Goal: Task Accomplishment & Management: Complete application form

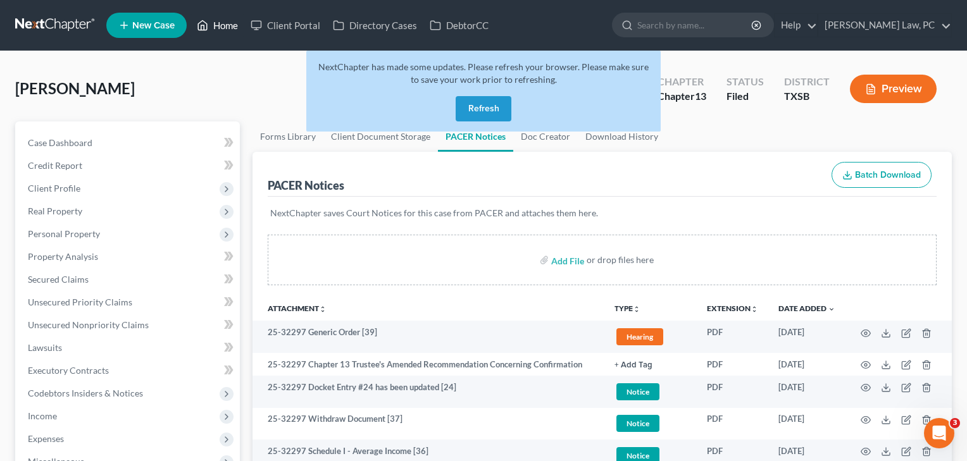
click at [223, 31] on link "Home" at bounding box center [217, 25] width 54 height 23
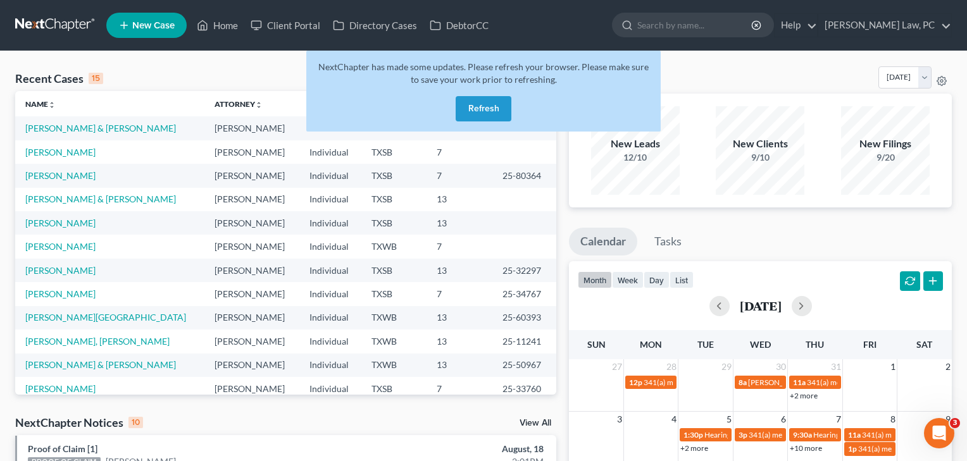
click at [483, 107] on button "Refresh" at bounding box center [483, 108] width 56 height 25
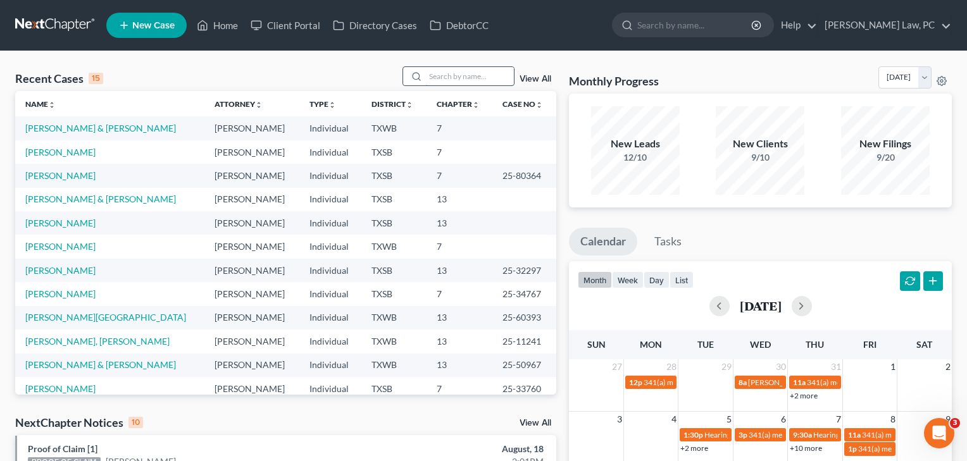
click at [495, 81] on input "search" at bounding box center [469, 76] width 89 height 18
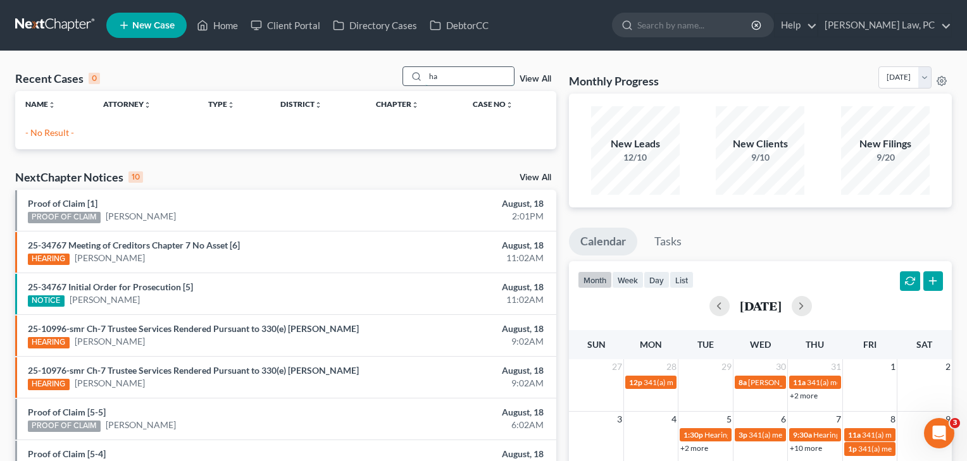
type input "h"
type input "k"
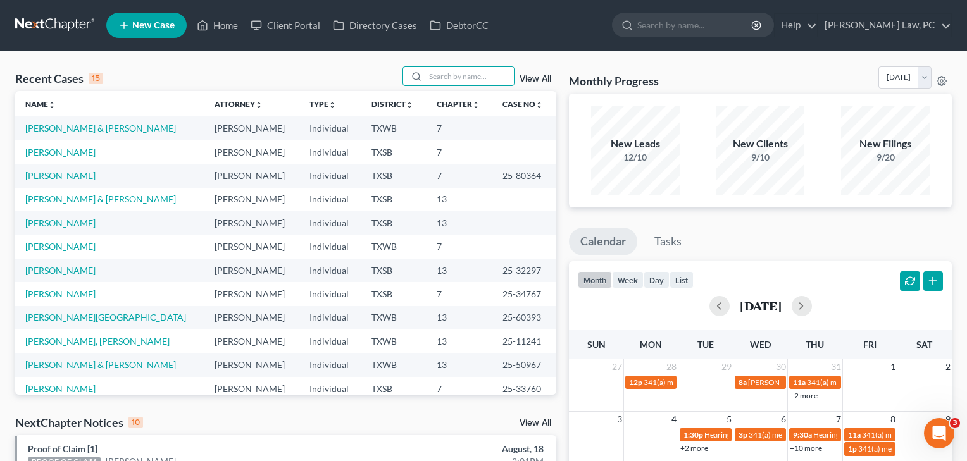
click at [156, 28] on span "New Case" at bounding box center [153, 25] width 42 height 9
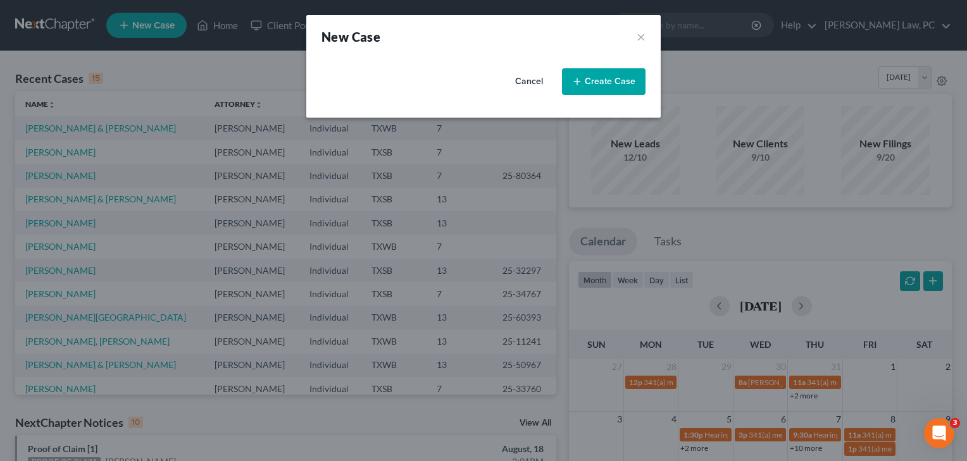
select select "79"
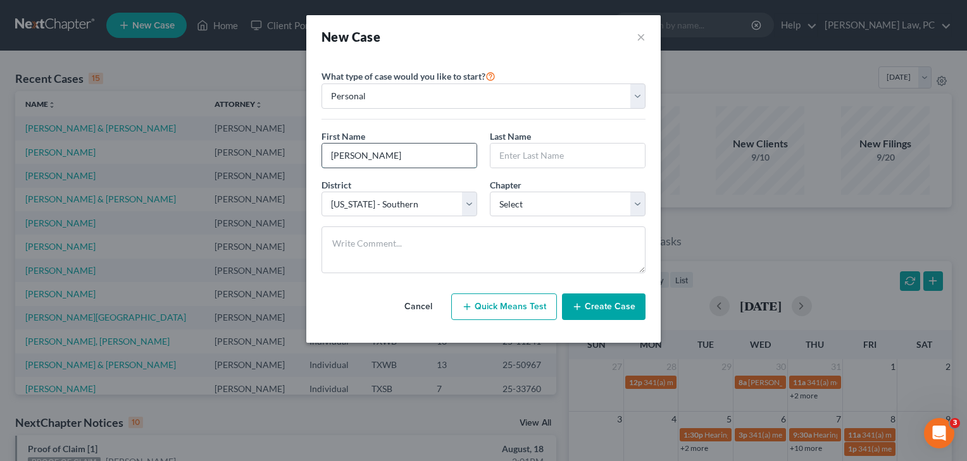
type input "[PERSON_NAME]"
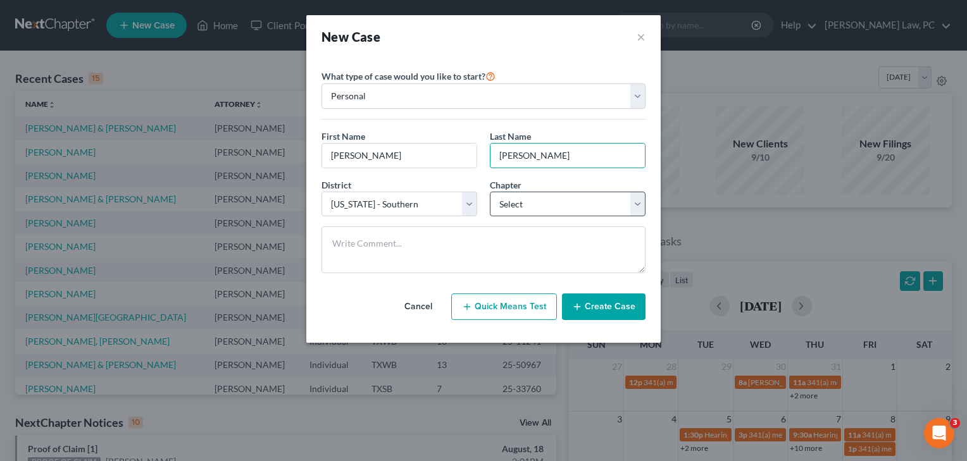
type input "Hancock"
select select "0"
click at [603, 306] on button "Create Case" at bounding box center [604, 307] width 84 height 27
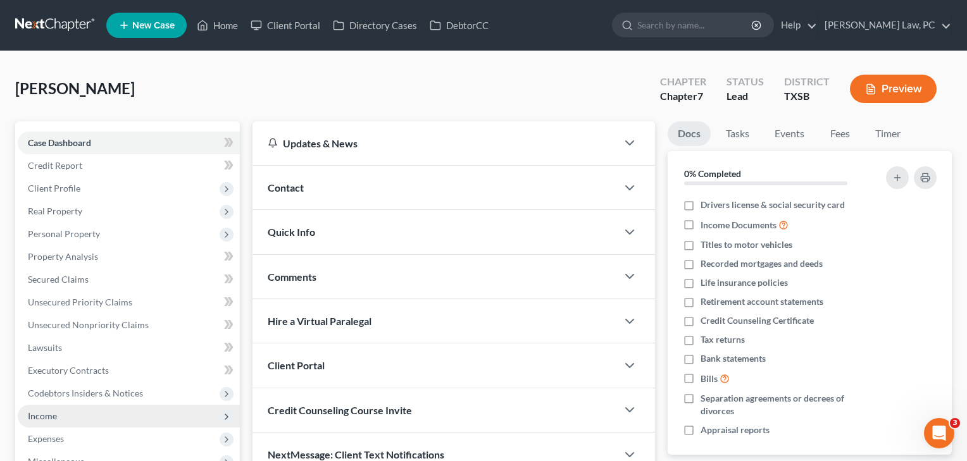
click at [32, 421] on span "Income" at bounding box center [129, 416] width 222 height 23
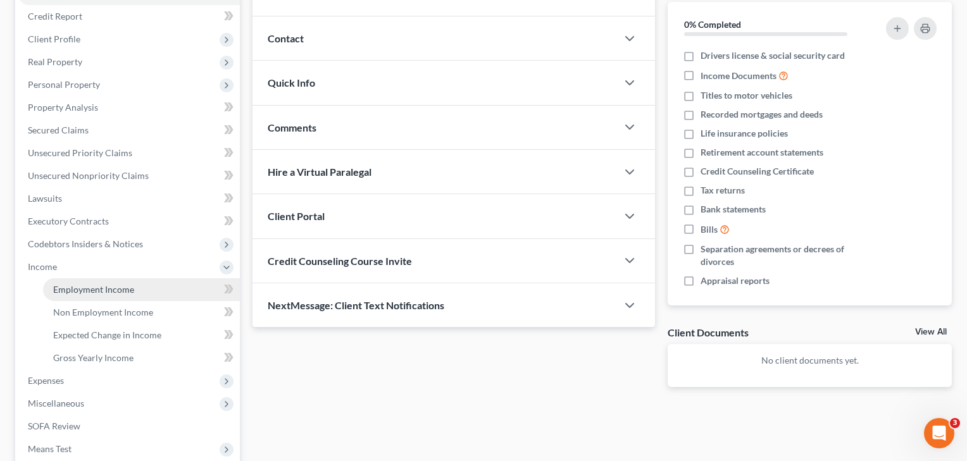
click at [102, 297] on link "Employment Income" at bounding box center [141, 289] width 197 height 23
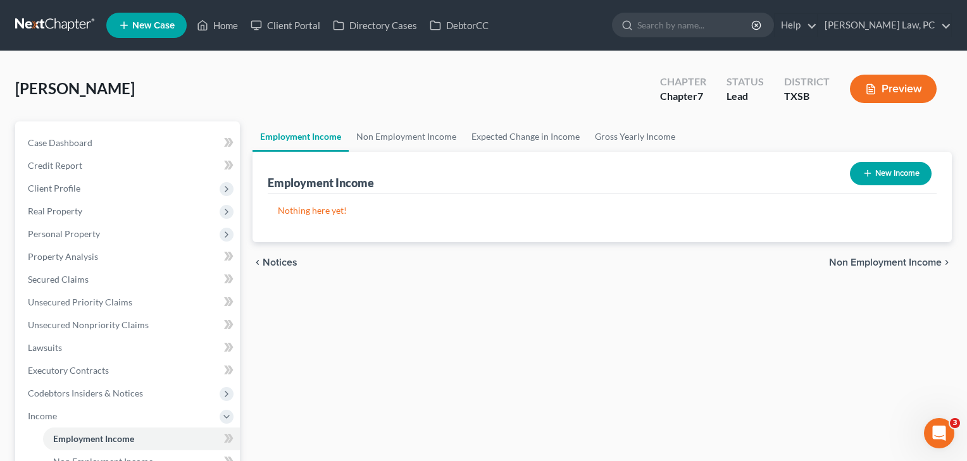
click at [898, 181] on button "New Income" at bounding box center [891, 173] width 82 height 23
select select "0"
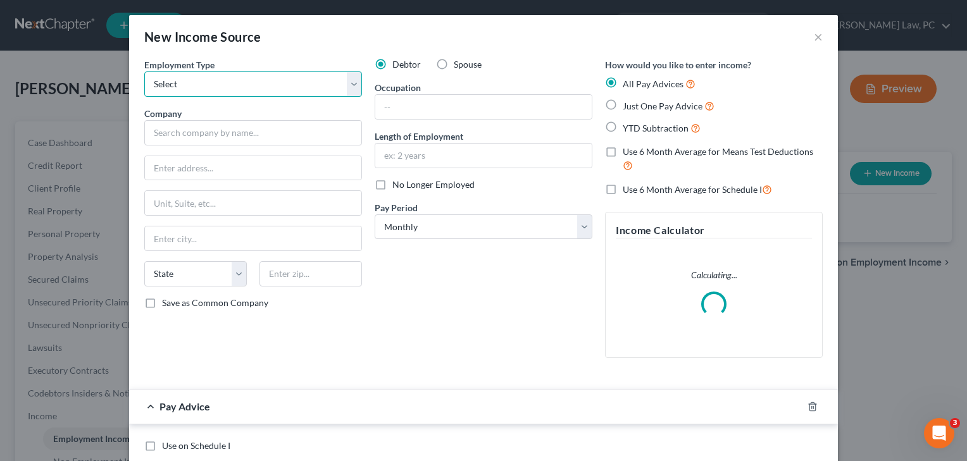
select select "0"
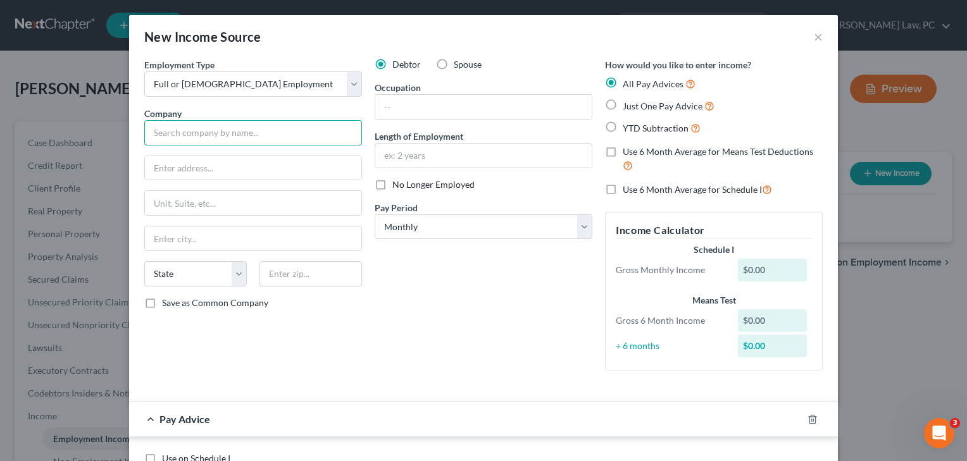
click at [275, 134] on input "text" at bounding box center [253, 132] width 218 height 25
type input "Uber"
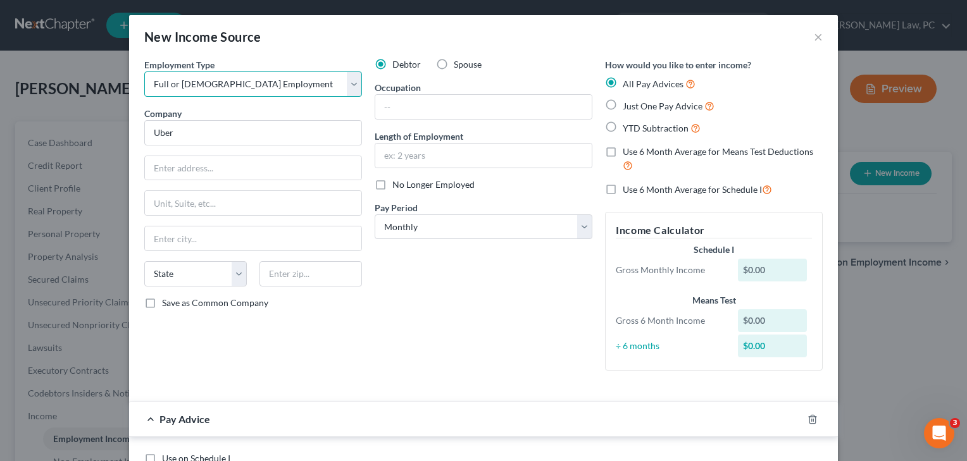
select select "1"
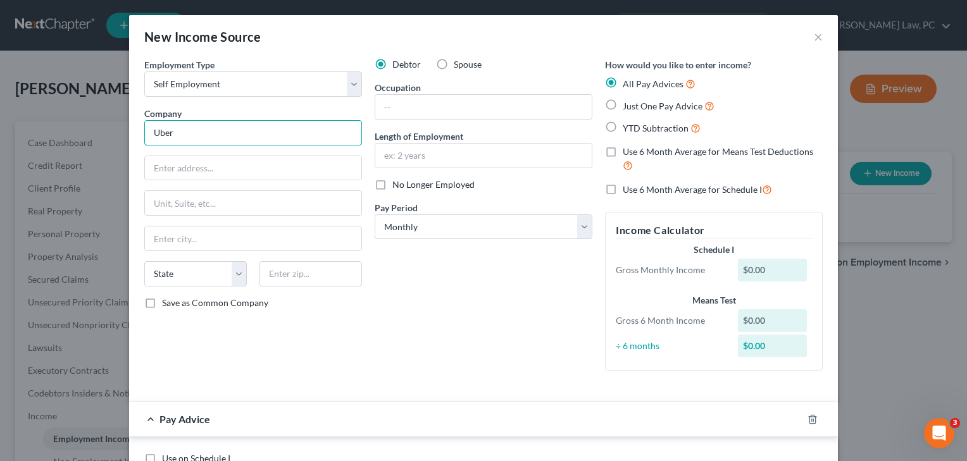
click at [204, 136] on input "Uber" at bounding box center [253, 132] width 218 height 25
type input "Uber Driver (1099)"
click at [404, 103] on input "text" at bounding box center [483, 107] width 216 height 24
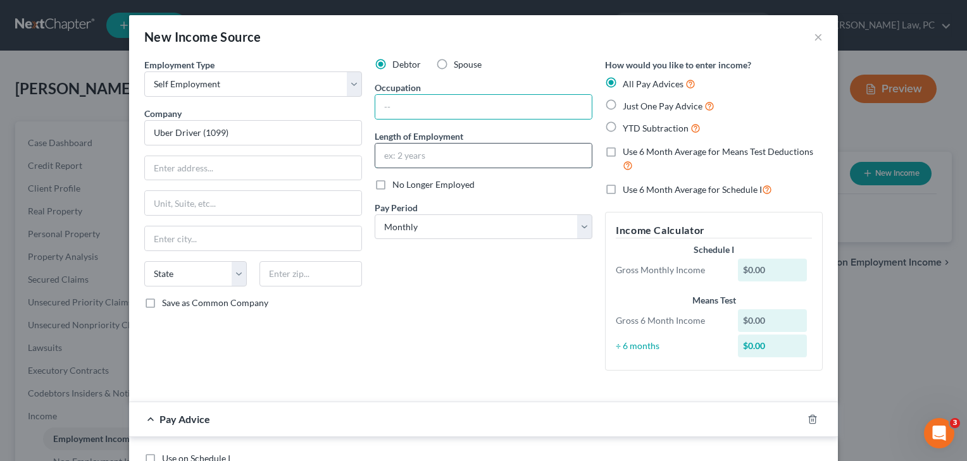
click at [402, 153] on input "text" at bounding box center [483, 156] width 216 height 24
click at [437, 107] on input "text" at bounding box center [483, 107] width 216 height 24
type input "Driver"
click at [398, 147] on input "text" at bounding box center [483, 156] width 216 height 24
type input "2 years"
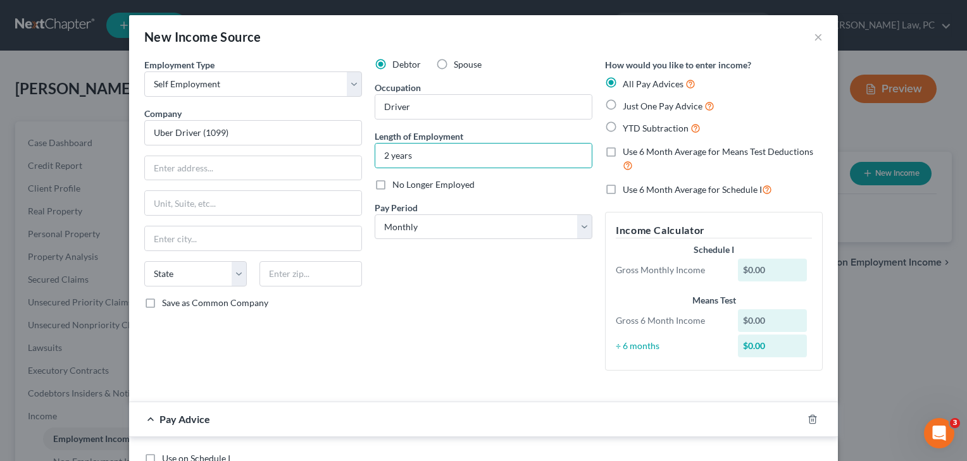
click at [658, 106] on span "Just One Pay Advice" at bounding box center [662, 106] width 80 height 11
click at [636, 106] on input "Just One Pay Advice" at bounding box center [632, 103] width 8 height 8
radio input "true"
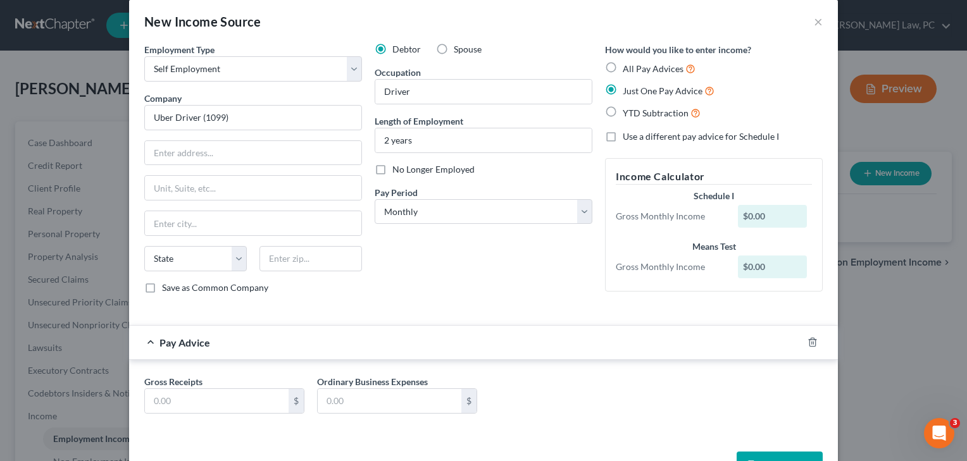
scroll to position [15, 0]
click at [171, 407] on input "text" at bounding box center [217, 401] width 144 height 24
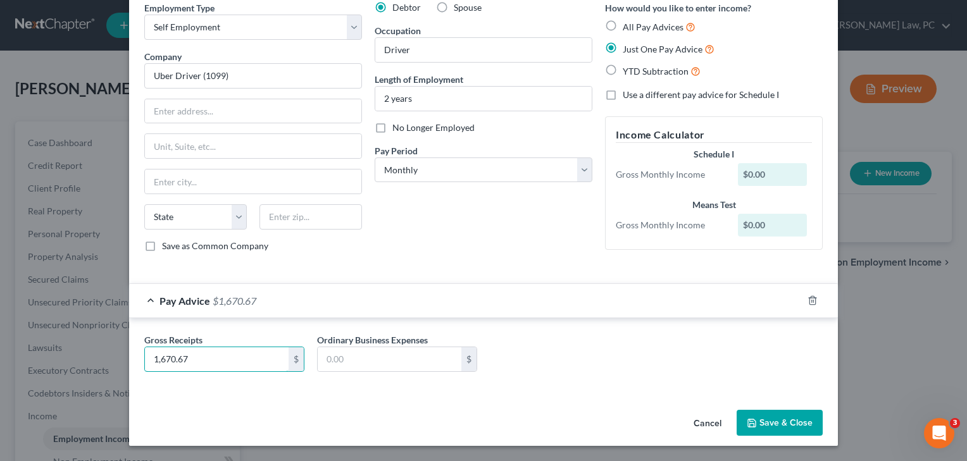
scroll to position [57, 0]
type input "1,670.67"
click at [784, 426] on button "Save & Close" at bounding box center [779, 423] width 86 height 27
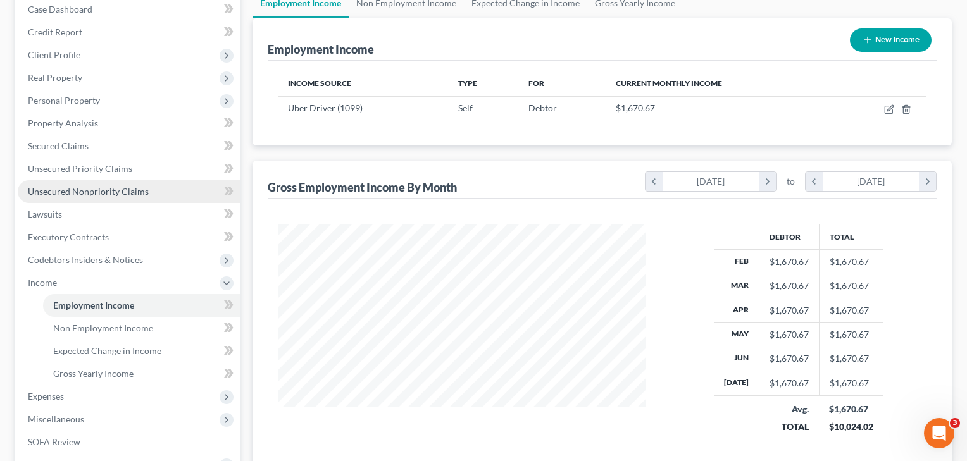
scroll to position [134, 0]
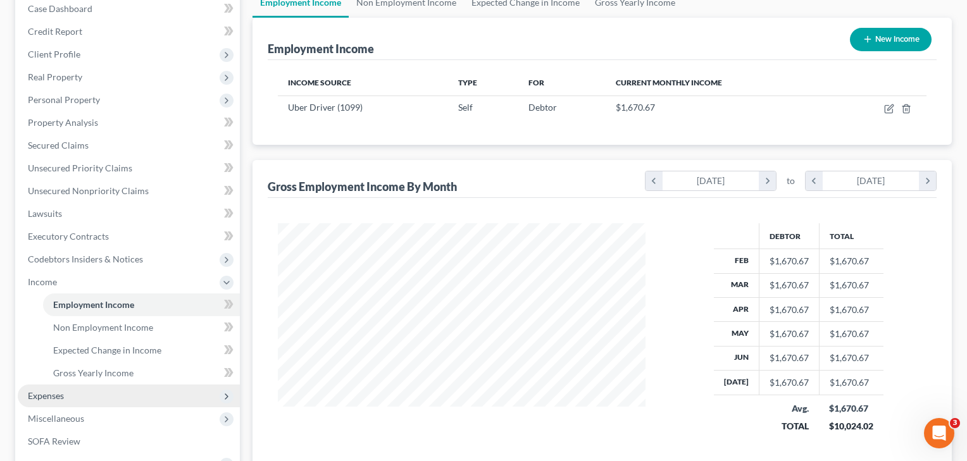
click at [47, 400] on span "Expenses" at bounding box center [46, 395] width 36 height 11
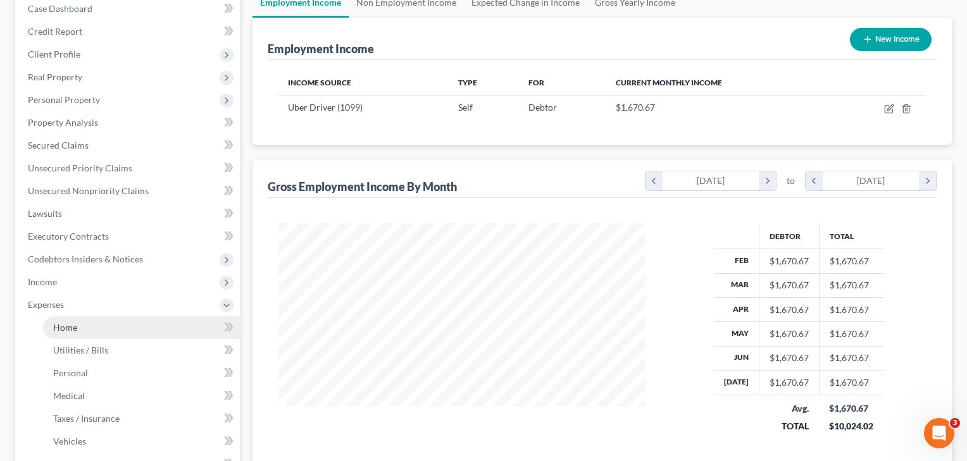
click at [73, 327] on span "Home" at bounding box center [65, 327] width 24 height 11
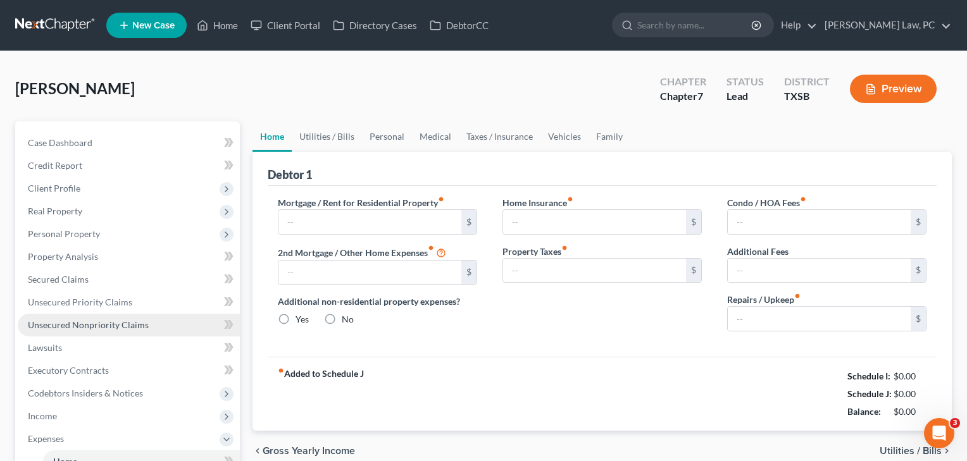
type input "0.00"
radio input "true"
type input "0.00"
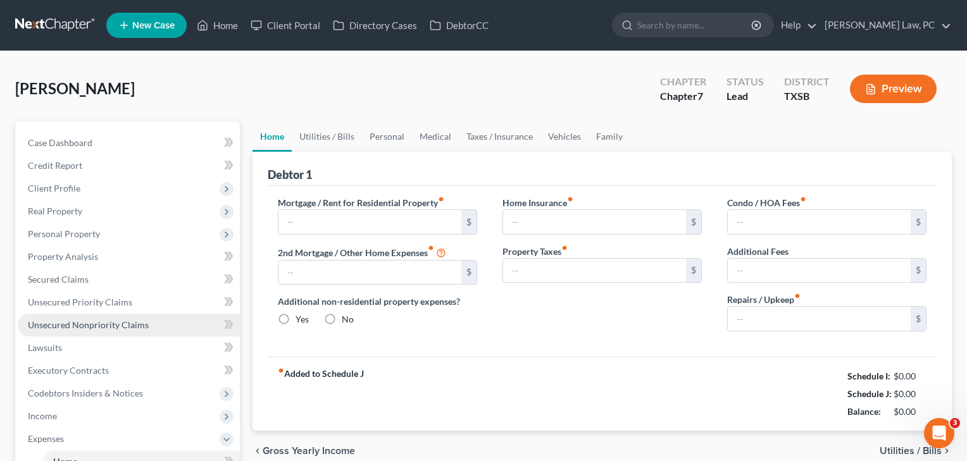
type input "0.00"
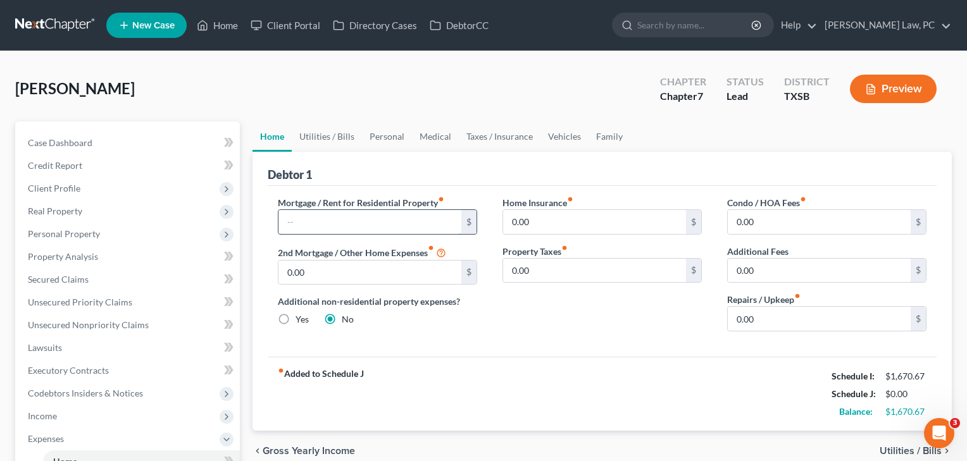
click at [323, 220] on input "text" at bounding box center [369, 222] width 183 height 24
drag, startPoint x: 309, startPoint y: 222, endPoint x: 272, endPoint y: 221, distance: 37.3
click at [272, 221] on div "Mortgage / Rent for Residential Property fiber_manual_record 200 $ 2nd Mortgage…" at bounding box center [377, 268] width 225 height 145
type input "1,641"
click at [363, 281] on input "0.00" at bounding box center [369, 273] width 183 height 24
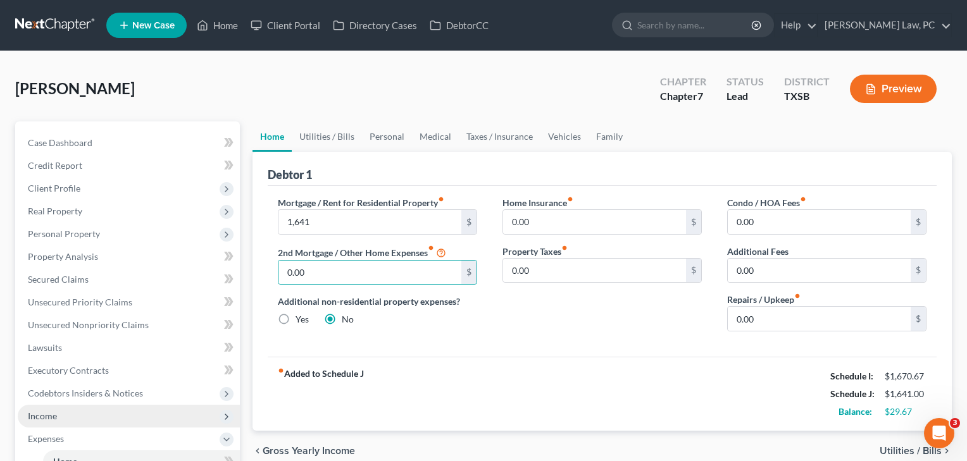
click at [54, 421] on span "Income" at bounding box center [42, 416] width 29 height 11
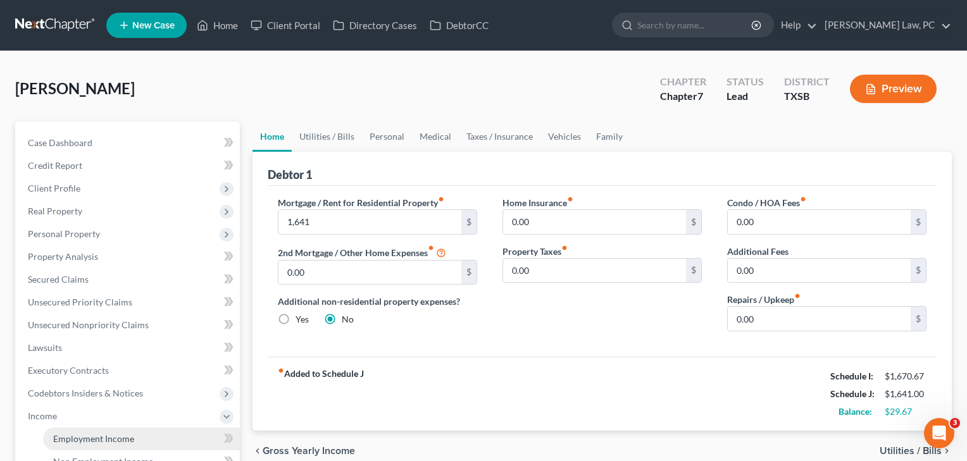
click at [80, 442] on span "Employment Income" at bounding box center [93, 438] width 81 height 11
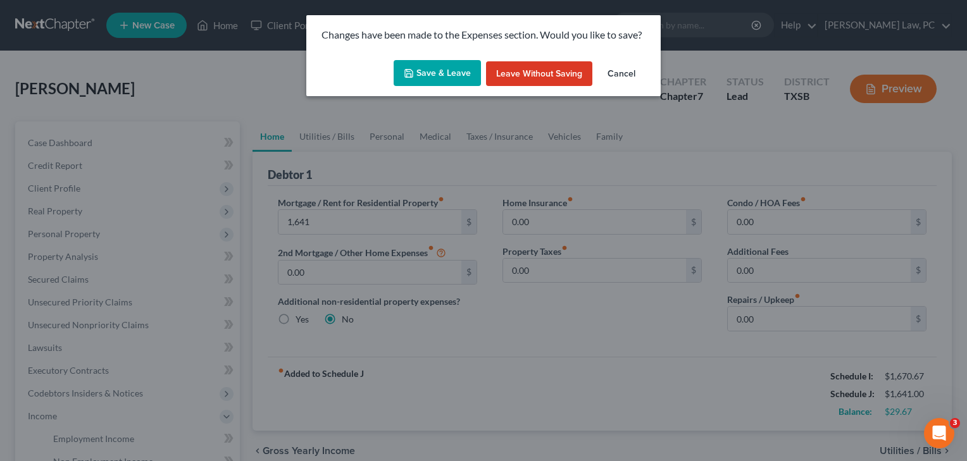
click at [445, 70] on button "Save & Leave" at bounding box center [436, 73] width 87 height 27
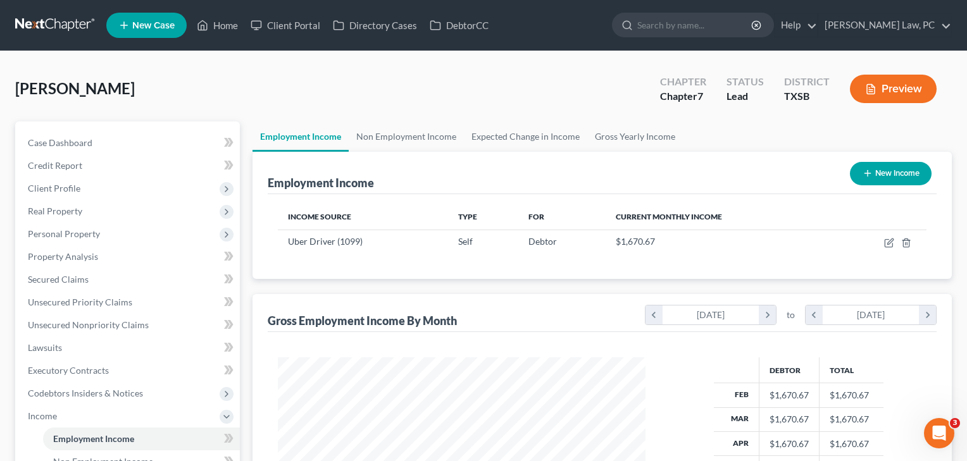
scroll to position [226, 393]
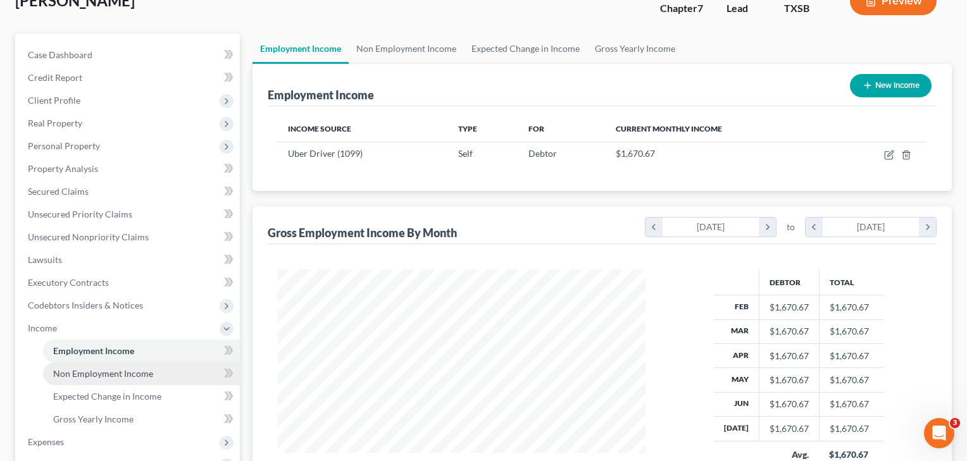
click at [110, 371] on span "Non Employment Income" at bounding box center [103, 373] width 100 height 11
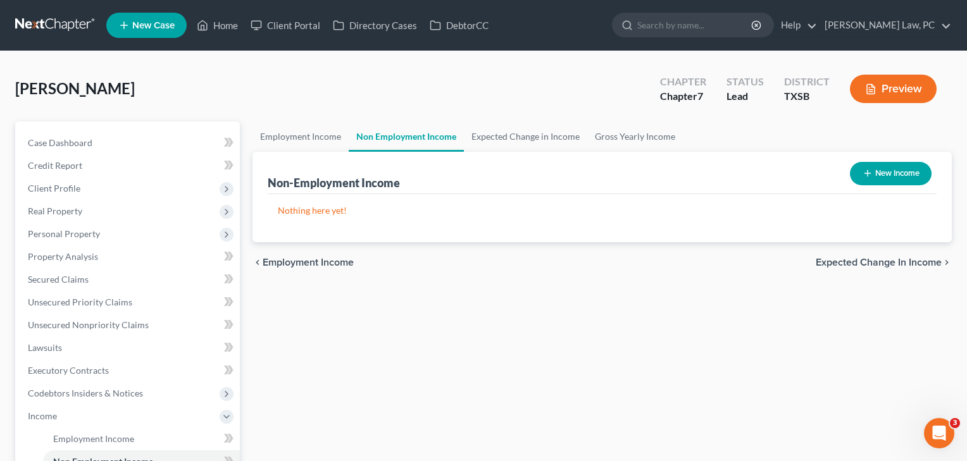
click at [904, 171] on button "New Income" at bounding box center [891, 173] width 82 height 23
select select "0"
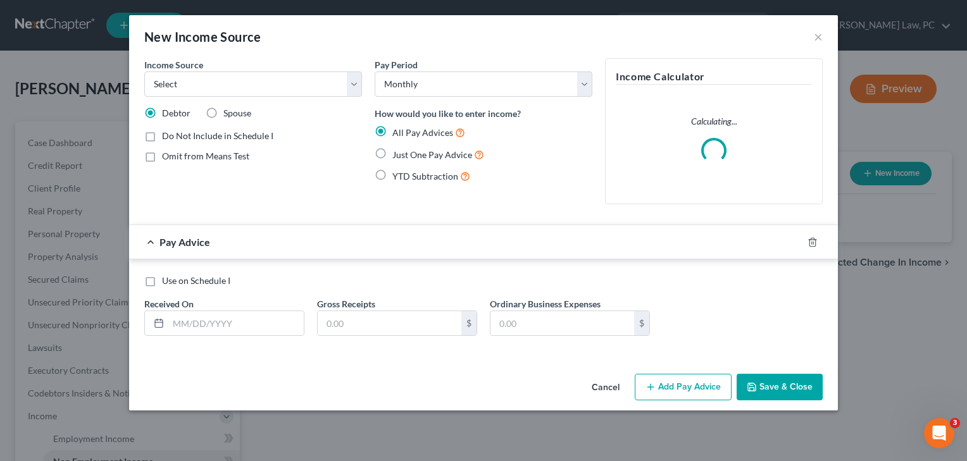
click at [449, 151] on span "Just One Pay Advice" at bounding box center [432, 154] width 80 height 11
click at [405, 151] on input "Just One Pay Advice" at bounding box center [401, 151] width 8 height 8
radio input "true"
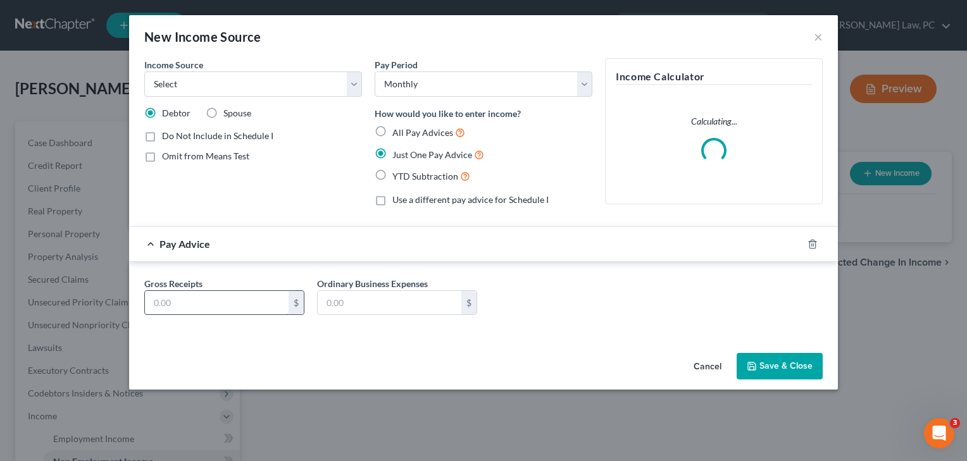
click at [182, 306] on input "text" at bounding box center [217, 303] width 144 height 24
type input "1,650"
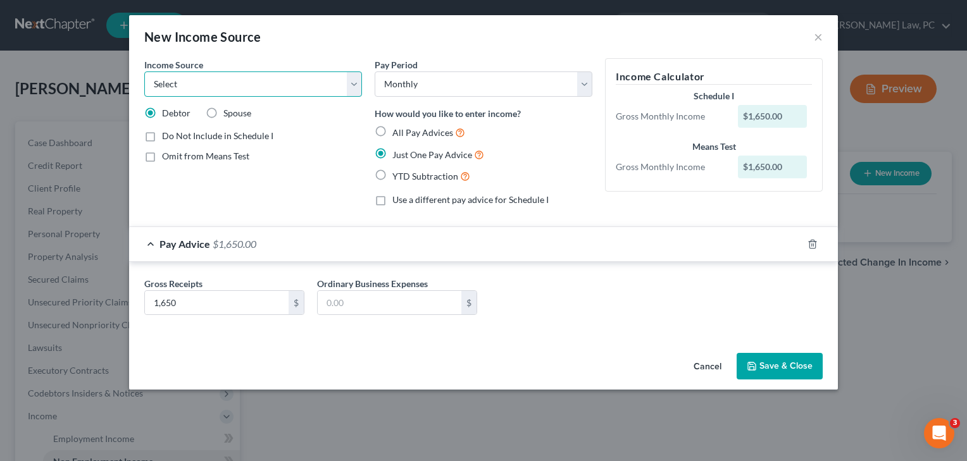
select select "8"
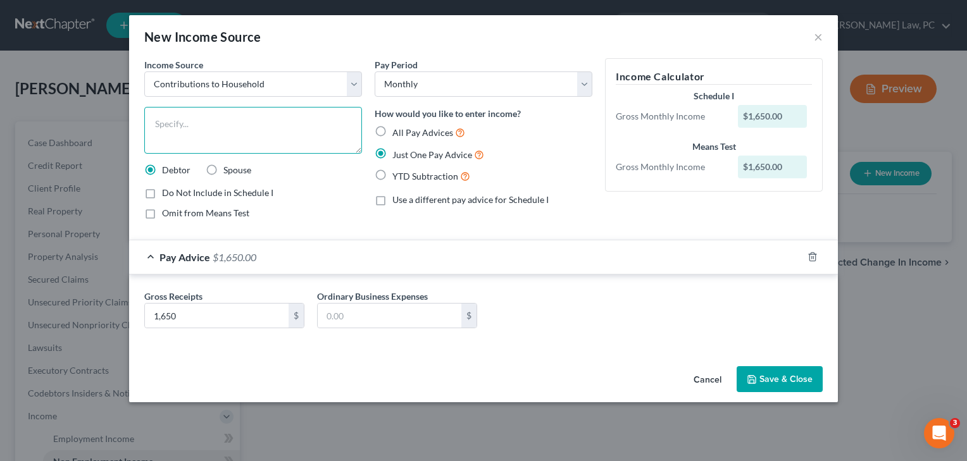
click at [211, 133] on textarea at bounding box center [253, 130] width 218 height 47
type textarea "D"
type textarea "S"
click at [816, 35] on button "×" at bounding box center [818, 36] width 9 height 15
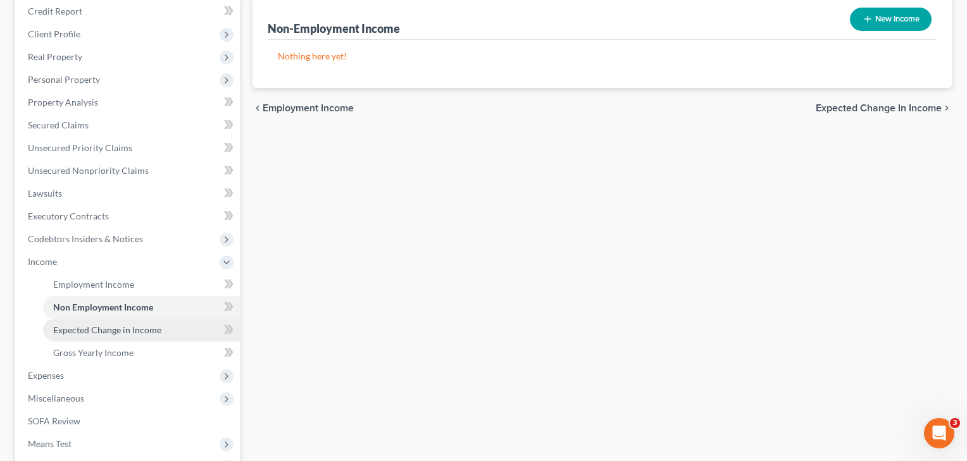
scroll to position [161, 0]
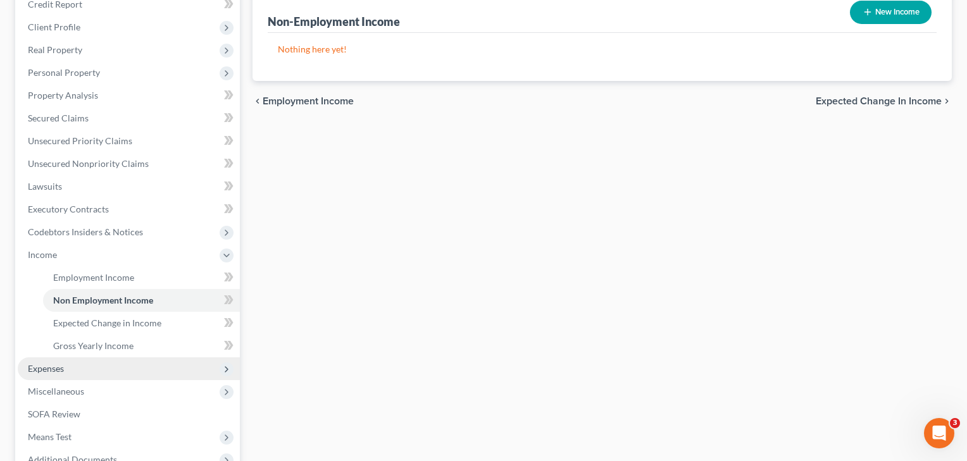
click at [54, 373] on span "Expenses" at bounding box center [46, 368] width 36 height 11
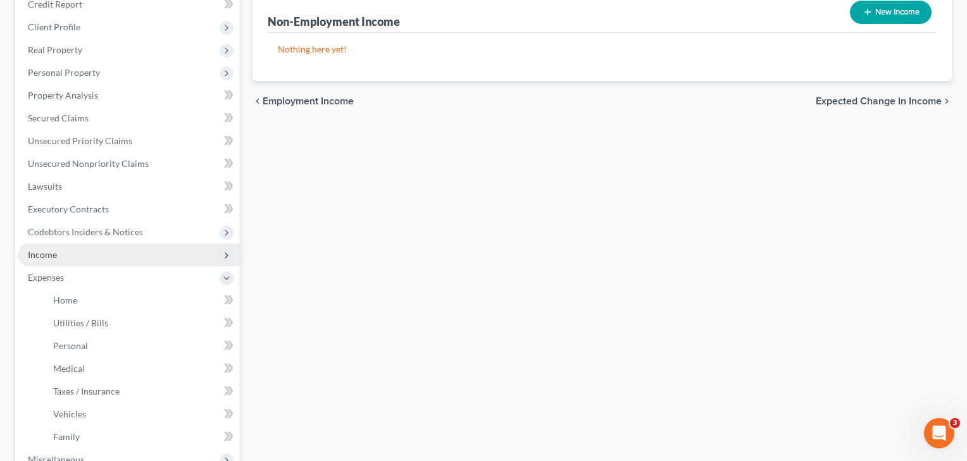
click at [67, 255] on span "Income" at bounding box center [129, 255] width 222 height 23
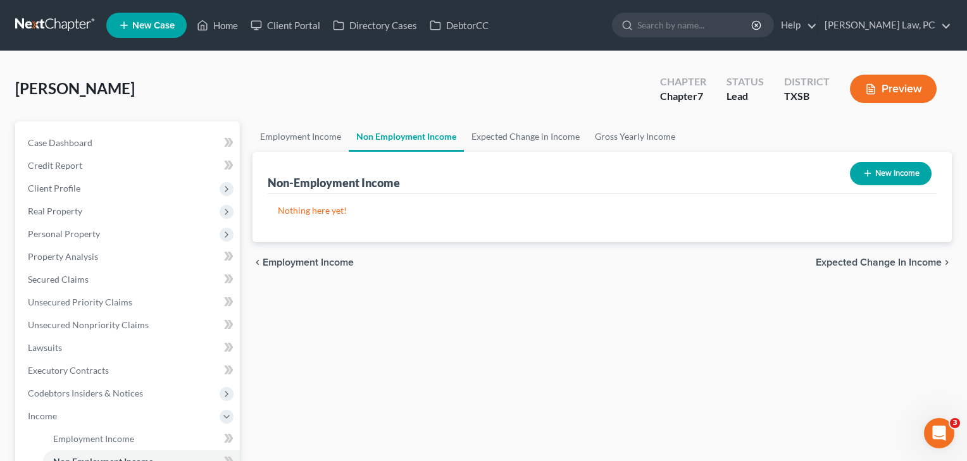
scroll to position [0, 0]
click at [901, 171] on button "New Income" at bounding box center [891, 173] width 82 height 23
select select "0"
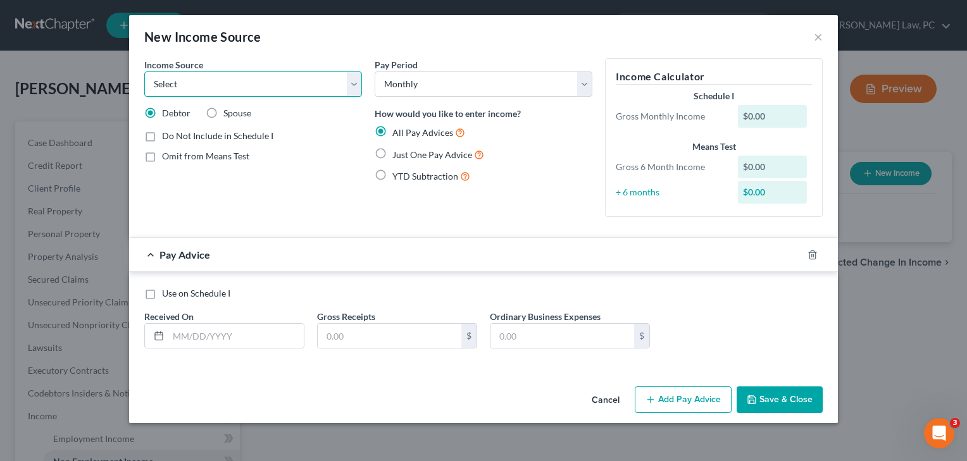
select select "8"
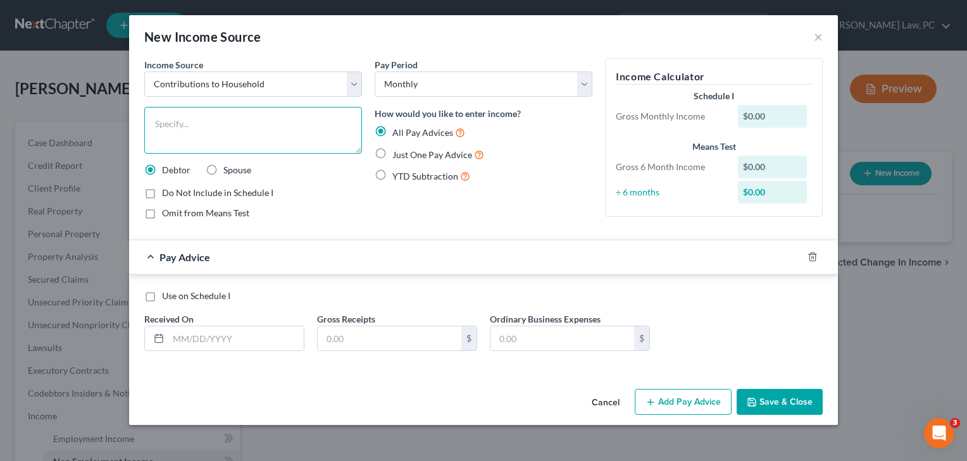
click at [208, 130] on textarea at bounding box center [253, 130] width 218 height 47
type textarea "Sister's payment of mortgage"
click at [447, 149] on span "Just One Pay Advice" at bounding box center [432, 154] width 80 height 11
click at [405, 149] on input "Just One Pay Advice" at bounding box center [401, 151] width 8 height 8
radio input "true"
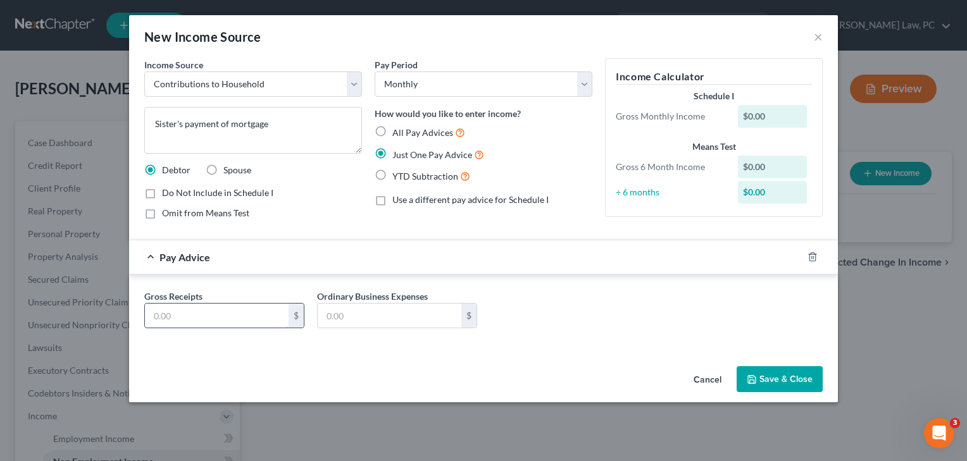
click at [201, 313] on input "text" at bounding box center [217, 316] width 144 height 24
type input "1,650"
click at [765, 374] on button "Save & Close" at bounding box center [779, 379] width 86 height 27
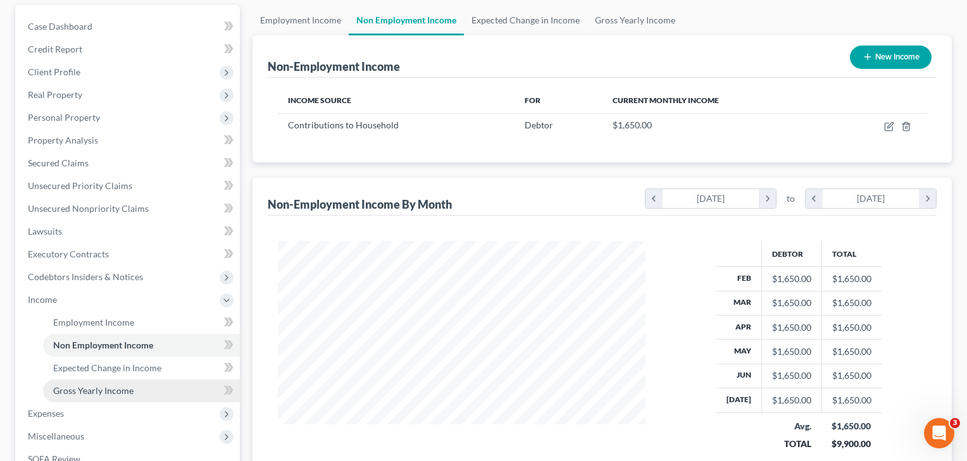
scroll to position [140, 0]
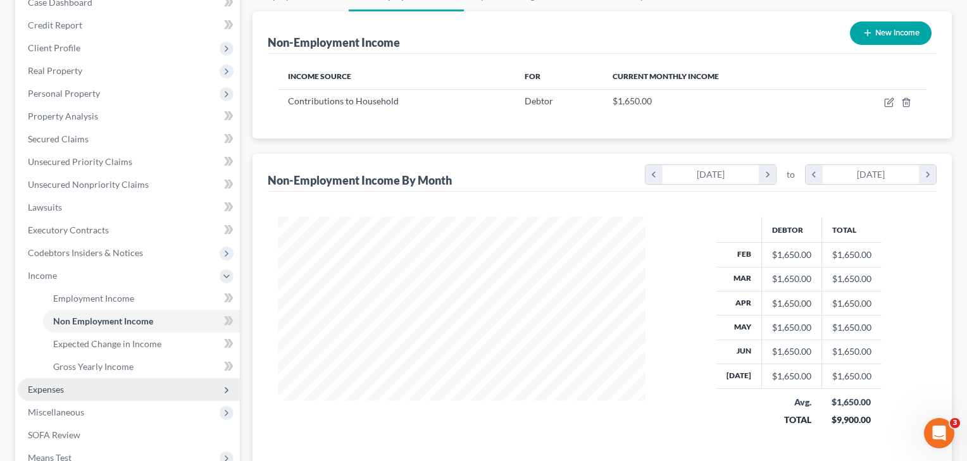
click at [47, 392] on span "Expenses" at bounding box center [46, 389] width 36 height 11
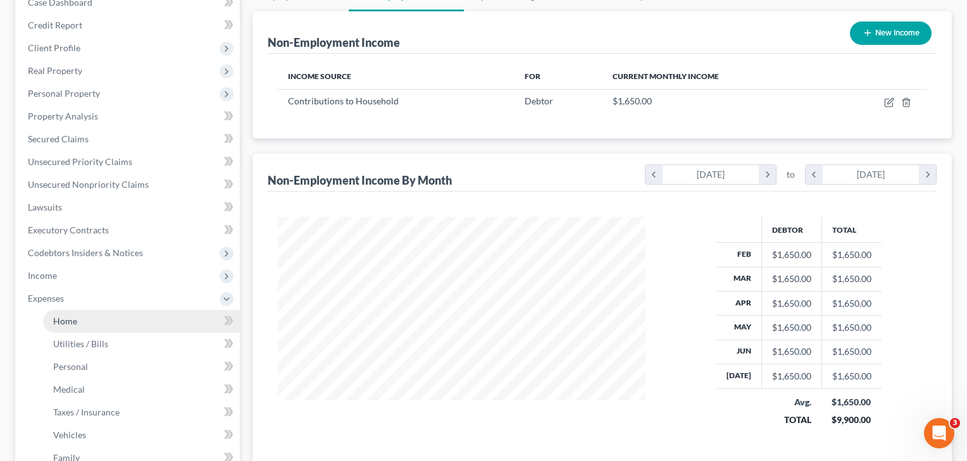
click at [68, 325] on span "Home" at bounding box center [65, 321] width 24 height 11
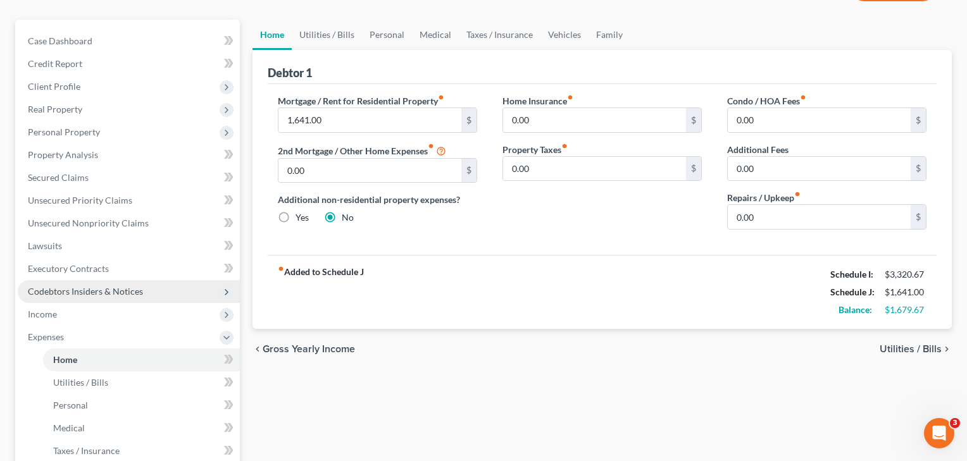
scroll to position [122, 0]
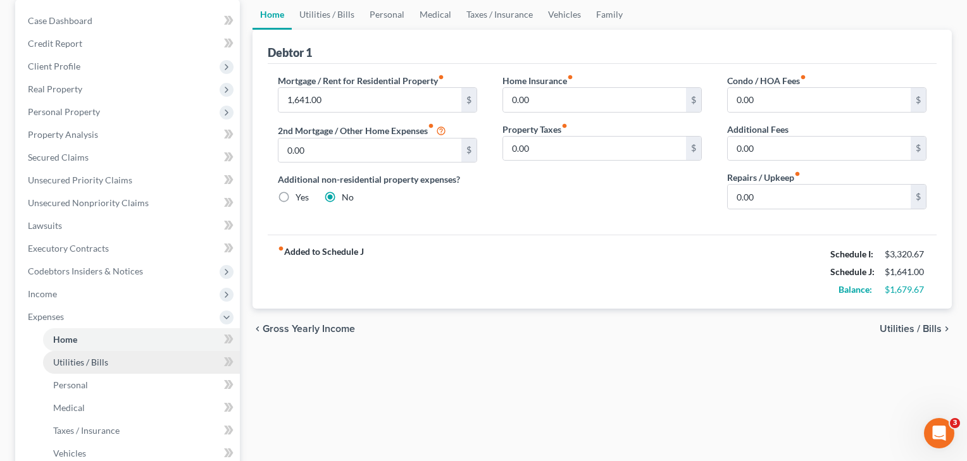
click at [64, 366] on span "Utilities / Bills" at bounding box center [80, 362] width 55 height 11
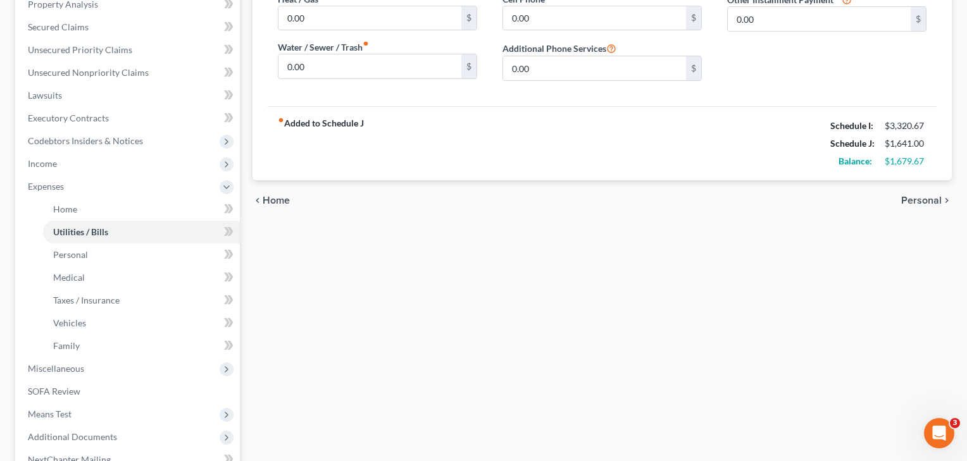
scroll to position [254, 0]
click at [60, 325] on span "Vehicles" at bounding box center [69, 321] width 33 height 11
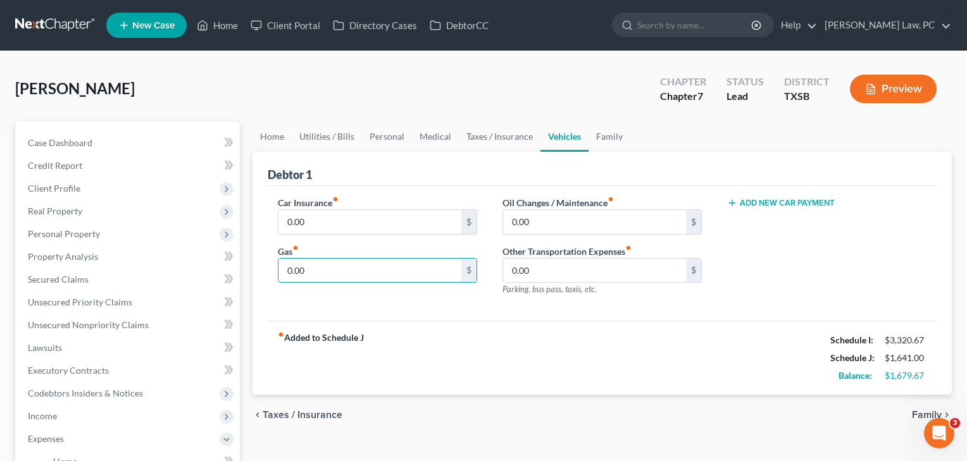
drag, startPoint x: 321, startPoint y: 273, endPoint x: 273, endPoint y: 274, distance: 48.1
click at [273, 274] on div "Car Insurance fiber_manual_record 0.00 $ Gas fiber_manual_record 0.00 $" at bounding box center [377, 251] width 225 height 110
type input "300"
click at [353, 218] on input "0.00" at bounding box center [369, 222] width 183 height 24
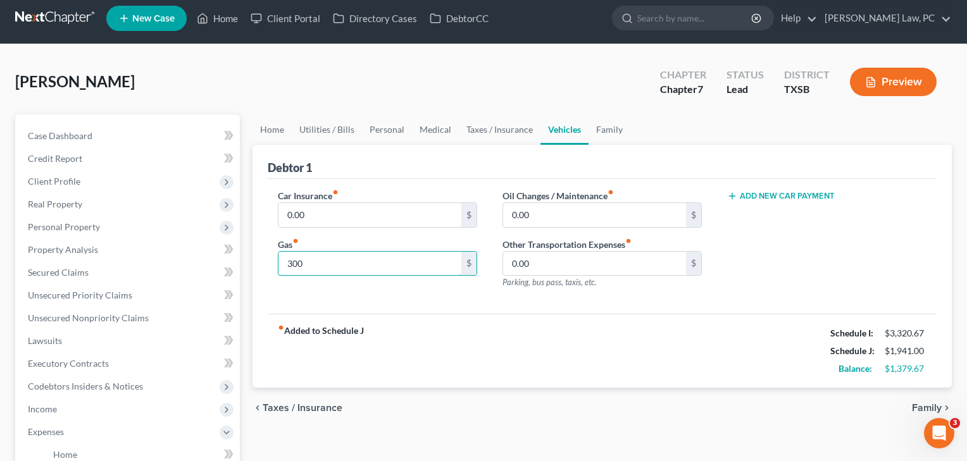
drag, startPoint x: 309, startPoint y: 266, endPoint x: 265, endPoint y: 259, distance: 44.8
click at [265, 259] on div "Car Insurance fiber_manual_record 0.00 $ Gas fiber_manual_record 300 $" at bounding box center [377, 244] width 225 height 110
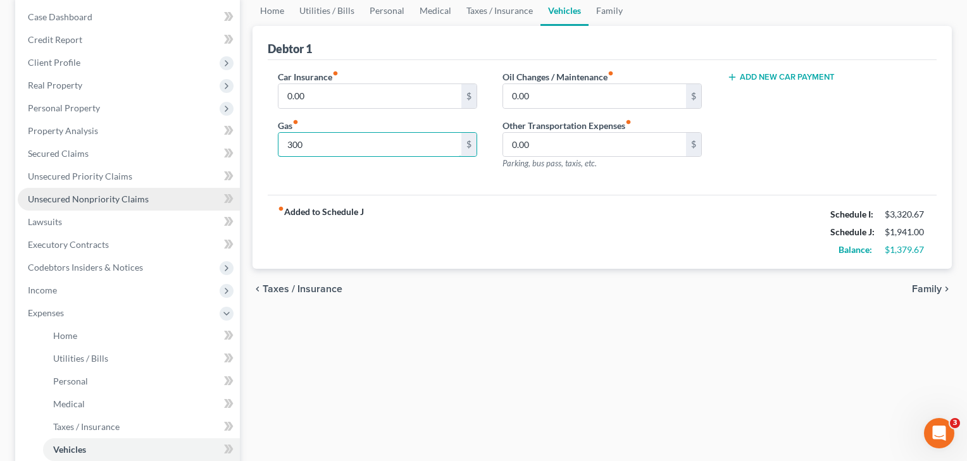
scroll to position [178, 0]
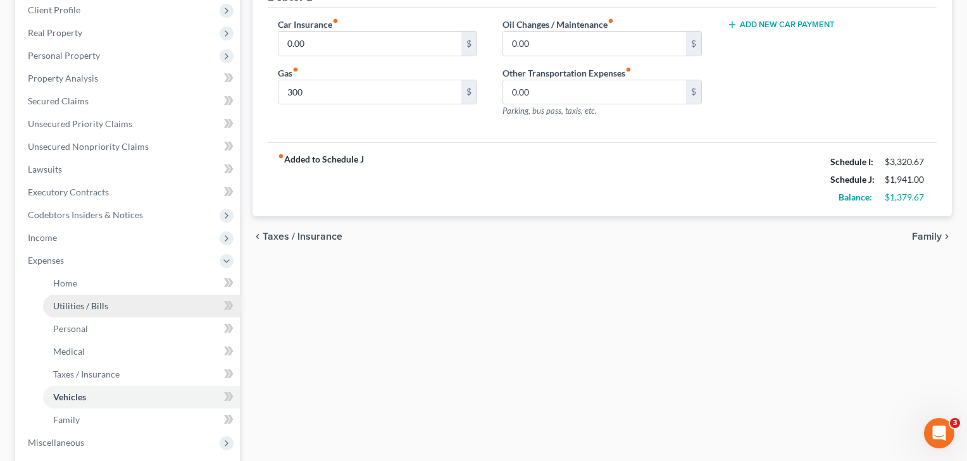
click at [84, 307] on span "Utilities / Bills" at bounding box center [80, 305] width 55 height 11
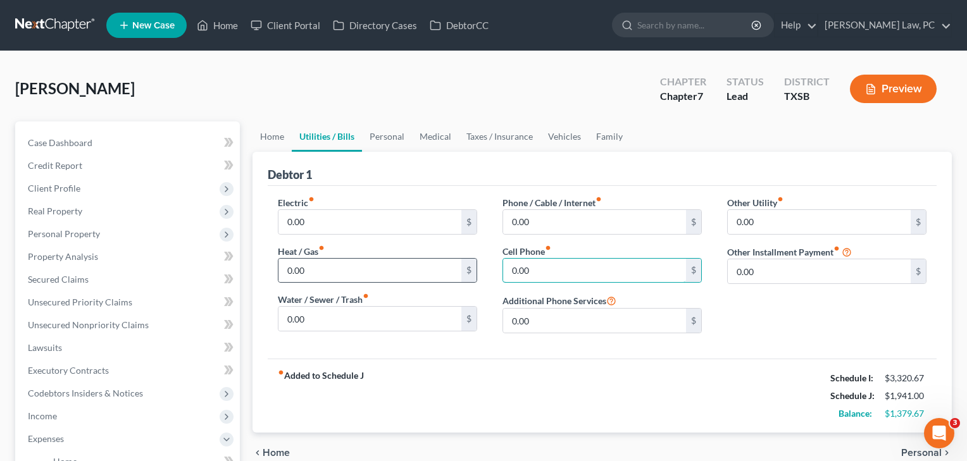
drag, startPoint x: 536, startPoint y: 271, endPoint x: 475, endPoint y: 269, distance: 60.7
type input "350"
click at [481, 323] on div "Electric fiber_manual_record 0.00 $ Heat / Gas fiber_manual_record 0.00 $ Water…" at bounding box center [377, 269] width 225 height 147
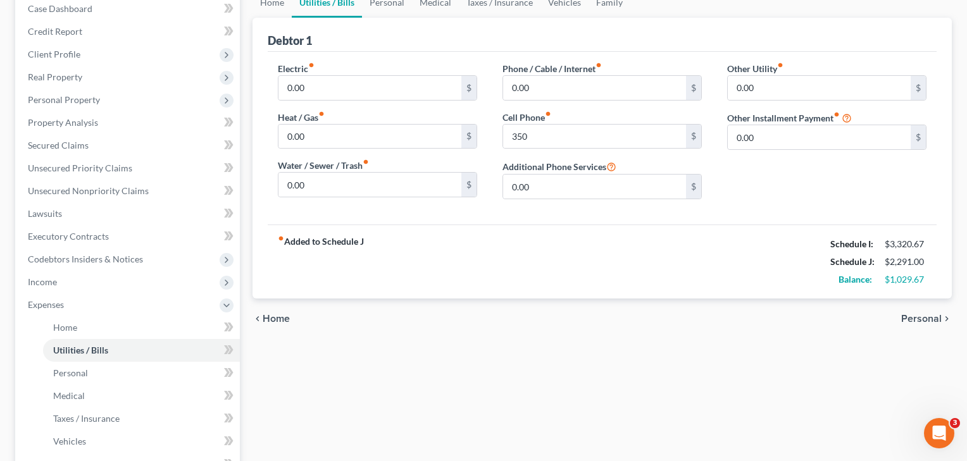
scroll to position [135, 0]
click at [68, 396] on span "Medical" at bounding box center [69, 395] width 32 height 11
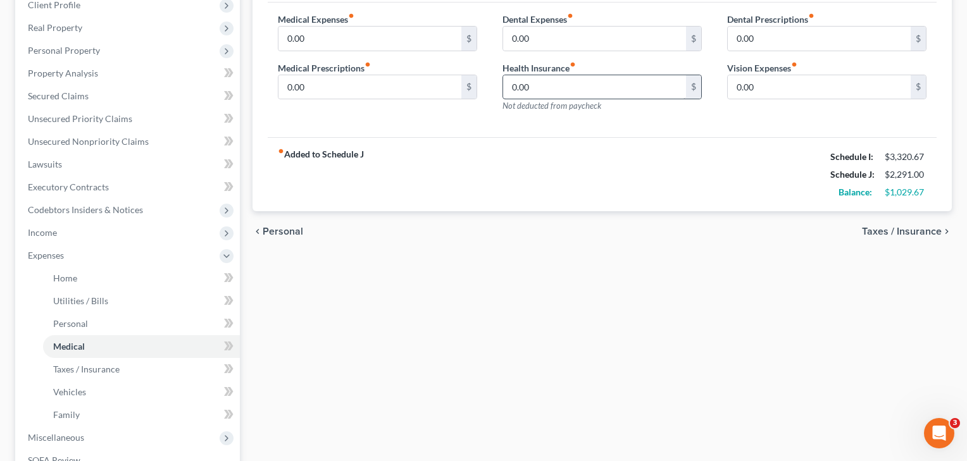
scroll to position [173, 0]
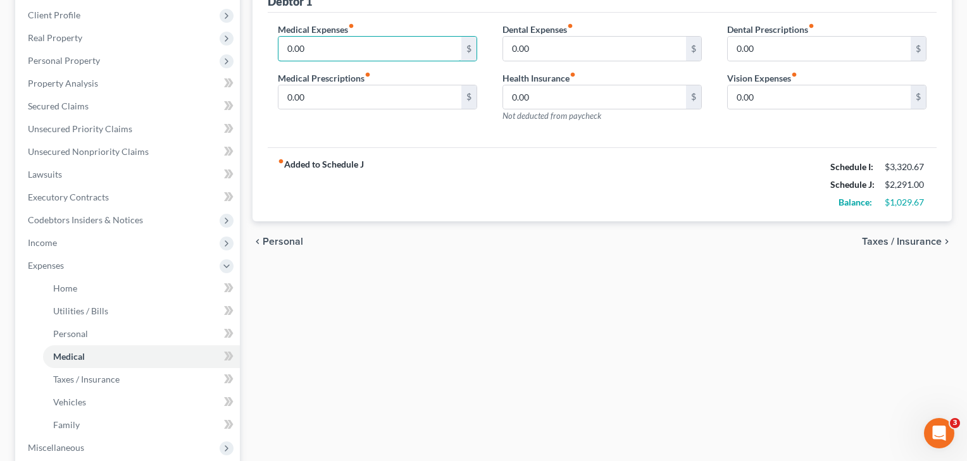
drag, startPoint x: 331, startPoint y: 45, endPoint x: 267, endPoint y: 40, distance: 64.7
click at [267, 40] on div "Medical Expenses fiber_manual_record 0.00 $ Medical Prescriptions fiber_manual_…" at bounding box center [377, 78] width 225 height 110
type input "50"
click at [338, 151] on div "fiber_manual_record Added to Schedule J Schedule I: $3,320.67 Schedule J: $2,34…" at bounding box center [602, 184] width 669 height 74
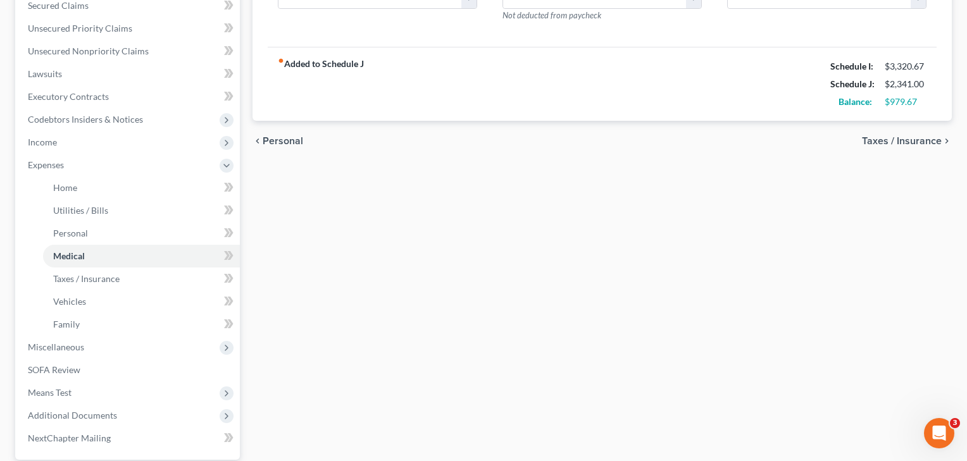
scroll to position [310, 0]
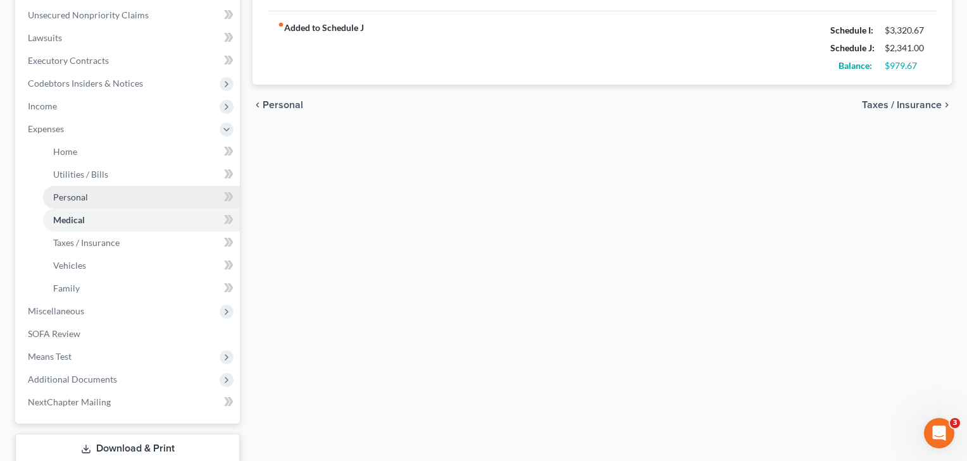
click at [79, 194] on span "Personal" at bounding box center [70, 197] width 35 height 11
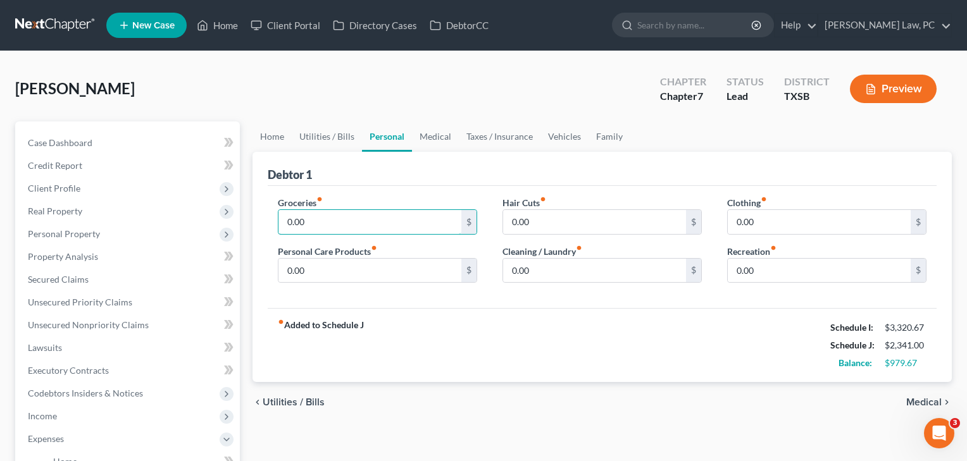
drag, startPoint x: 323, startPoint y: 222, endPoint x: 266, endPoint y: 219, distance: 57.0
click at [266, 219] on div "Groceries fiber_manual_record 0.00 $ Personal Care Products fiber_manual_record…" at bounding box center [377, 244] width 225 height 97
type input "400"
click at [534, 237] on div "Hair Cuts fiber_manual_record 0.00 $ Cleaning / Laundry fiber_manual_record 0.0…" at bounding box center [602, 244] width 225 height 97
type input "50"
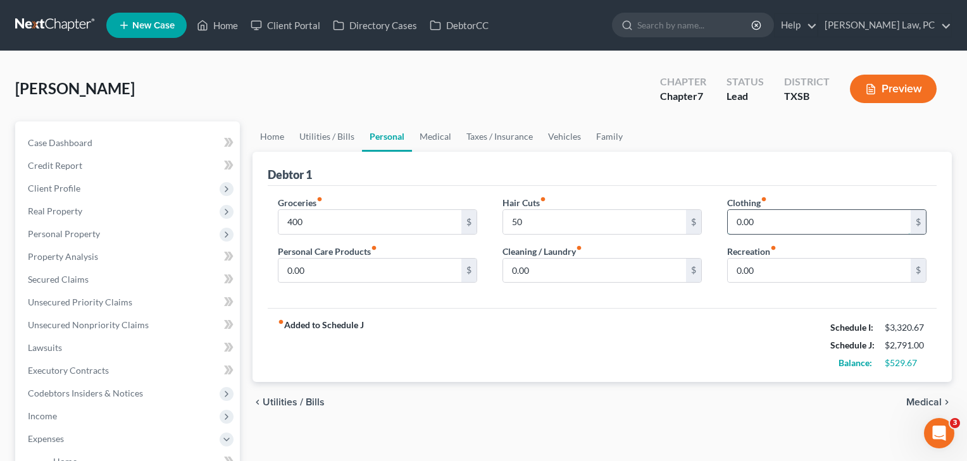
click at [782, 226] on input "0.00" at bounding box center [818, 222] width 183 height 24
drag, startPoint x: 782, startPoint y: 226, endPoint x: 724, endPoint y: 221, distance: 58.4
click at [724, 221] on div "Clothing fiber_manual_record 0.00 $ Recreation fiber_manual_record 0.00 $" at bounding box center [826, 244] width 225 height 97
type input "1"
type input "75"
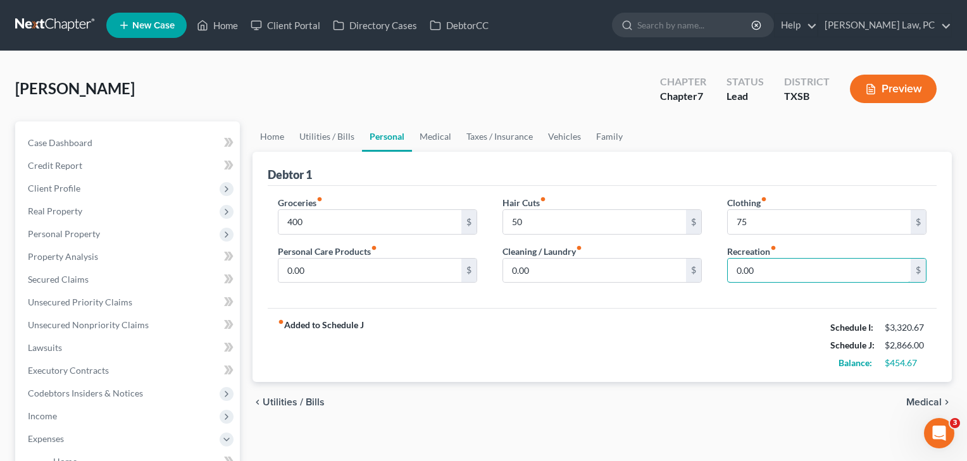
drag, startPoint x: 762, startPoint y: 271, endPoint x: 722, endPoint y: 268, distance: 40.0
click at [722, 269] on div "Clothing fiber_manual_record 75 $ Recreation fiber_manual_record 0.00 $" at bounding box center [826, 244] width 225 height 97
type input "50"
drag, startPoint x: 553, startPoint y: 268, endPoint x: 466, endPoint y: 268, distance: 87.3
click at [466, 268] on div "Groceries fiber_manual_record 400 $ Personal Care Products fiber_manual_record …" at bounding box center [602, 244] width 674 height 97
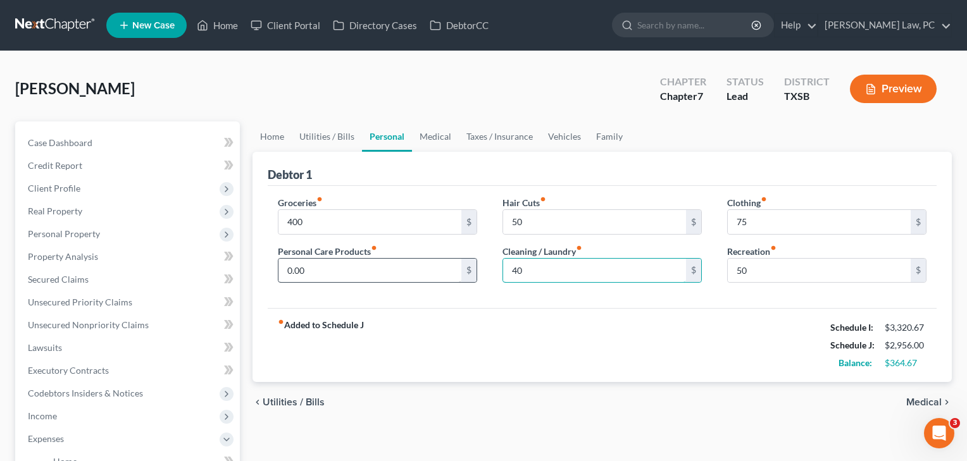
type input "40"
drag, startPoint x: 331, startPoint y: 276, endPoint x: 267, endPoint y: 271, distance: 64.1
click at [267, 271] on div "Groceries fiber_manual_record 400 $ Personal Care Products fiber_manual_record …" at bounding box center [377, 244] width 225 height 97
type input "40"
click at [399, 347] on div "fiber_manual_record Added to Schedule J Schedule I: $3,320.67 Schedule J: $2,99…" at bounding box center [602, 345] width 669 height 74
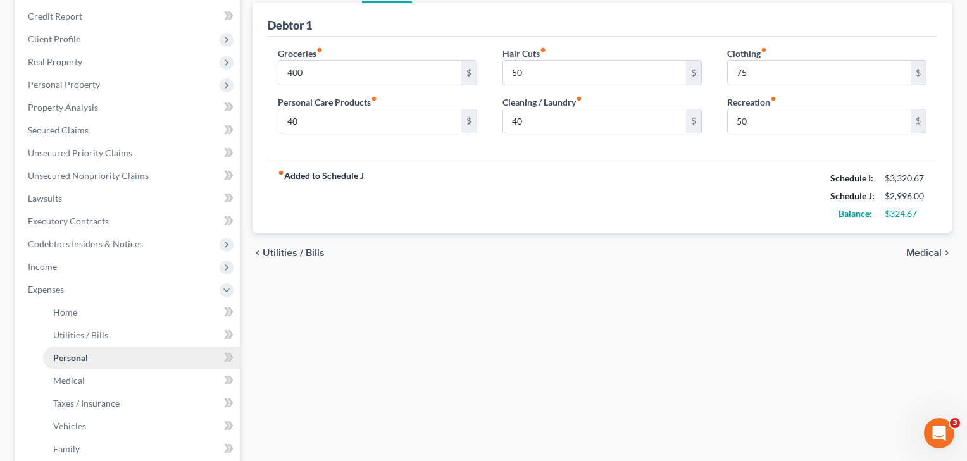
scroll to position [160, 0]
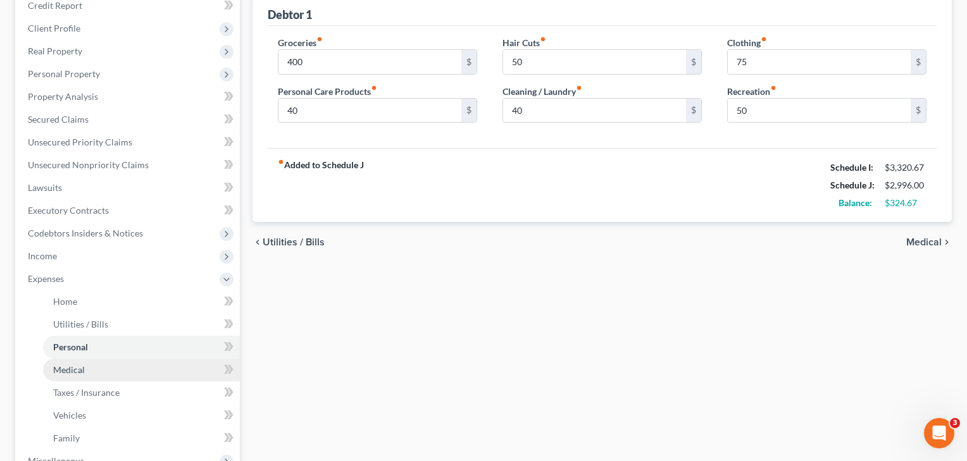
click at [90, 376] on link "Medical" at bounding box center [141, 370] width 197 height 23
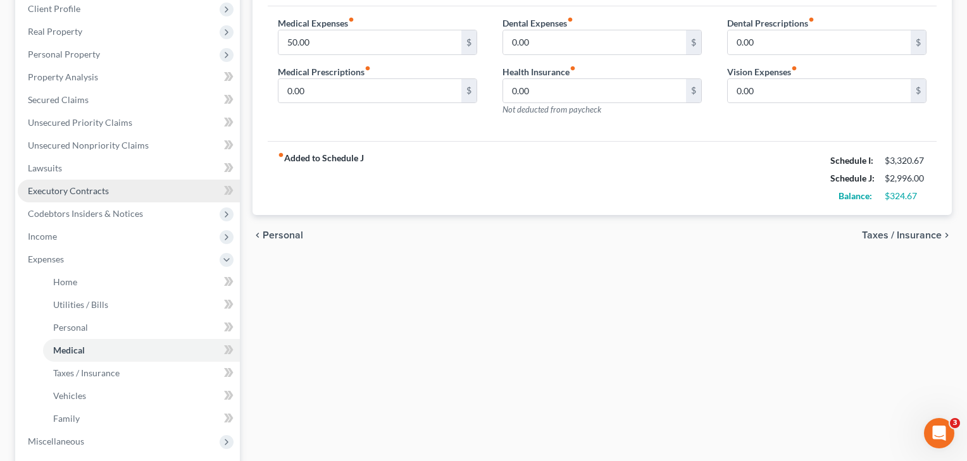
scroll to position [230, 0]
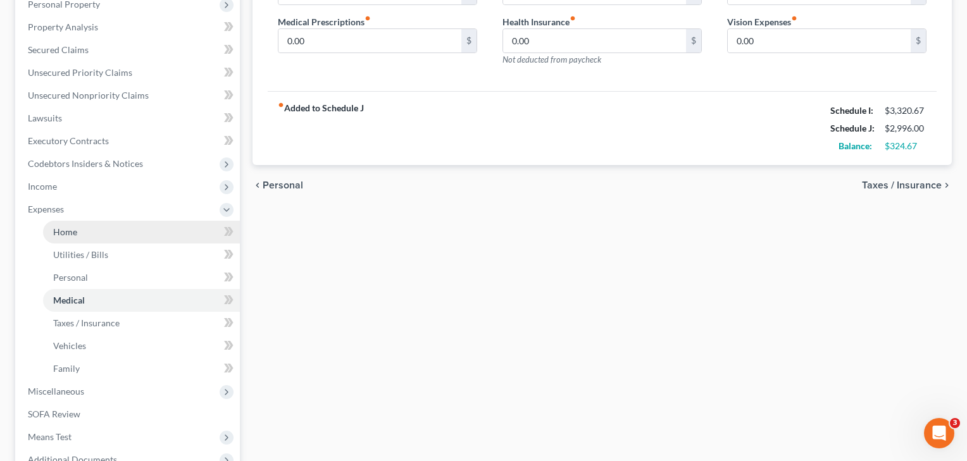
click at [80, 235] on link "Home" at bounding box center [141, 232] width 197 height 23
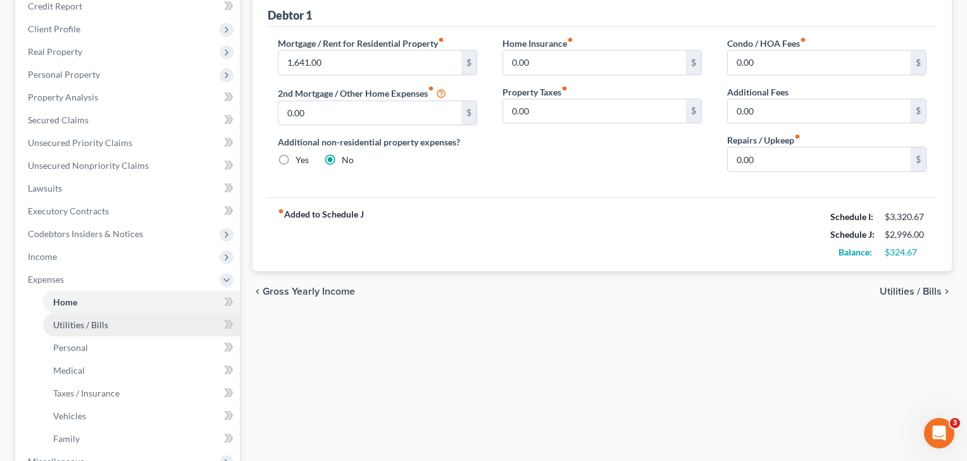
click at [104, 323] on span "Utilities / Bills" at bounding box center [80, 324] width 55 height 11
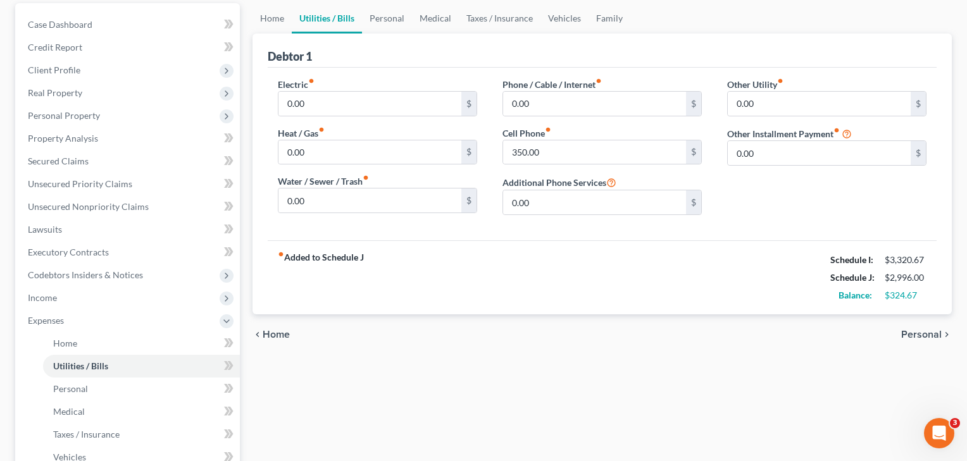
scroll to position [130, 0]
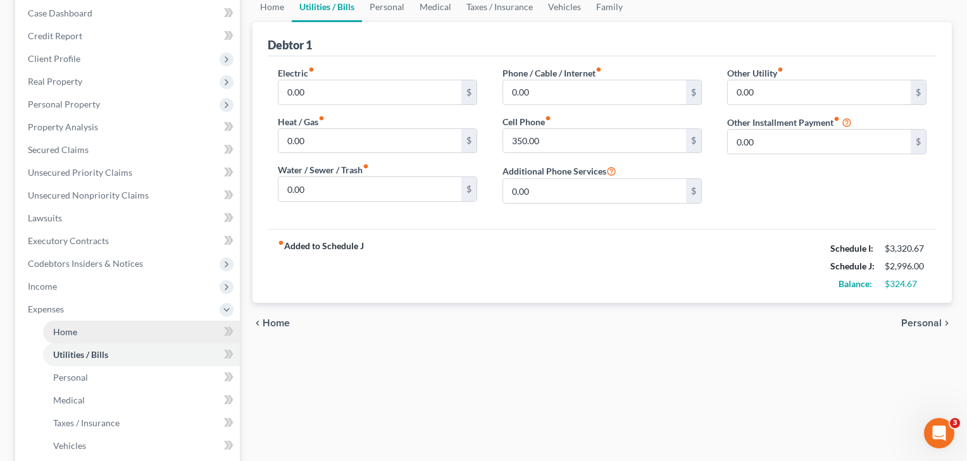
click at [82, 337] on link "Home" at bounding box center [141, 332] width 197 height 23
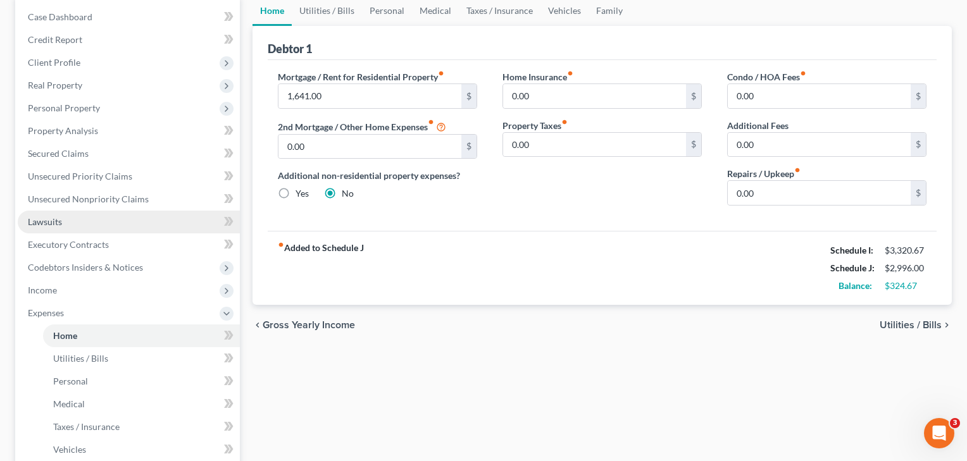
scroll to position [130, 0]
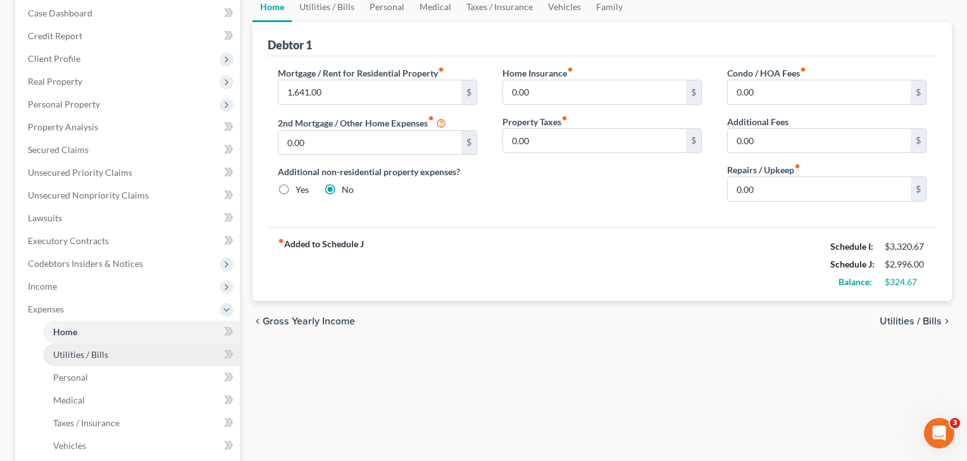
click at [77, 357] on span "Utilities / Bills" at bounding box center [80, 354] width 55 height 11
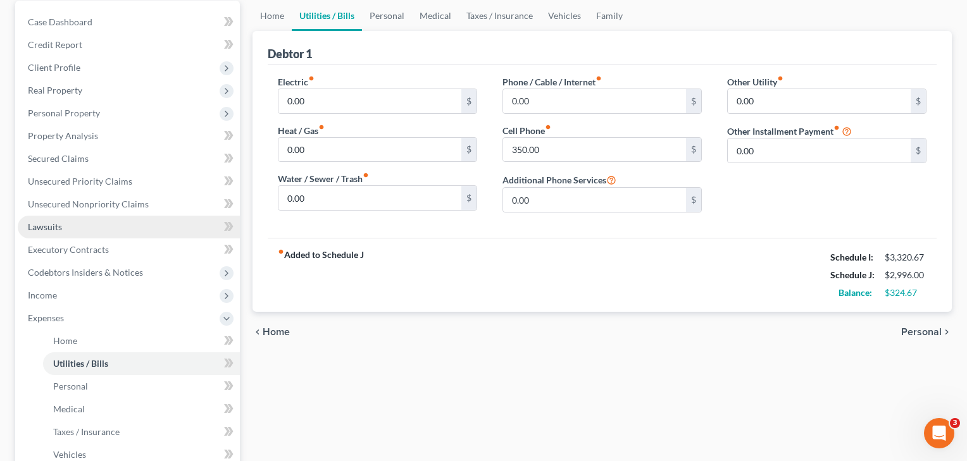
scroll to position [159, 0]
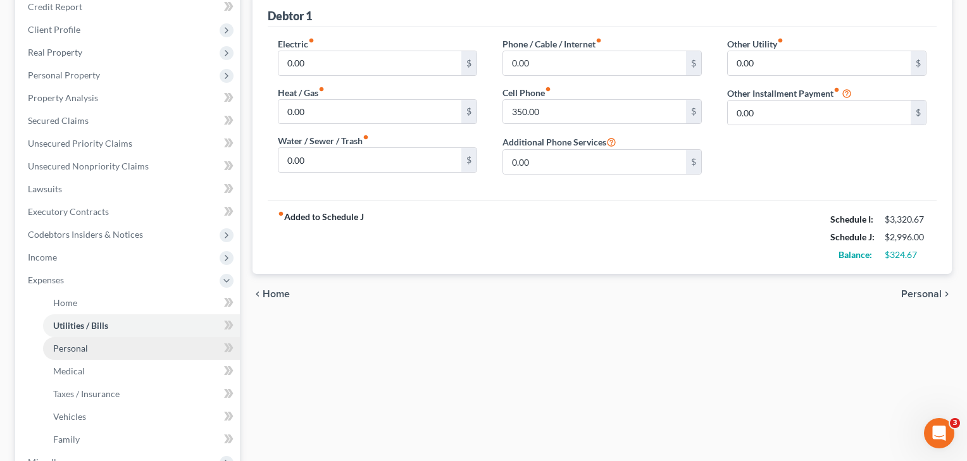
click at [73, 352] on span "Personal" at bounding box center [70, 348] width 35 height 11
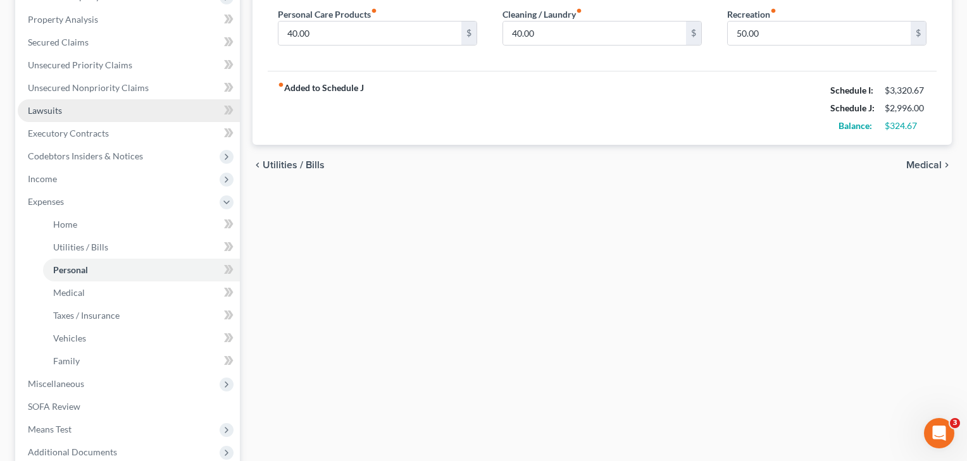
scroll to position [247, 0]
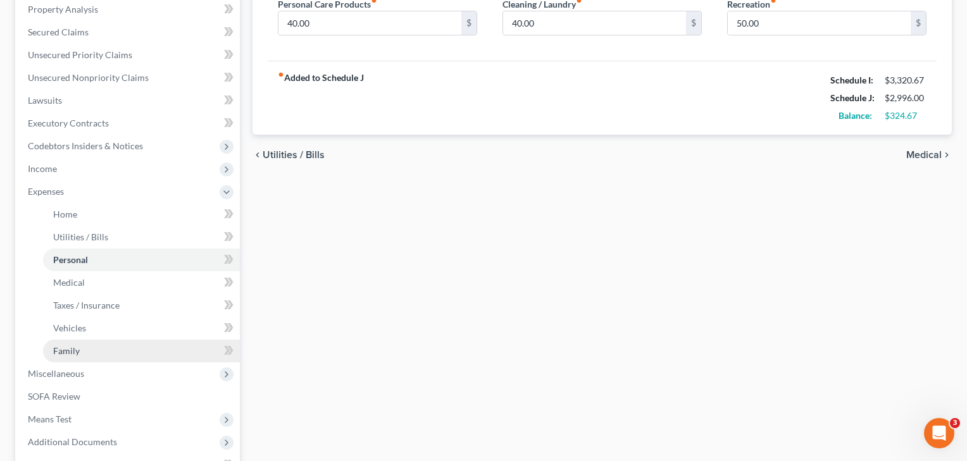
click at [73, 353] on span "Family" at bounding box center [66, 350] width 27 height 11
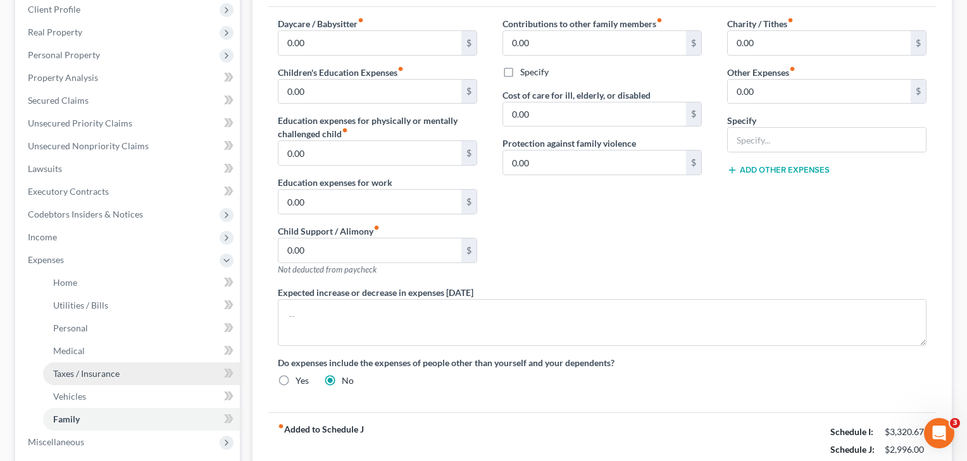
scroll to position [180, 0]
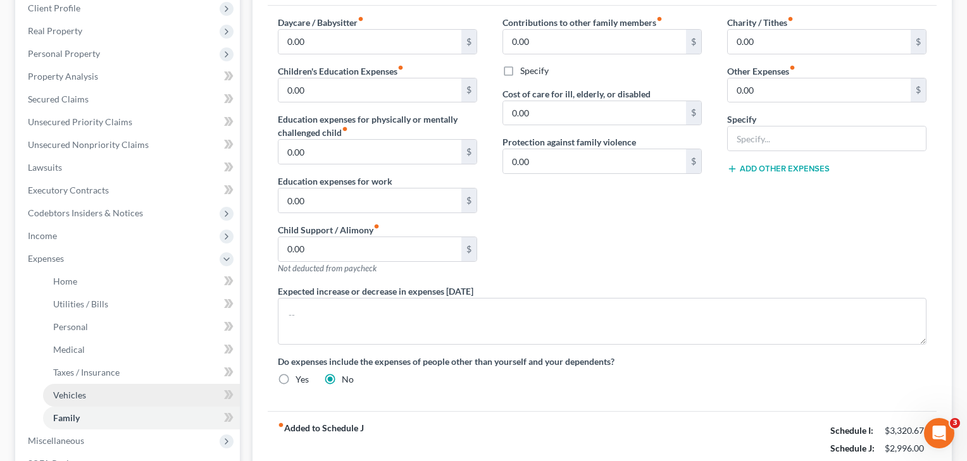
click at [66, 390] on span "Vehicles" at bounding box center [69, 395] width 33 height 11
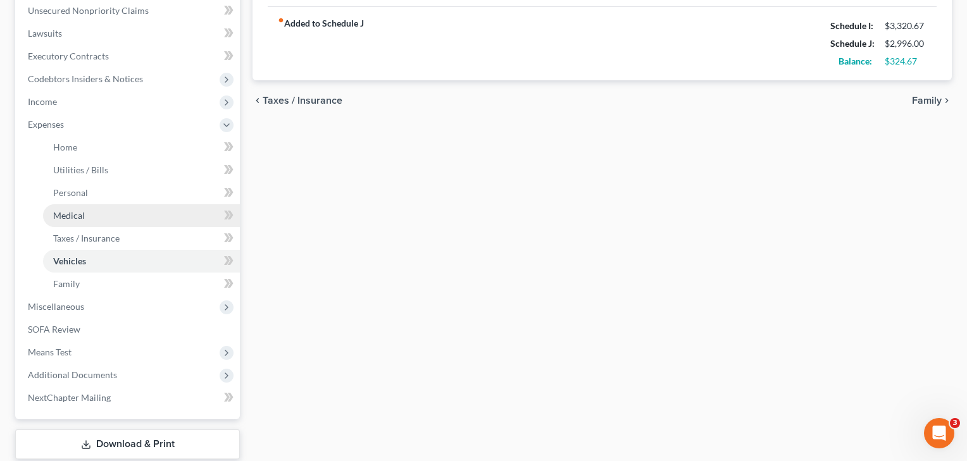
scroll to position [325, 0]
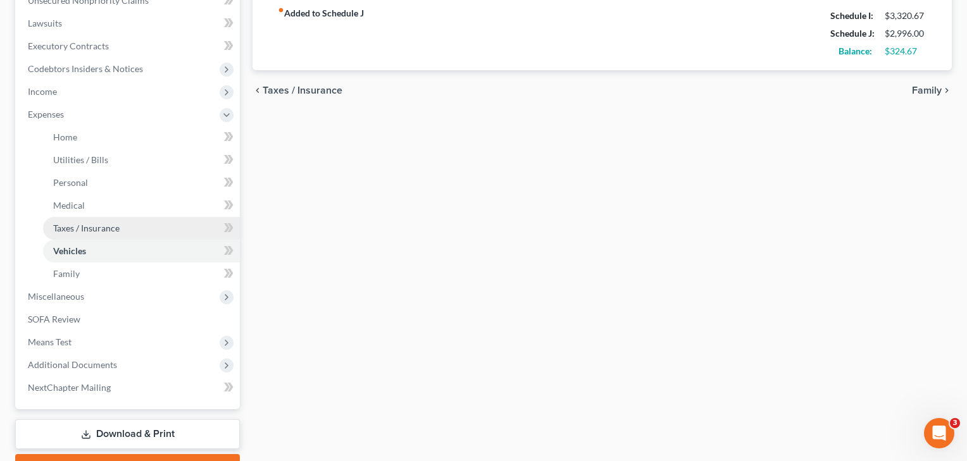
click at [86, 230] on span "Taxes / Insurance" at bounding box center [86, 228] width 66 height 11
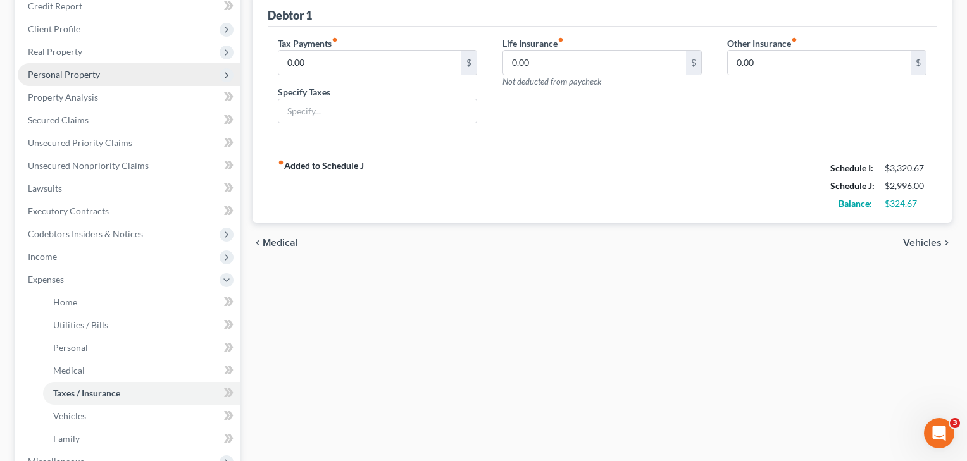
scroll to position [231, 0]
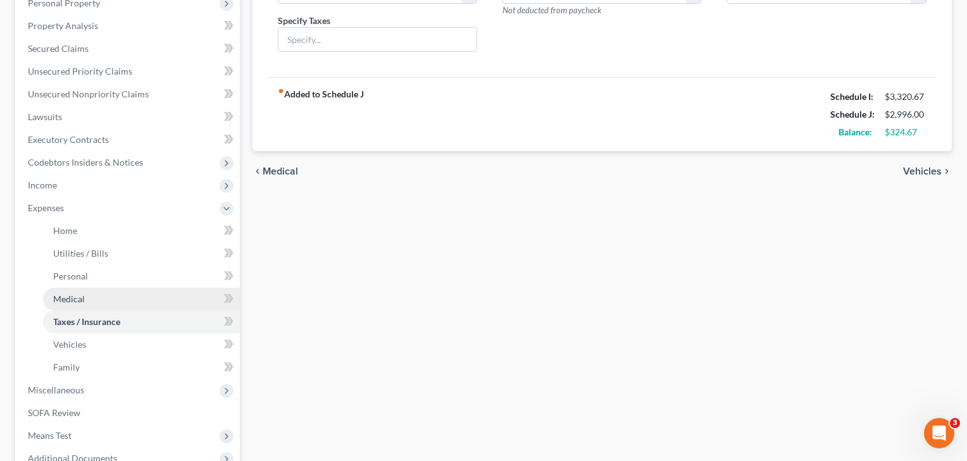
click at [83, 295] on span "Medical" at bounding box center [69, 299] width 32 height 11
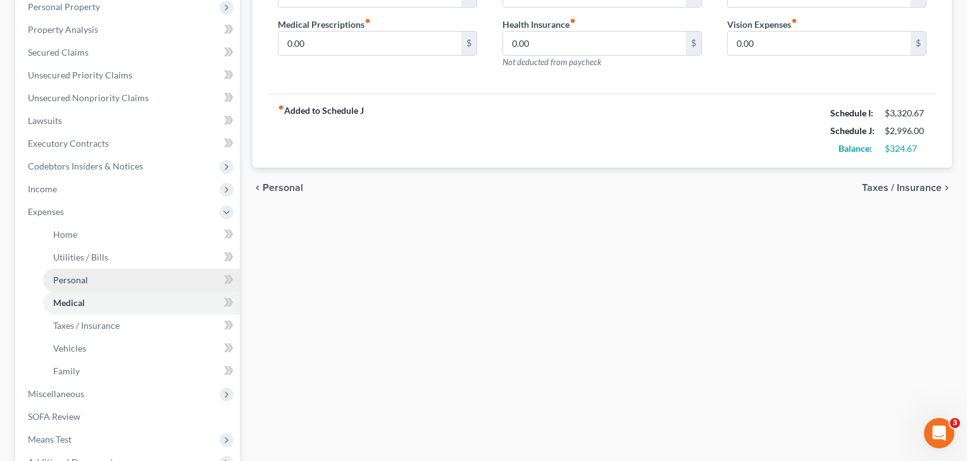
click at [77, 285] on span "Personal" at bounding box center [70, 280] width 35 height 11
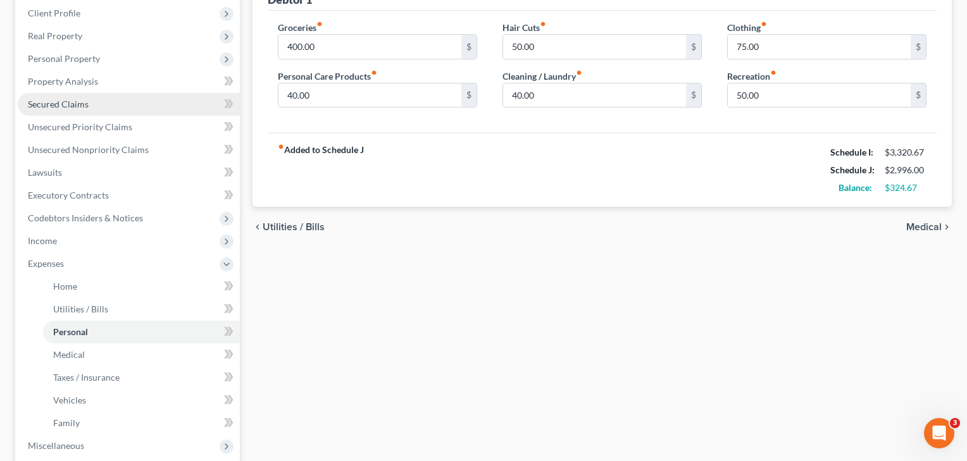
scroll to position [187, 0]
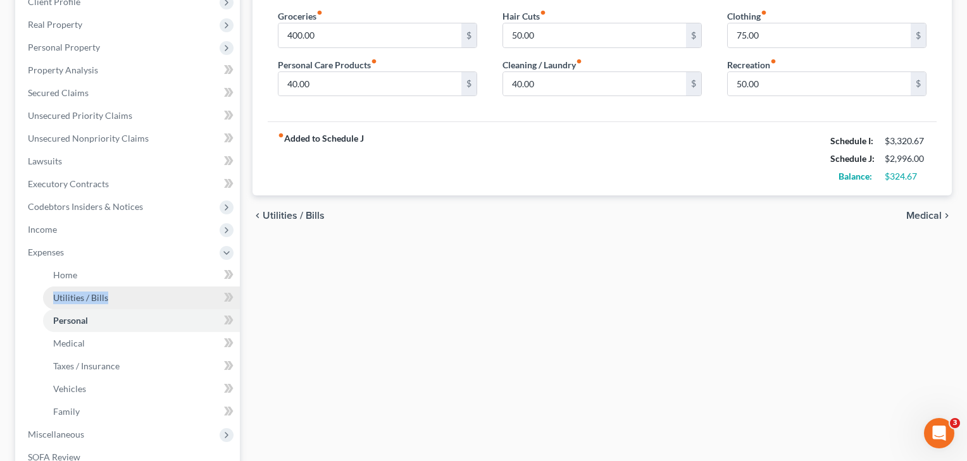
click at [54, 300] on span "Utilities / Bills" at bounding box center [80, 297] width 55 height 11
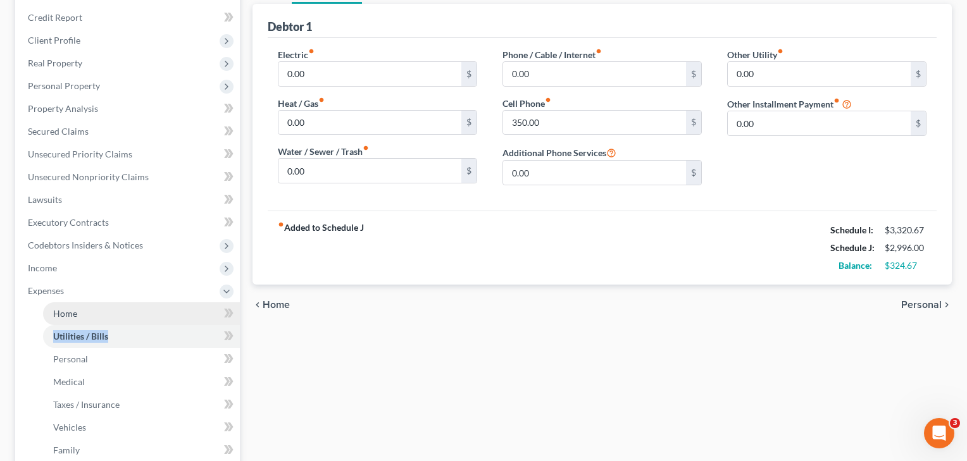
click at [65, 323] on link "Home" at bounding box center [141, 313] width 197 height 23
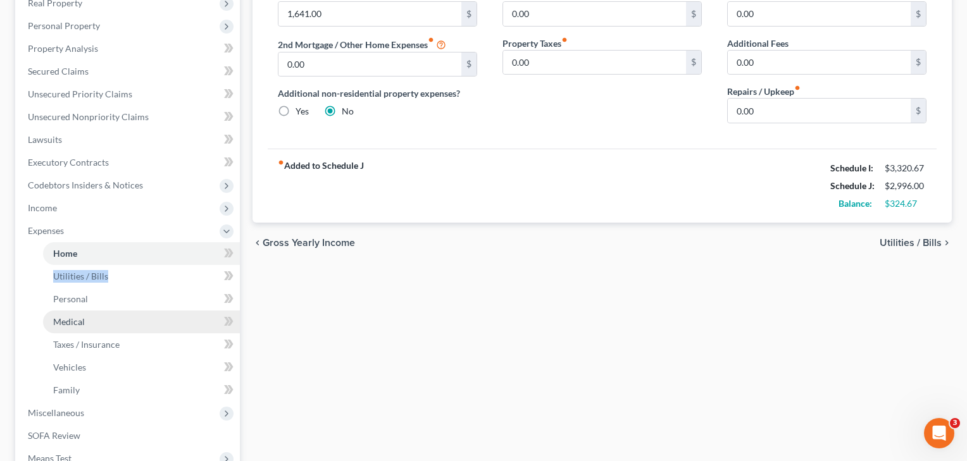
click at [65, 323] on span "Medical" at bounding box center [69, 321] width 32 height 11
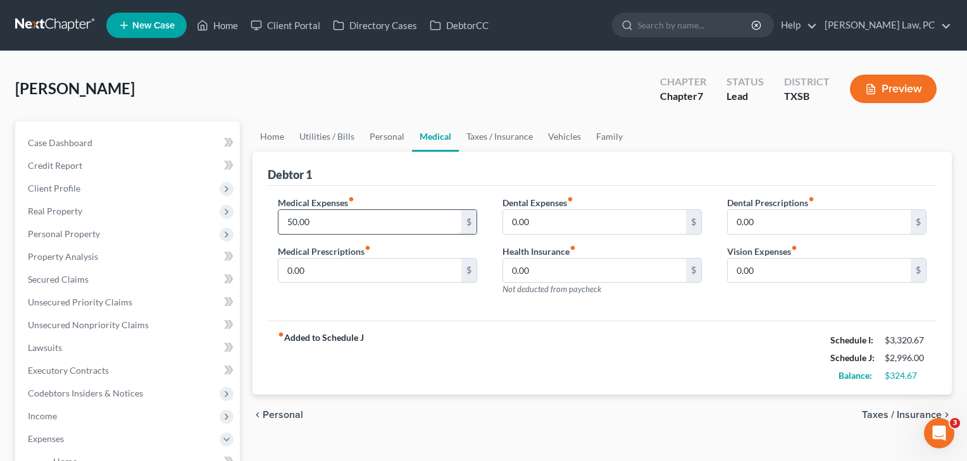
drag, startPoint x: 331, startPoint y: 214, endPoint x: 369, endPoint y: 215, distance: 37.3
click at [369, 215] on input "50.00" at bounding box center [369, 222] width 183 height 24
click at [369, 314] on div "Medical Expenses fiber_manual_record 1,050.00 $ Medical Prescriptions fiber_man…" at bounding box center [602, 253] width 669 height 135
drag, startPoint x: 331, startPoint y: 223, endPoint x: 242, endPoint y: 218, distance: 89.3
click at [242, 218] on div "Petition Navigation Case Dashboard Payments Invoices Payments Payments Credit R…" at bounding box center [483, 463] width 949 height 685
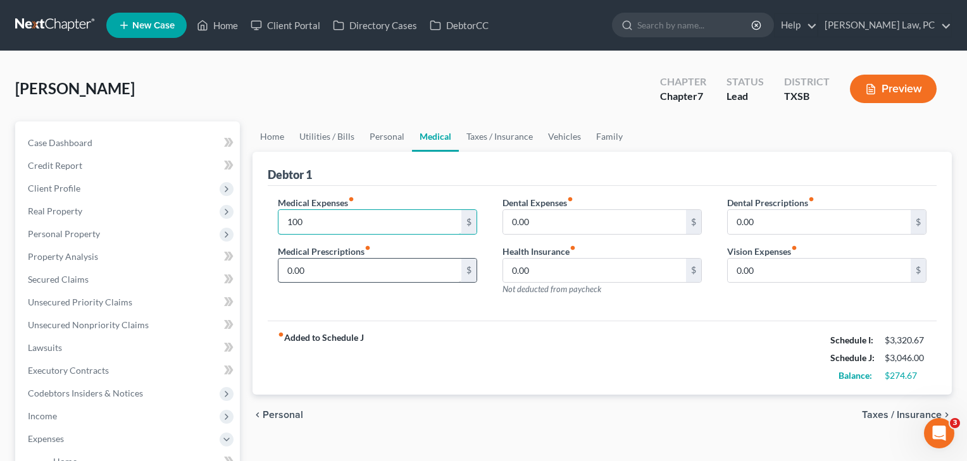
type input "100"
click at [353, 270] on input "0.00" at bounding box center [369, 271] width 183 height 24
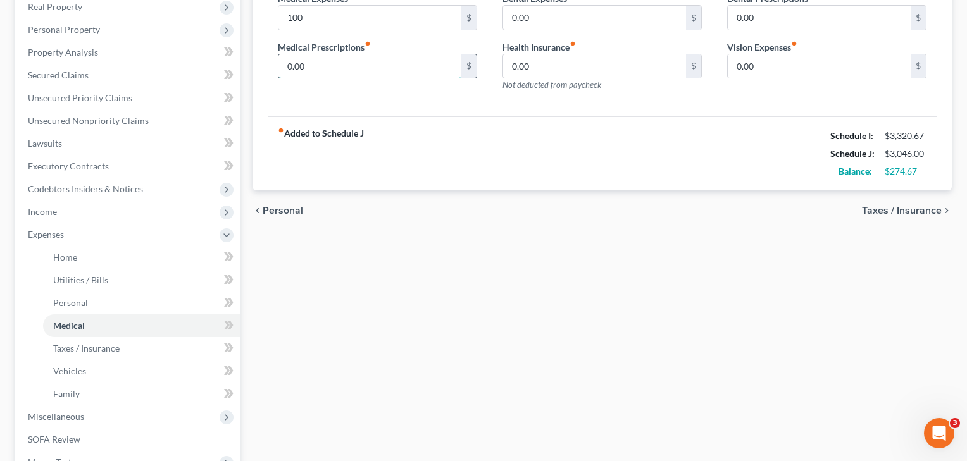
scroll to position [237, 0]
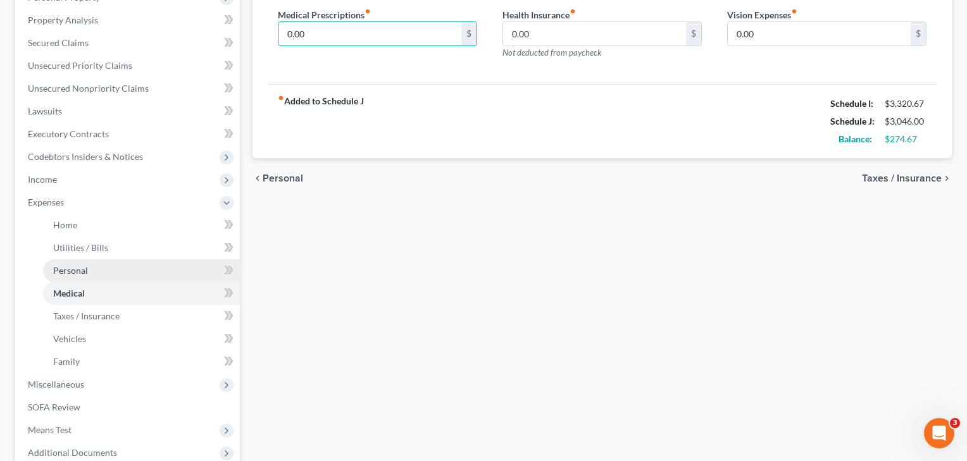
click at [94, 274] on link "Personal" at bounding box center [141, 270] width 197 height 23
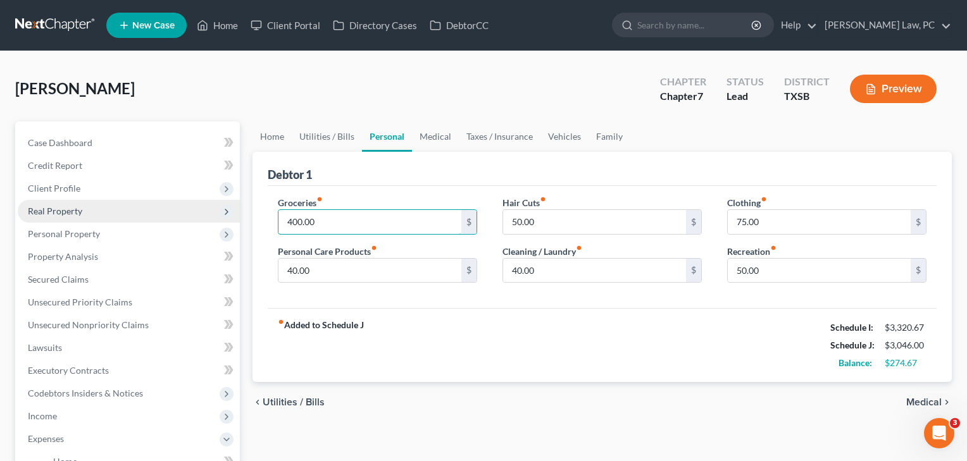
drag, startPoint x: 326, startPoint y: 225, endPoint x: 232, endPoint y: 221, distance: 95.0
click at [232, 221] on div "Petition Navigation Case Dashboard Payments Invoices Payments Payments Credit R…" at bounding box center [483, 463] width 949 height 685
type input "450"
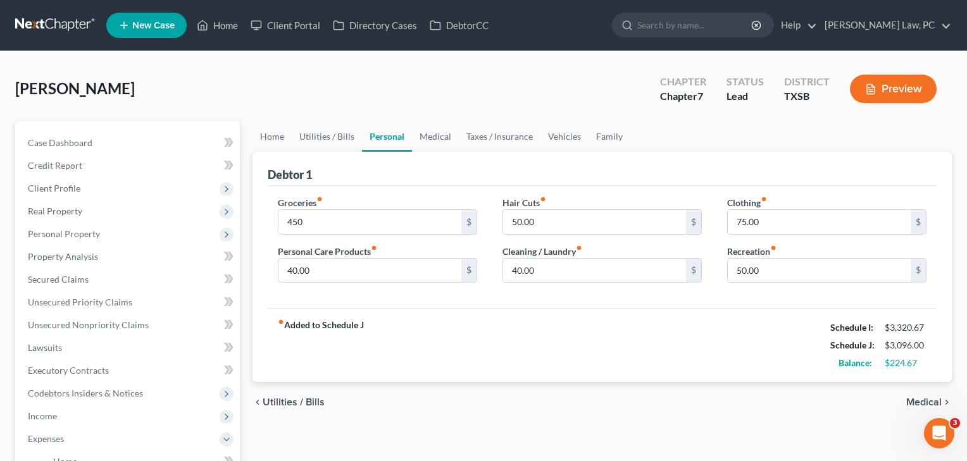
click at [362, 302] on div "Groceries fiber_manual_record 450 $ Personal Care Products fiber_manual_record …" at bounding box center [602, 247] width 669 height 123
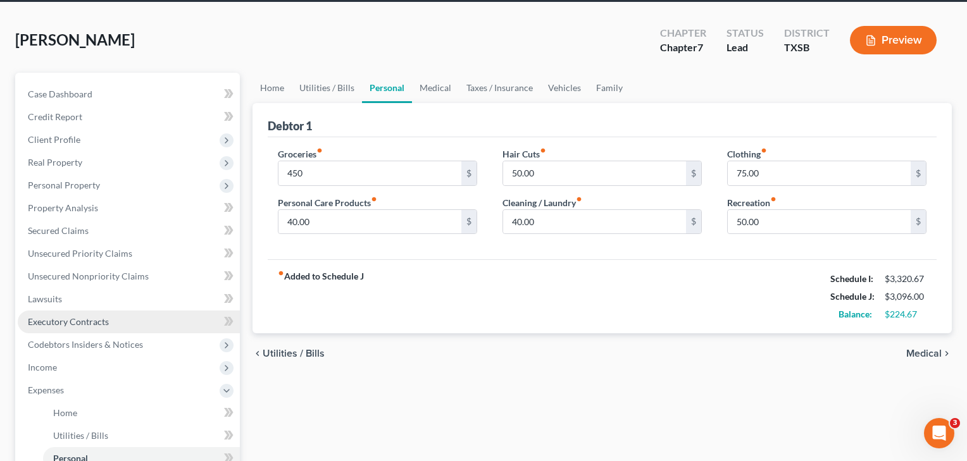
scroll to position [132, 0]
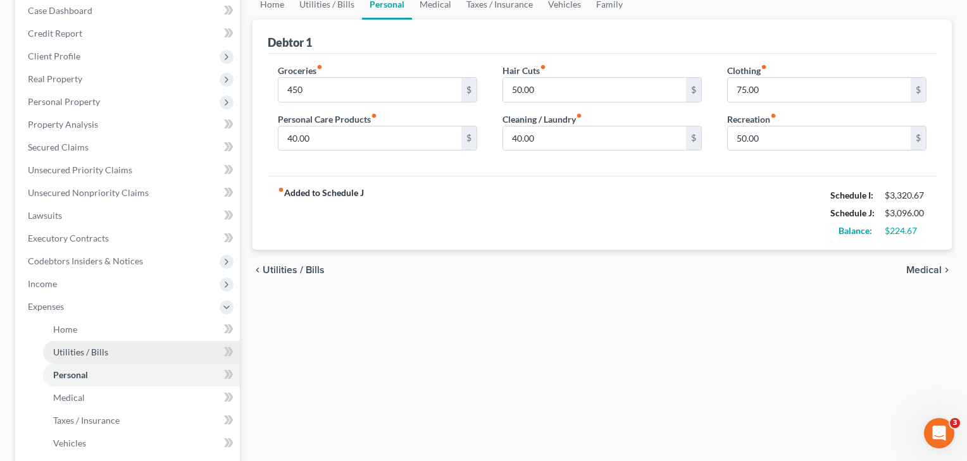
click at [80, 352] on span "Utilities / Bills" at bounding box center [80, 352] width 55 height 11
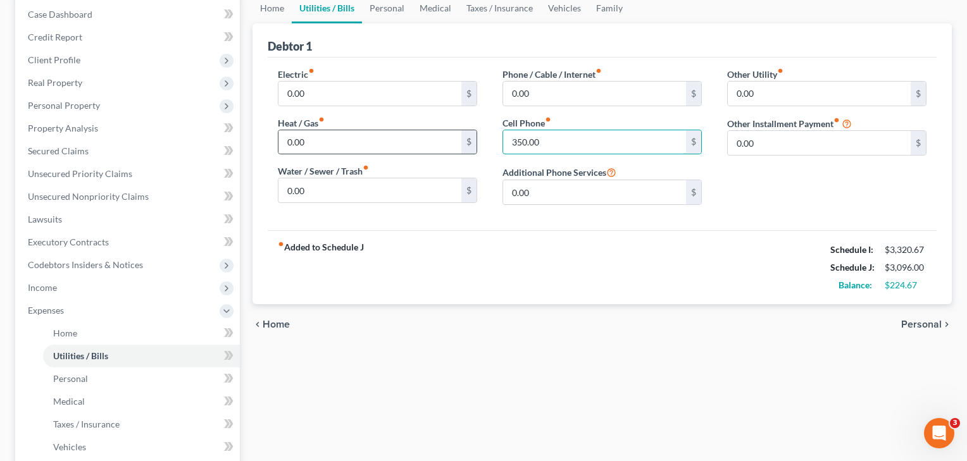
drag, startPoint x: 546, startPoint y: 142, endPoint x: 472, endPoint y: 142, distance: 74.0
type input "320"
click at [505, 218] on div "Electric fiber_manual_record 0.00 $ Heat / Gas fiber_manual_record 0.00 $ Water…" at bounding box center [602, 144] width 669 height 173
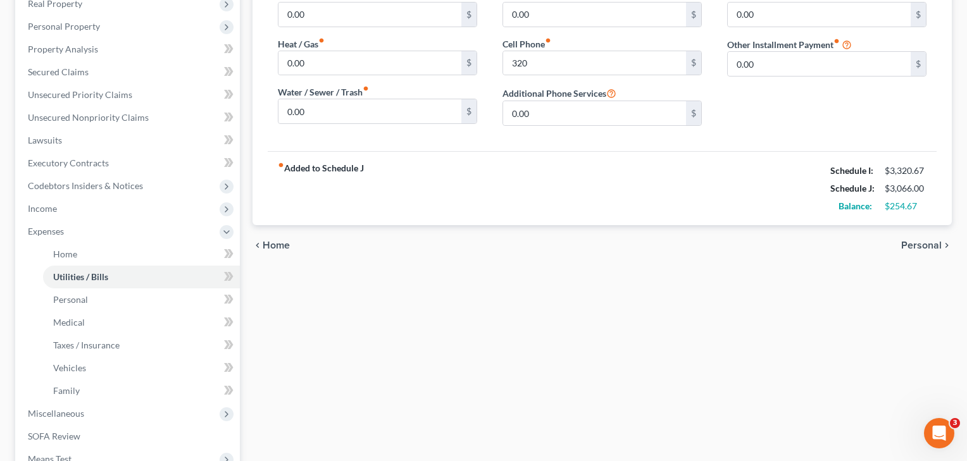
scroll to position [247, 0]
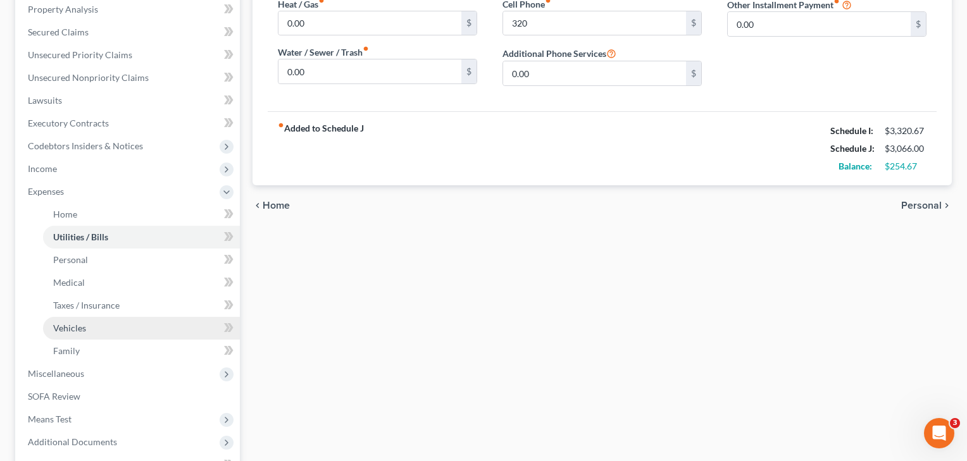
click at [68, 334] on link "Vehicles" at bounding box center [141, 328] width 197 height 23
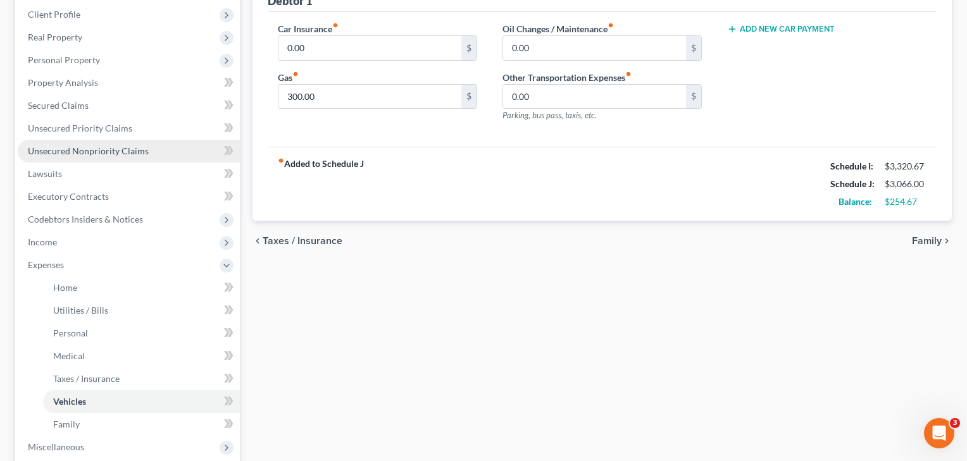
scroll to position [175, 0]
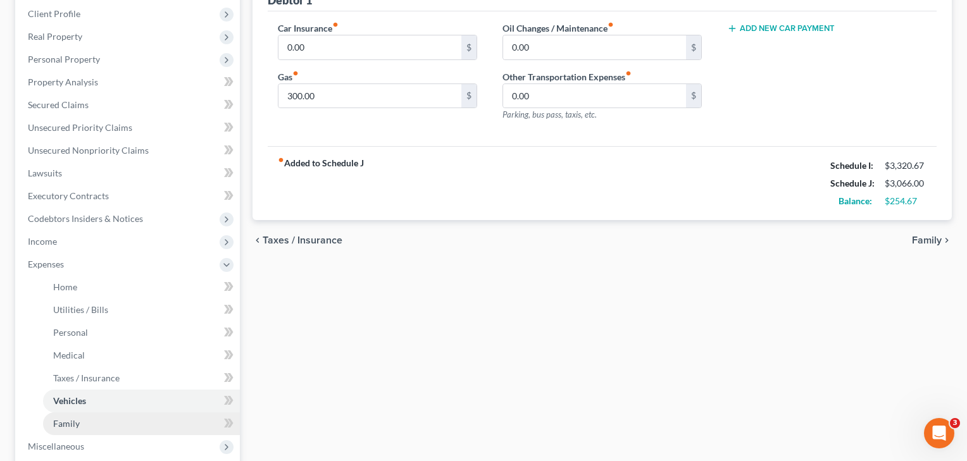
click at [71, 421] on span "Family" at bounding box center [66, 423] width 27 height 11
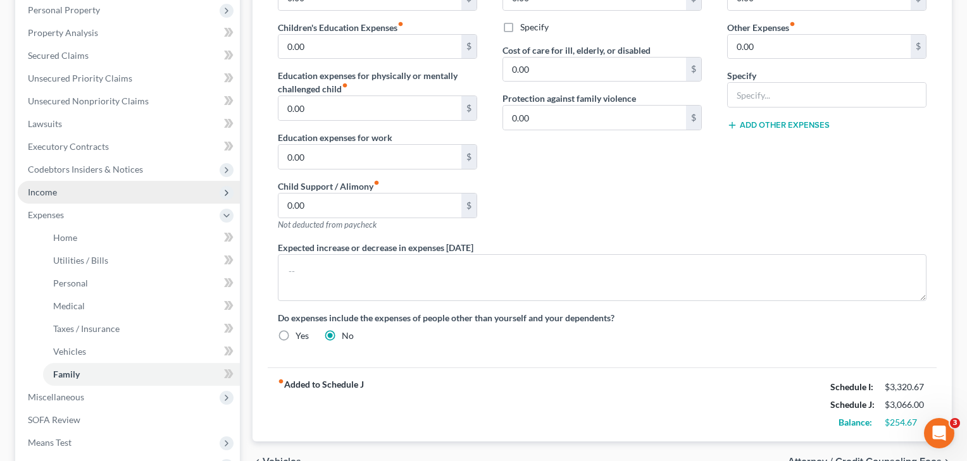
scroll to position [232, 0]
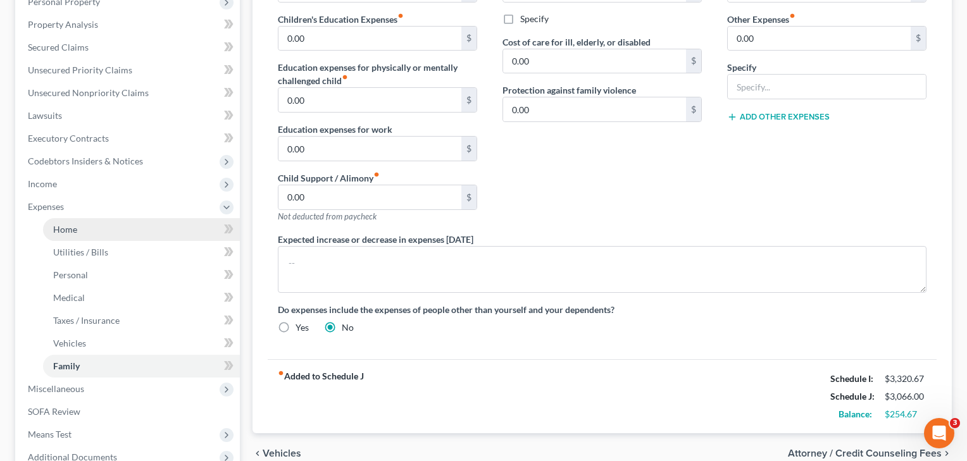
click at [79, 237] on link "Home" at bounding box center [141, 229] width 197 height 23
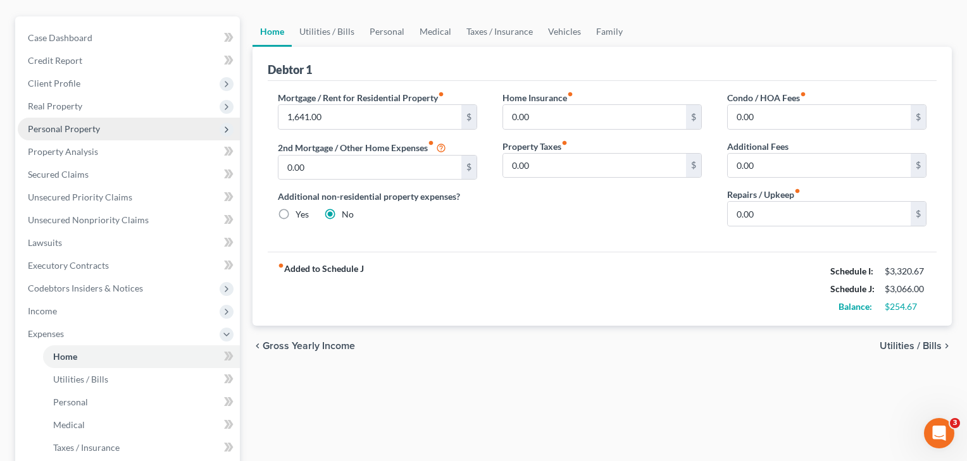
scroll to position [106, 0]
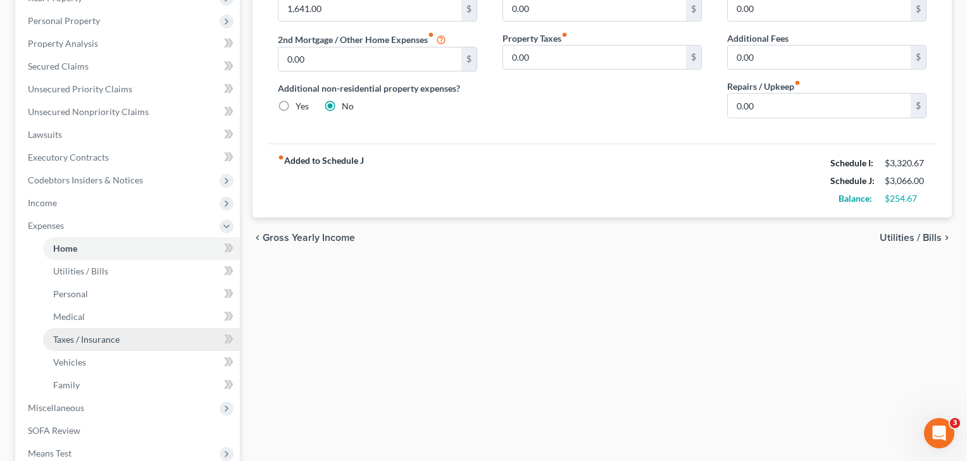
click at [92, 340] on span "Taxes / Insurance" at bounding box center [86, 339] width 66 height 11
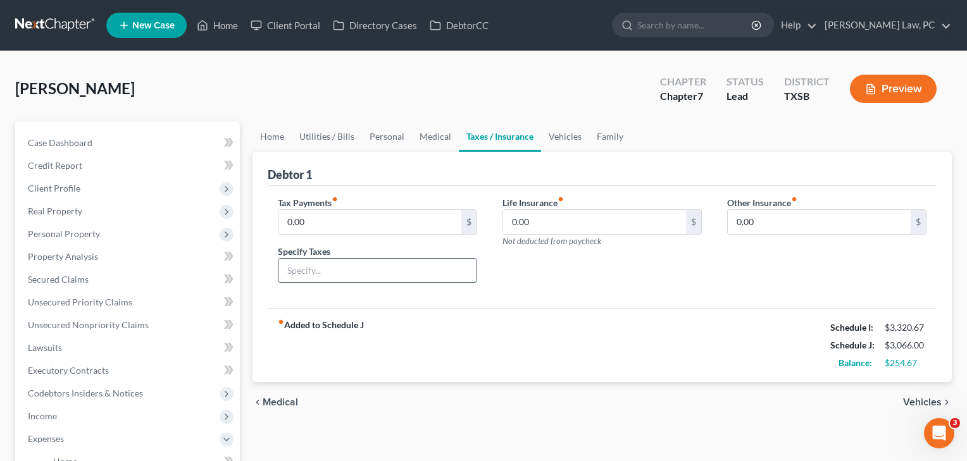
click at [294, 276] on input "text" at bounding box center [377, 271] width 198 height 24
type input "State of California"
click at [347, 312] on div "fiber_manual_record Added to Schedule J Schedule I: $3,320.67 Schedule J: $3,06…" at bounding box center [602, 345] width 669 height 74
drag, startPoint x: 326, startPoint y: 226, endPoint x: 278, endPoint y: 223, distance: 48.2
click at [278, 223] on input "0.00" at bounding box center [369, 222] width 183 height 24
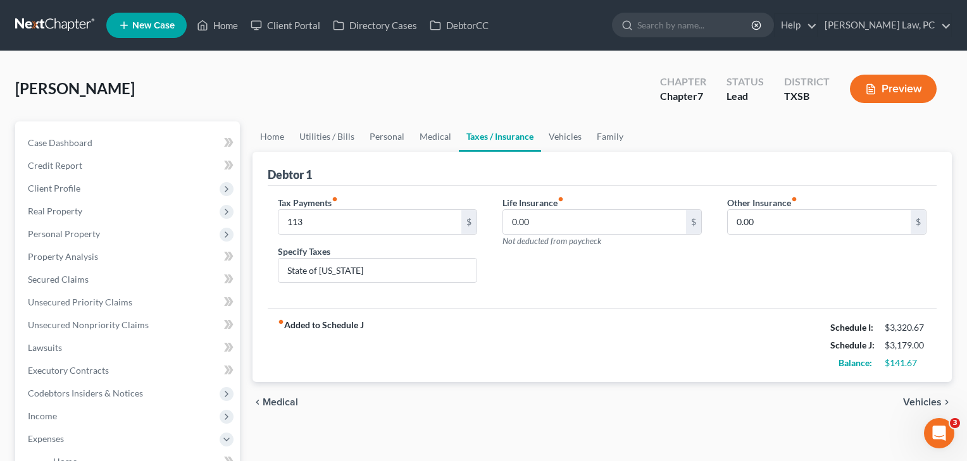
click at [457, 301] on div "Tax Payments fiber_manual_record 113 $ Specify Taxes State of California Life I…" at bounding box center [602, 247] width 669 height 123
click at [457, 303] on div "Tax Payments fiber_manual_record 113 $ Specify Taxes State of California Life I…" at bounding box center [602, 247] width 669 height 123
click at [97, 302] on span "Unsecured Priority Claims" at bounding box center [80, 302] width 104 height 11
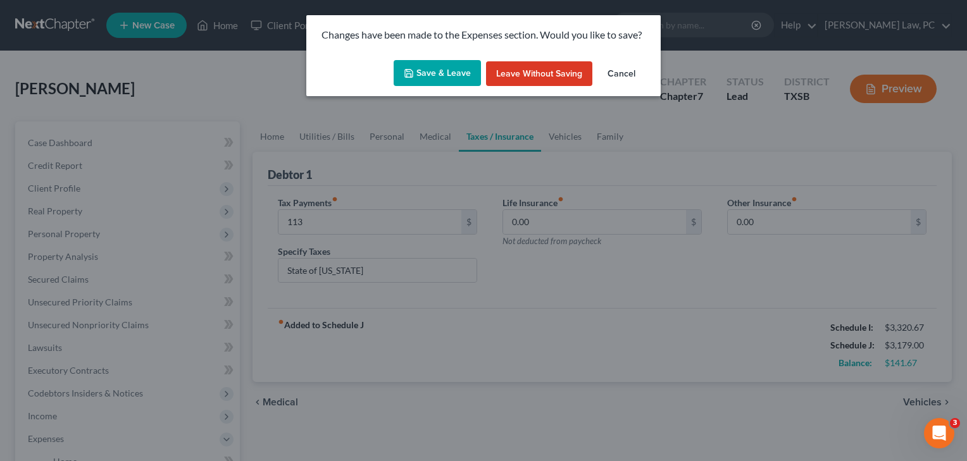
click at [434, 78] on button "Save & Leave" at bounding box center [436, 73] width 87 height 27
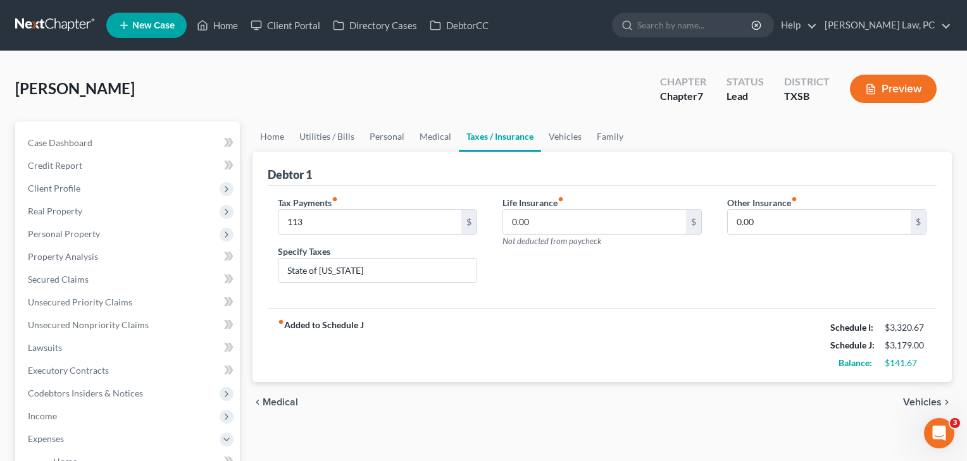
type input "113.00"
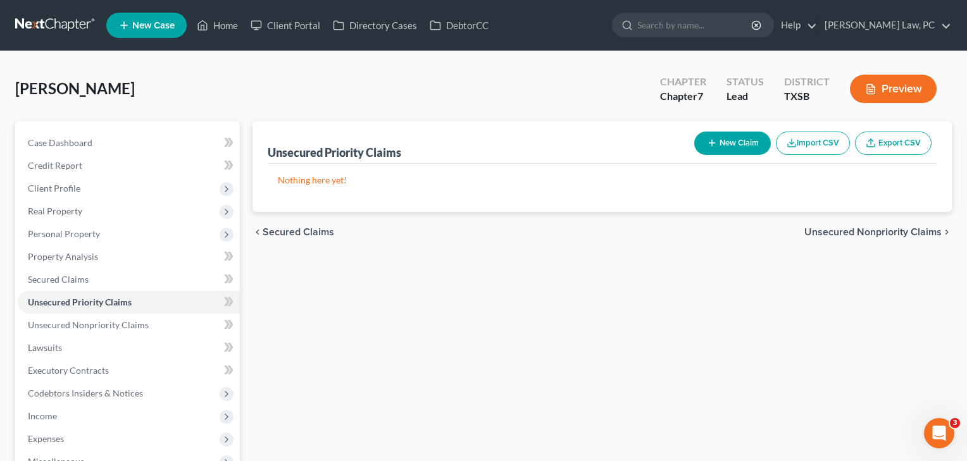
click at [742, 139] on button "New Claim" at bounding box center [732, 143] width 77 height 23
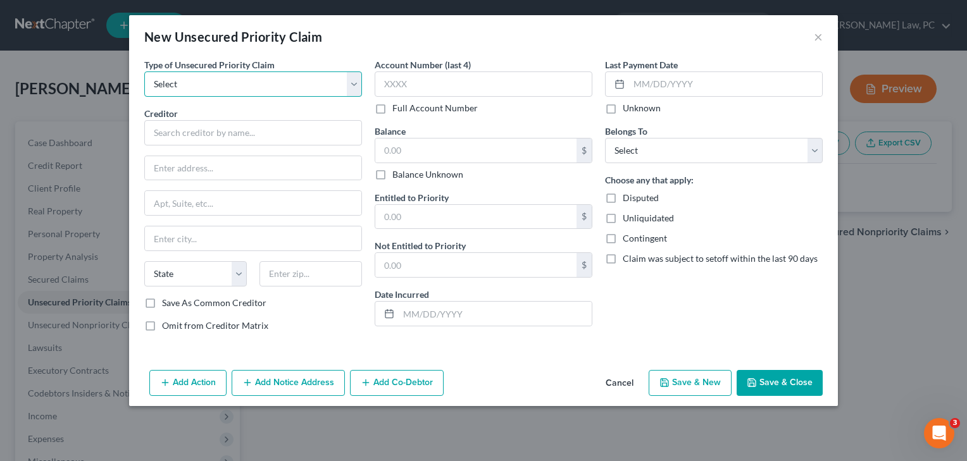
select select "0"
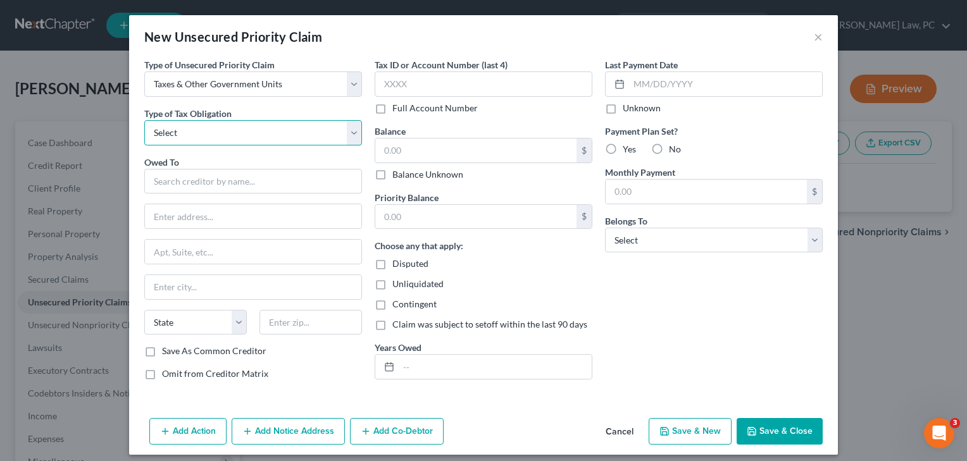
select select "0"
click at [189, 187] on input "text" at bounding box center [253, 181] width 218 height 25
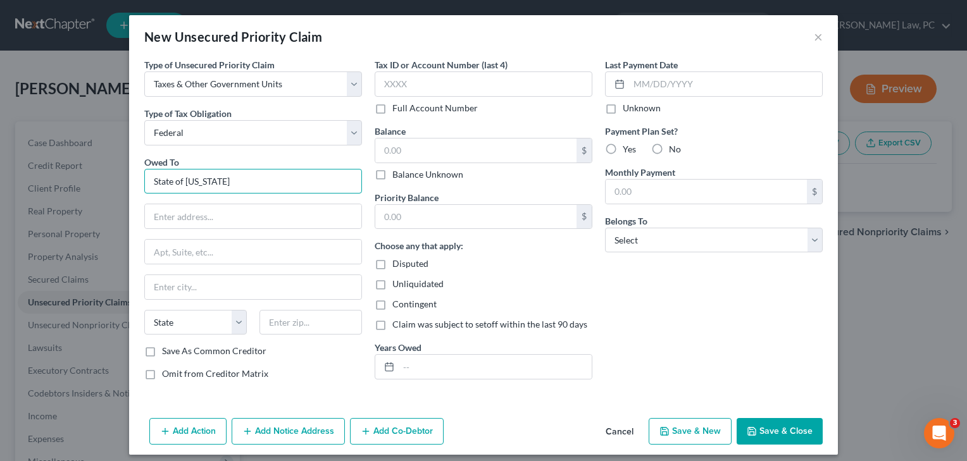
drag, startPoint x: 235, startPoint y: 184, endPoint x: 107, endPoint y: 183, distance: 128.4
click at [107, 183] on div "New Unsecured Priority Claim × Type of Unsecured Priority Claim * Select Taxes …" at bounding box center [483, 230] width 967 height 461
type input "C"
type input "State of California"
click at [403, 152] on input "text" at bounding box center [475, 151] width 201 height 24
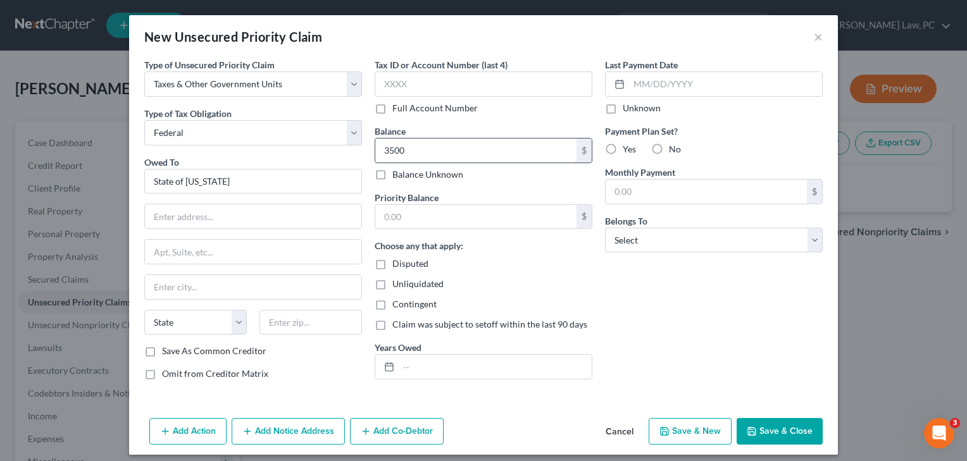
type input "3,500"
click at [401, 229] on div "$" at bounding box center [483, 216] width 218 height 25
click at [401, 213] on input "text" at bounding box center [475, 217] width 201 height 24
type input "3,500"
click at [622, 153] on label "Yes" at bounding box center [628, 149] width 13 height 13
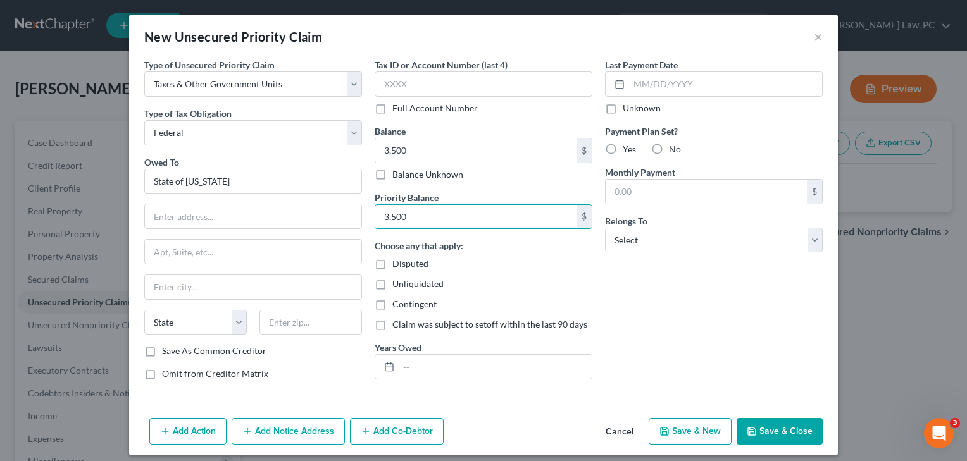
click at [628, 151] on input "Yes" at bounding box center [632, 147] width 8 height 8
radio input "true"
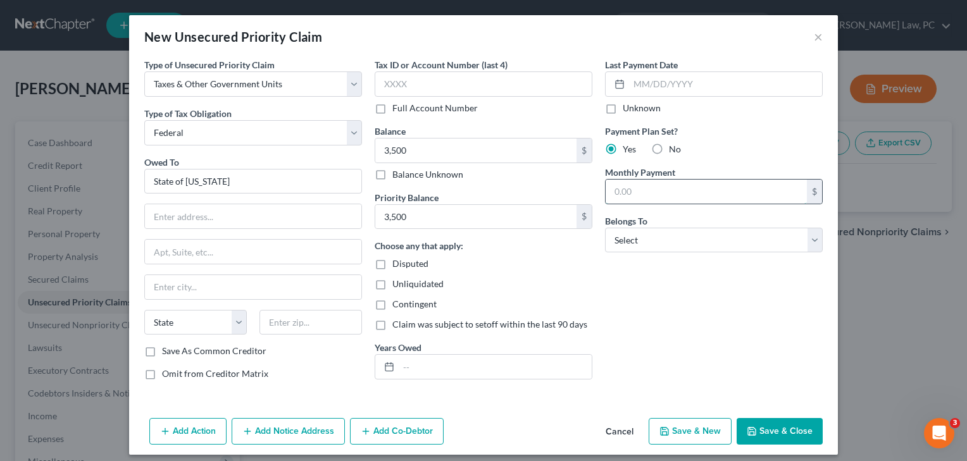
click at [612, 202] on input "text" at bounding box center [705, 192] width 201 height 24
type input "113"
click at [778, 436] on button "Save & Close" at bounding box center [779, 431] width 86 height 27
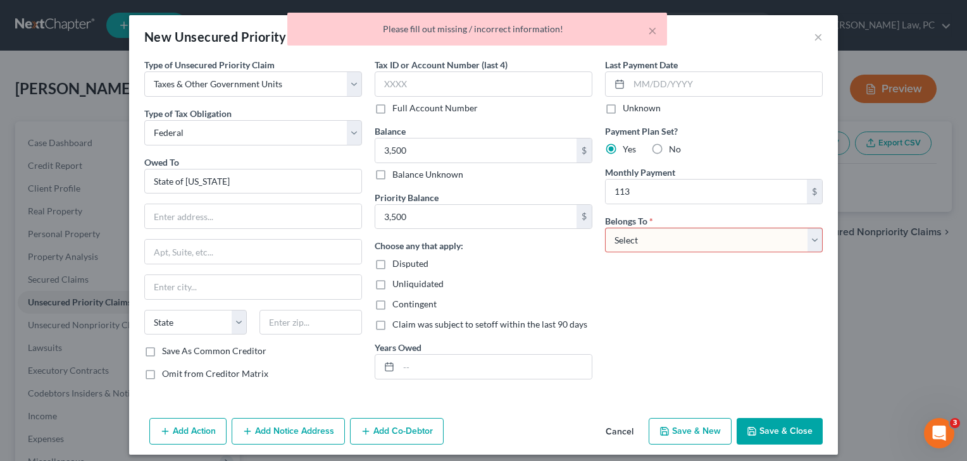
select select "0"
click at [773, 431] on button "Save & Close" at bounding box center [779, 431] width 86 height 27
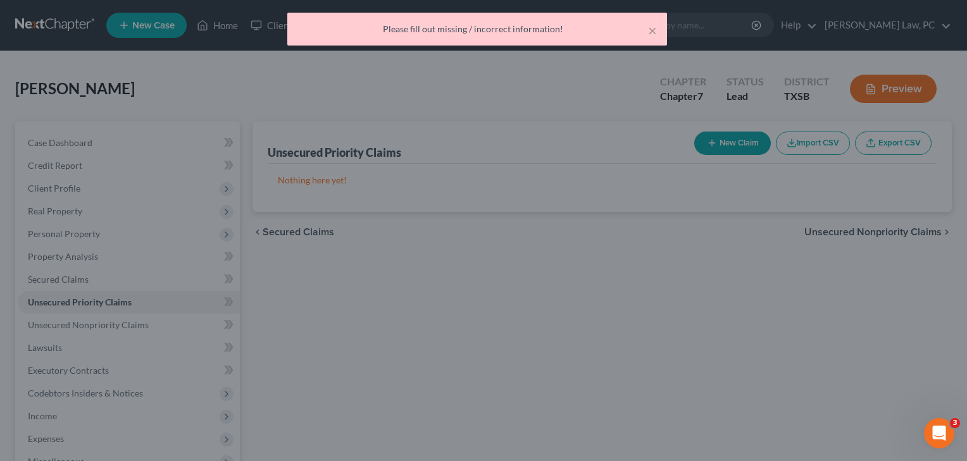
type input "3,500.00"
type input "113.00"
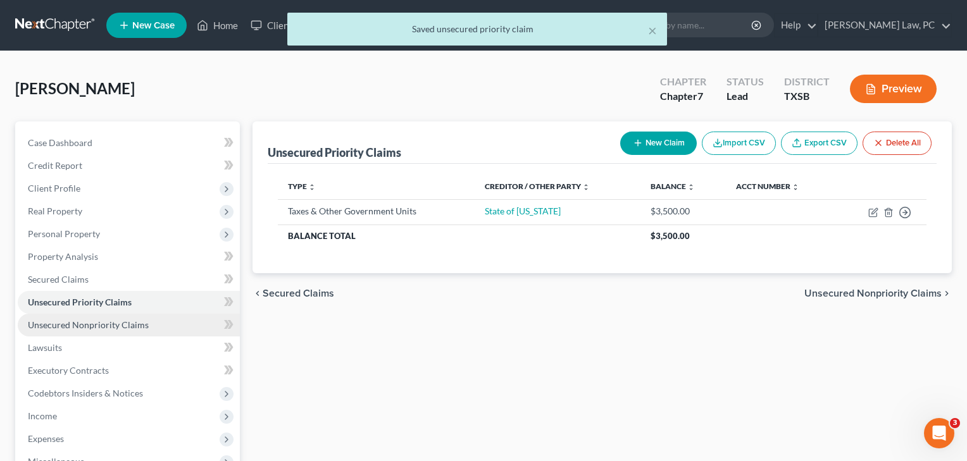
click at [111, 323] on span "Unsecured Nonpriority Claims" at bounding box center [88, 324] width 121 height 11
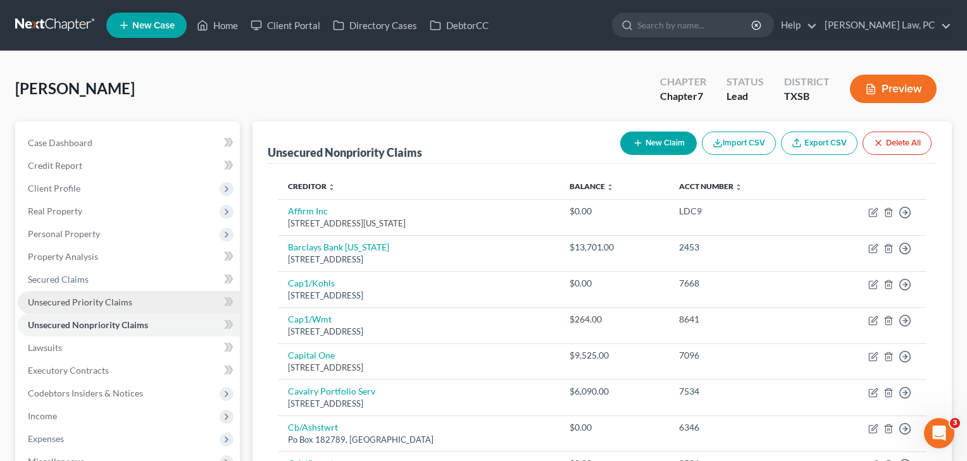
click at [109, 306] on span "Unsecured Priority Claims" at bounding box center [80, 302] width 104 height 11
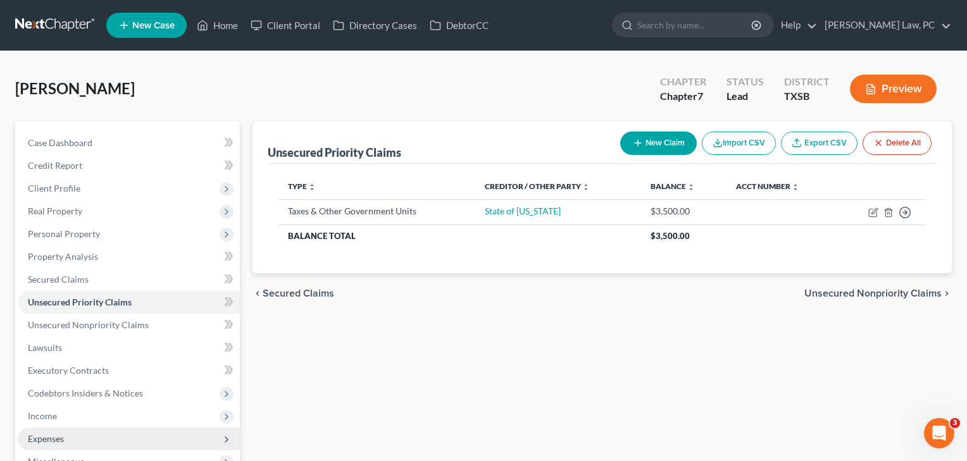
click at [37, 438] on span "Expenses" at bounding box center [46, 438] width 36 height 11
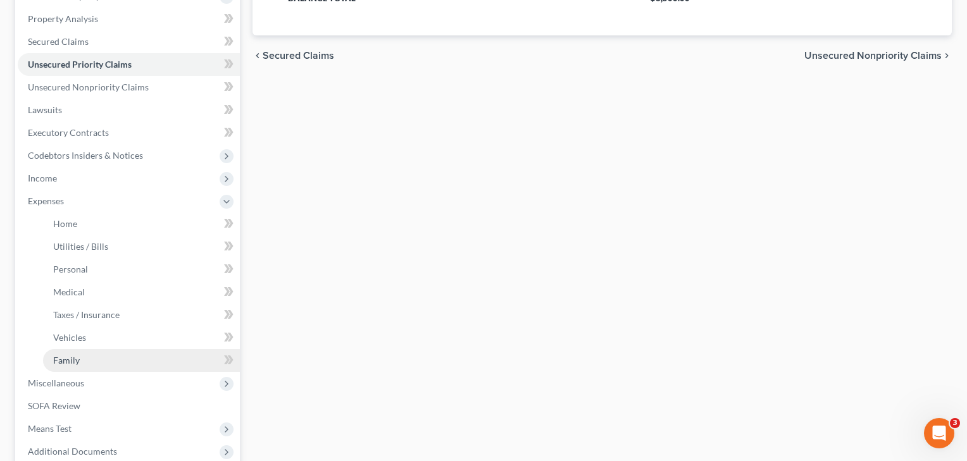
scroll to position [243, 0]
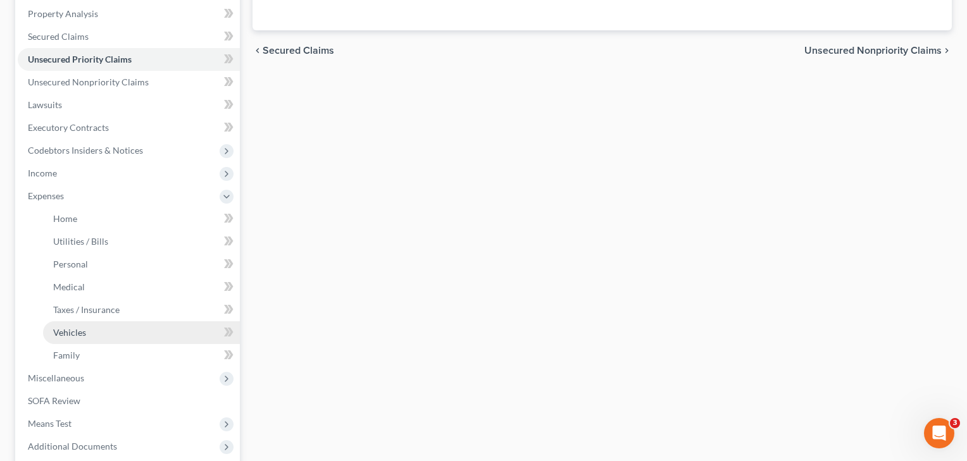
click at [71, 334] on span "Vehicles" at bounding box center [69, 332] width 33 height 11
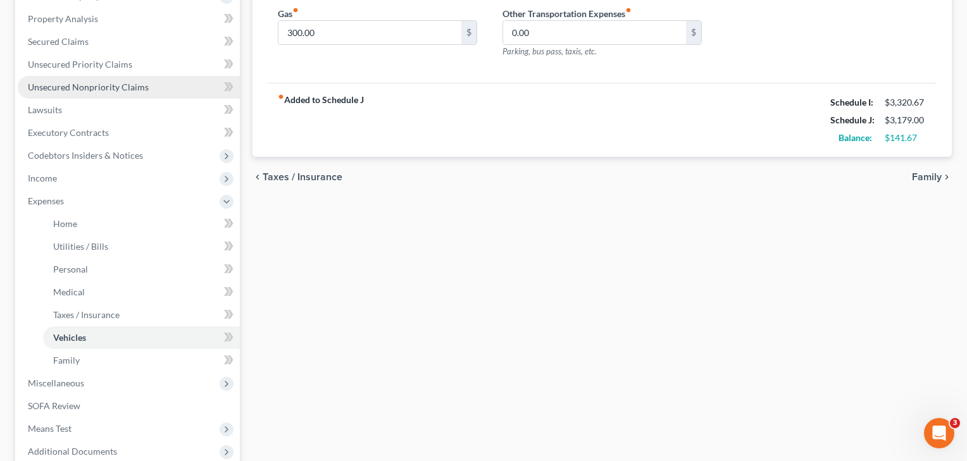
scroll to position [261, 0]
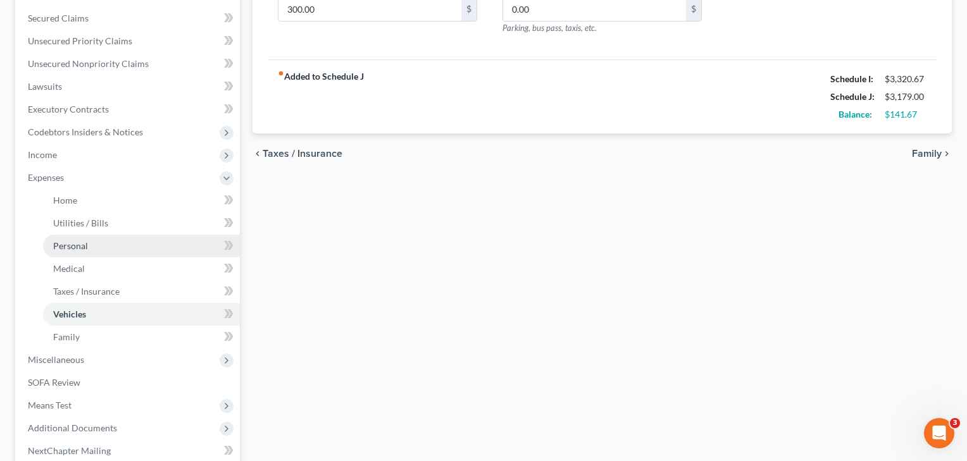
click at [87, 251] on link "Personal" at bounding box center [141, 246] width 197 height 23
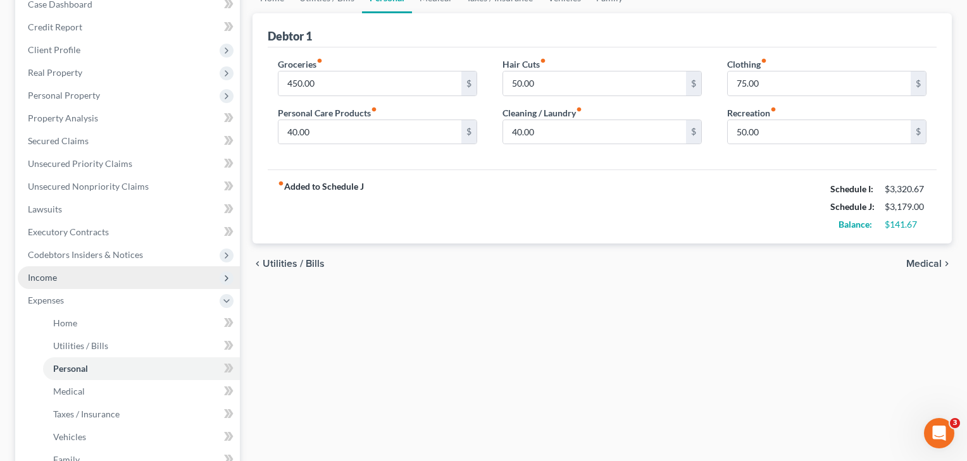
scroll to position [141, 0]
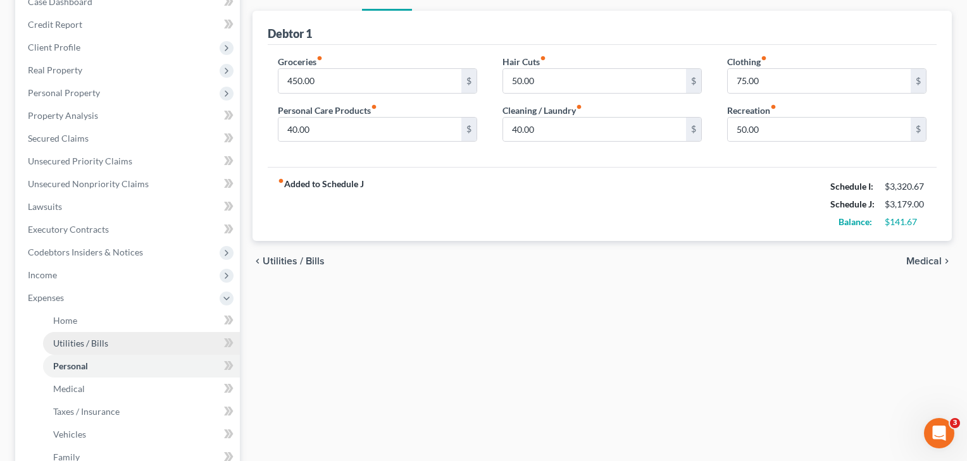
click at [70, 348] on span "Utilities / Bills" at bounding box center [80, 343] width 55 height 11
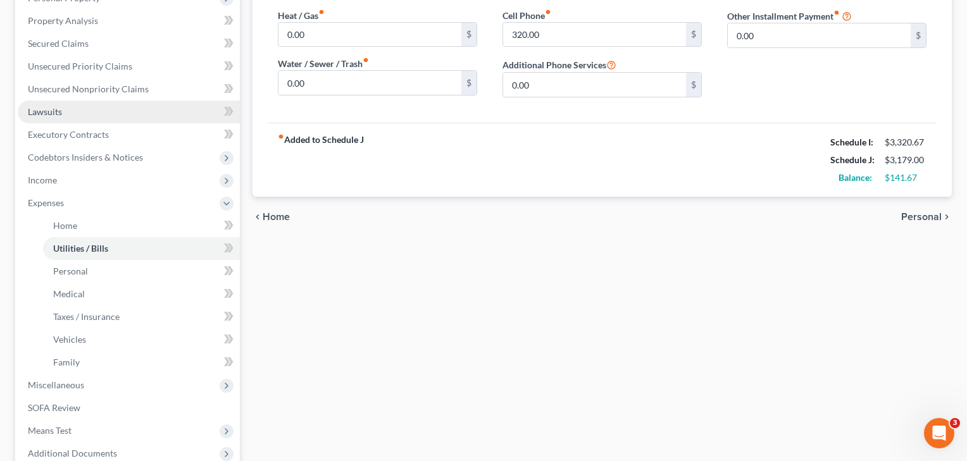
scroll to position [251, 0]
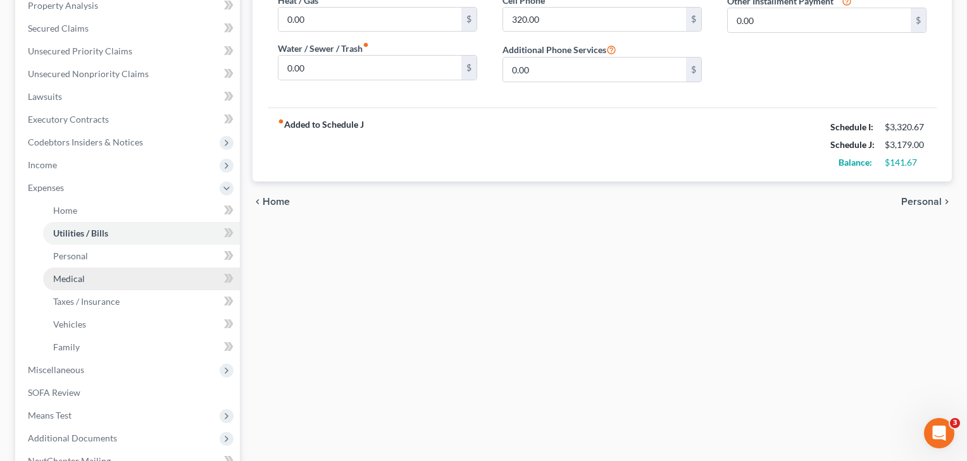
click at [77, 282] on span "Medical" at bounding box center [69, 278] width 32 height 11
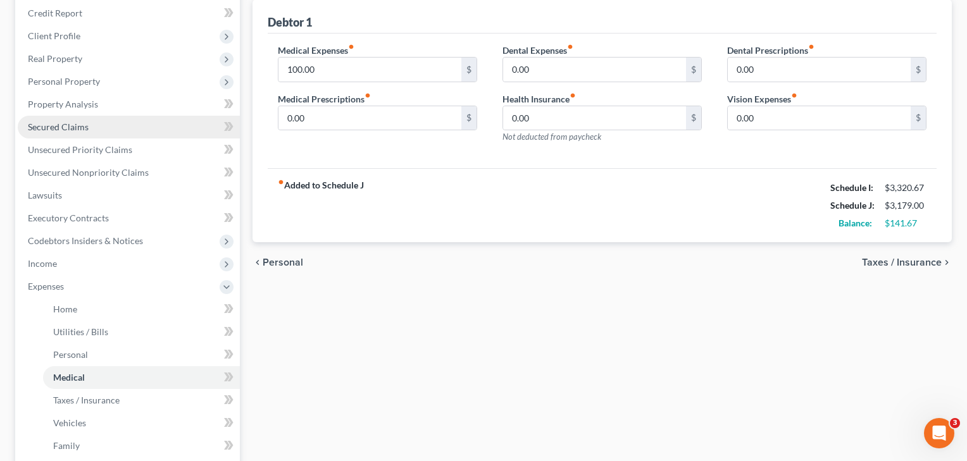
scroll to position [171, 0]
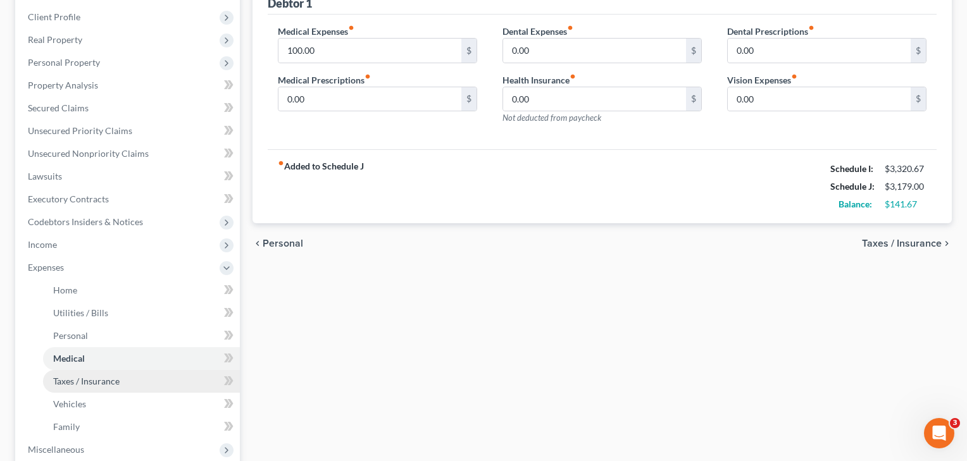
click at [63, 385] on span "Taxes / Insurance" at bounding box center [86, 381] width 66 height 11
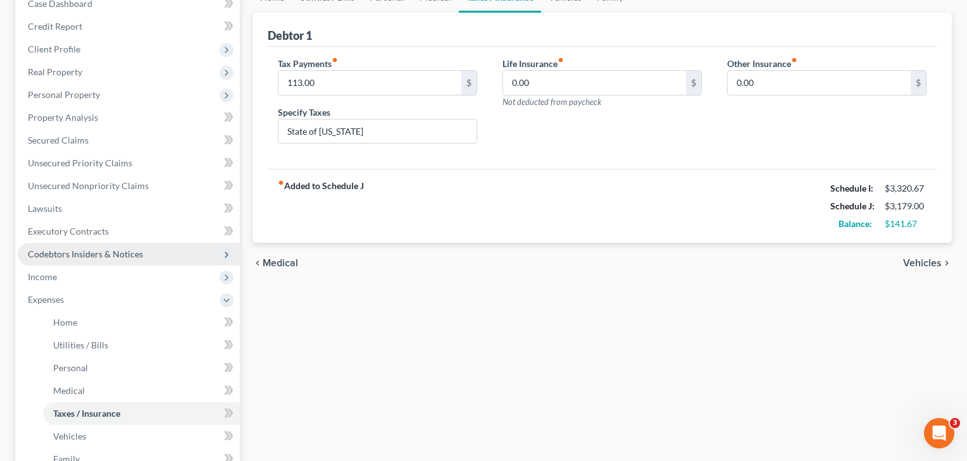
scroll to position [140, 0]
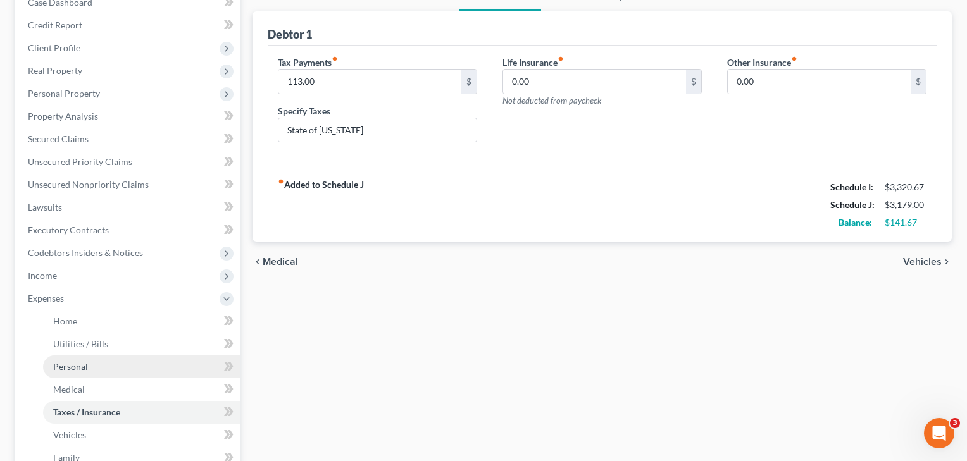
click at [80, 365] on span "Personal" at bounding box center [70, 366] width 35 height 11
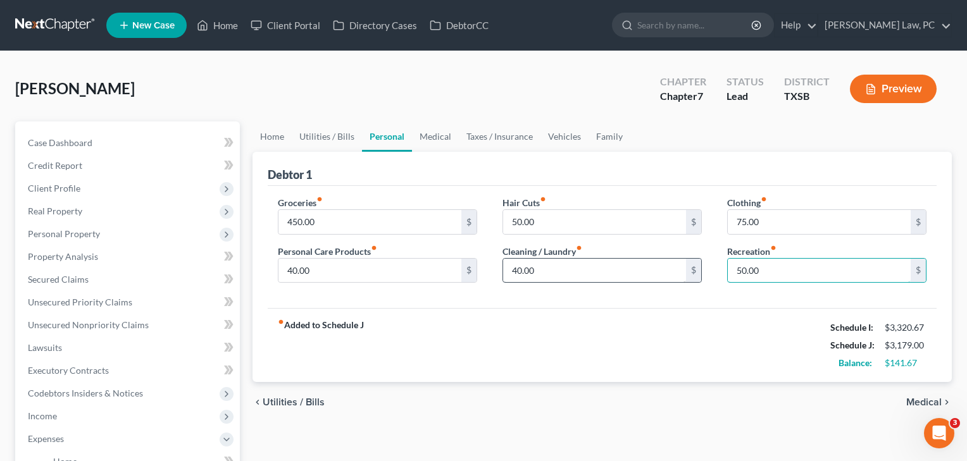
drag, startPoint x: 762, startPoint y: 270, endPoint x: 682, endPoint y: 276, distance: 80.5
click at [682, 276] on div "Groceries fiber_manual_record 450.00 $ Personal Care Products fiber_manual_reco…" at bounding box center [602, 244] width 674 height 97
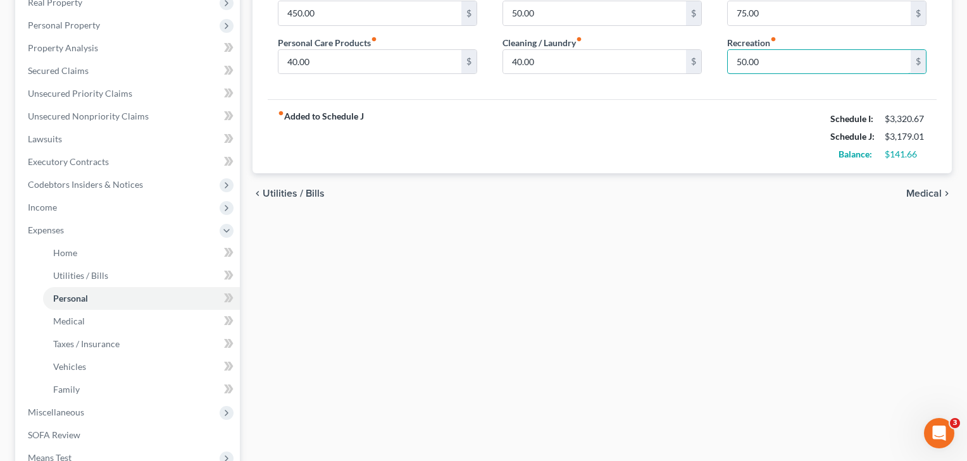
scroll to position [212, 0]
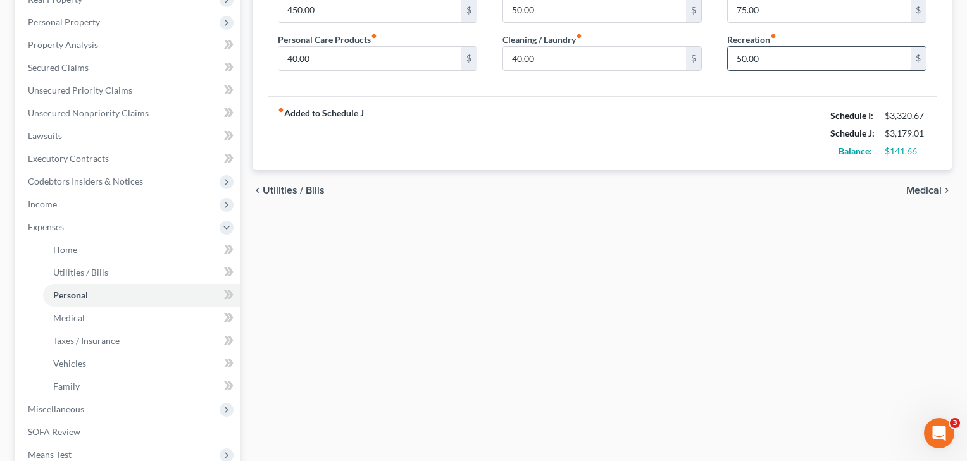
click at [747, 56] on input "50.00" at bounding box center [818, 59] width 183 height 24
drag, startPoint x: 765, startPoint y: 58, endPoint x: 702, endPoint y: 57, distance: 62.6
click at [702, 57] on div "Groceries fiber_manual_record 450.00 $ Personal Care Products fiber_manual_reco…" at bounding box center [602, 32] width 674 height 97
type input "75"
click at [112, 269] on link "Utilities / Bills" at bounding box center [141, 272] width 197 height 23
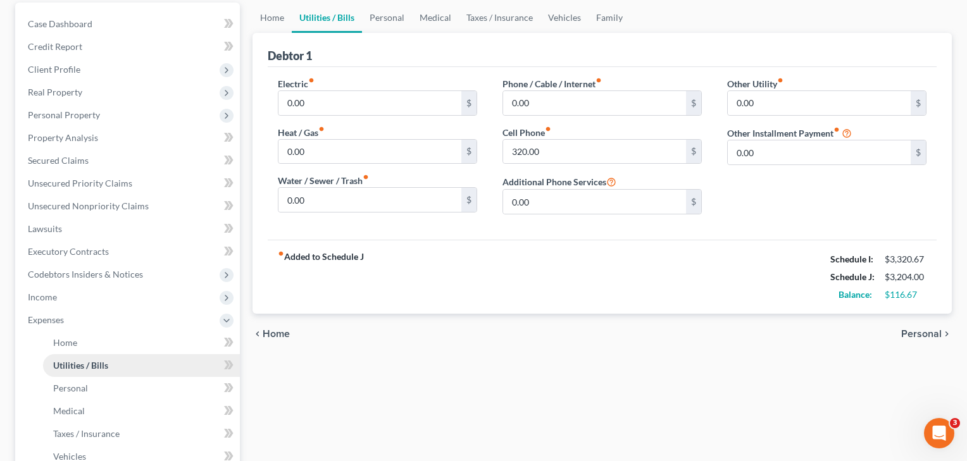
scroll to position [120, 0]
click at [80, 406] on span "Medical" at bounding box center [69, 410] width 32 height 11
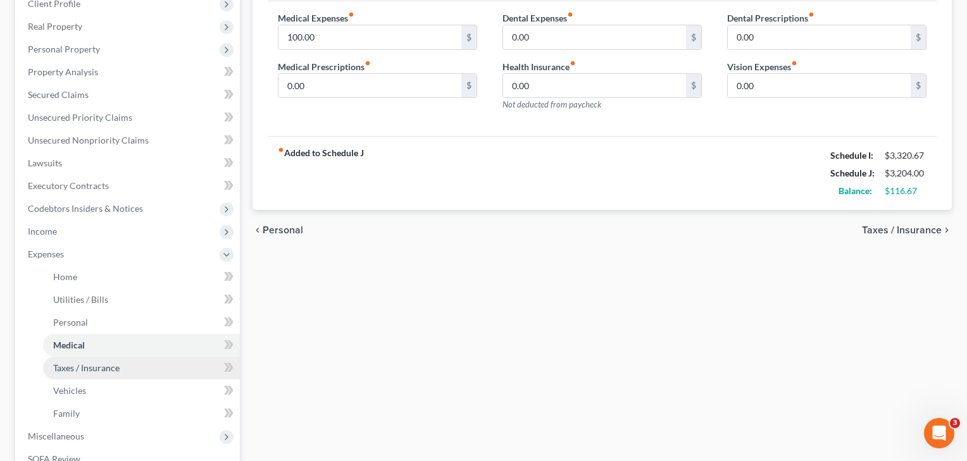
click at [78, 371] on span "Taxes / Insurance" at bounding box center [86, 367] width 66 height 11
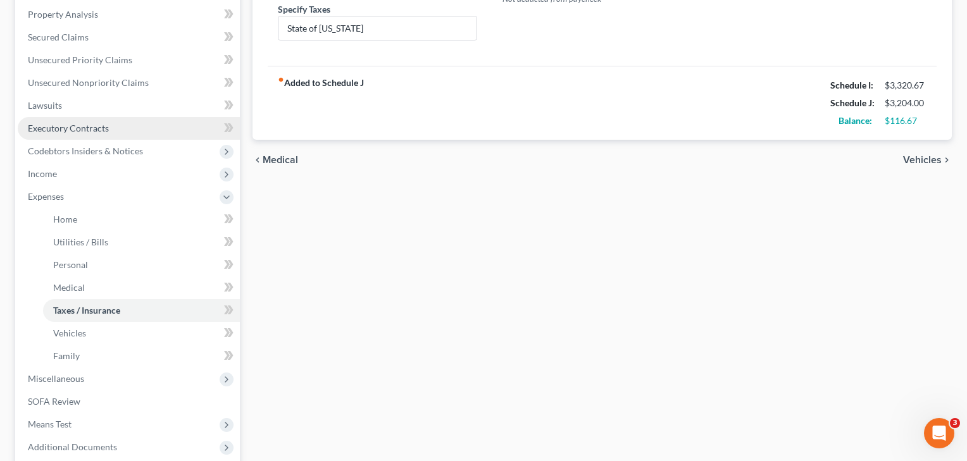
scroll to position [255, 0]
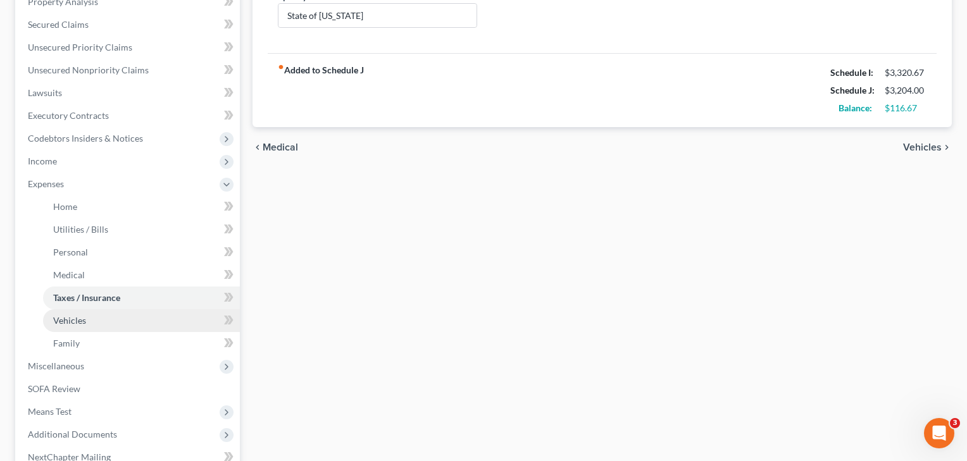
click at [73, 327] on link "Vehicles" at bounding box center [141, 320] width 197 height 23
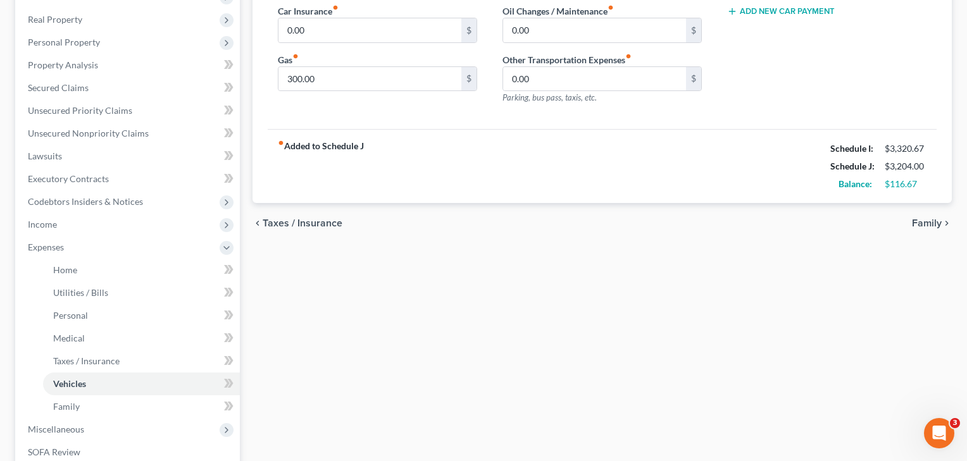
scroll to position [135, 0]
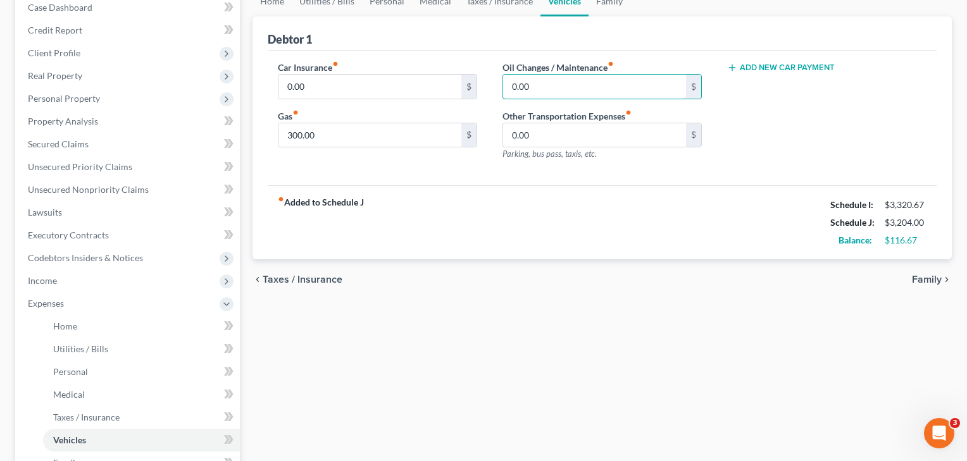
drag, startPoint x: 542, startPoint y: 90, endPoint x: 486, endPoint y: 90, distance: 55.7
click at [486, 90] on div "Car Insurance fiber_manual_record 0.00 $ Gas fiber_manual_record 300.00 $ Oil C…" at bounding box center [602, 116] width 674 height 110
click at [499, 211] on div "fiber_manual_record Added to Schedule J Schedule I: $3,320.67 Schedule J: $3,25…" at bounding box center [602, 222] width 669 height 74
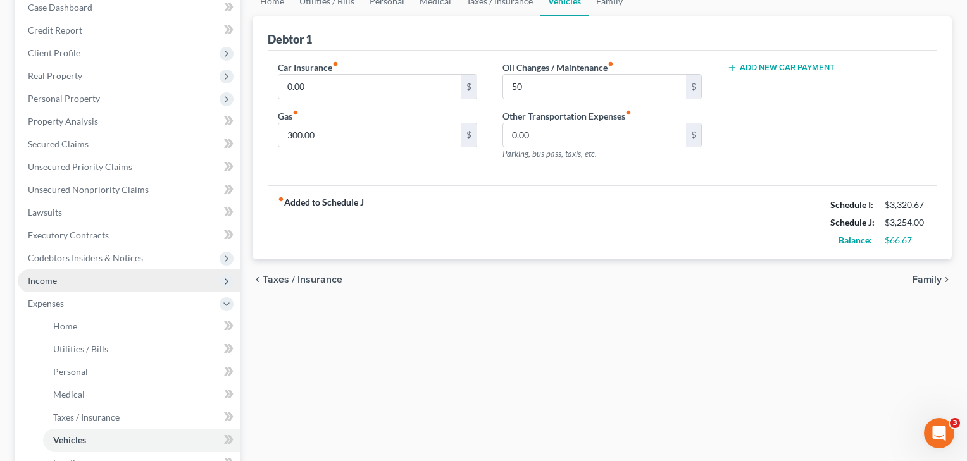
click at [37, 282] on span "Income" at bounding box center [42, 280] width 29 height 11
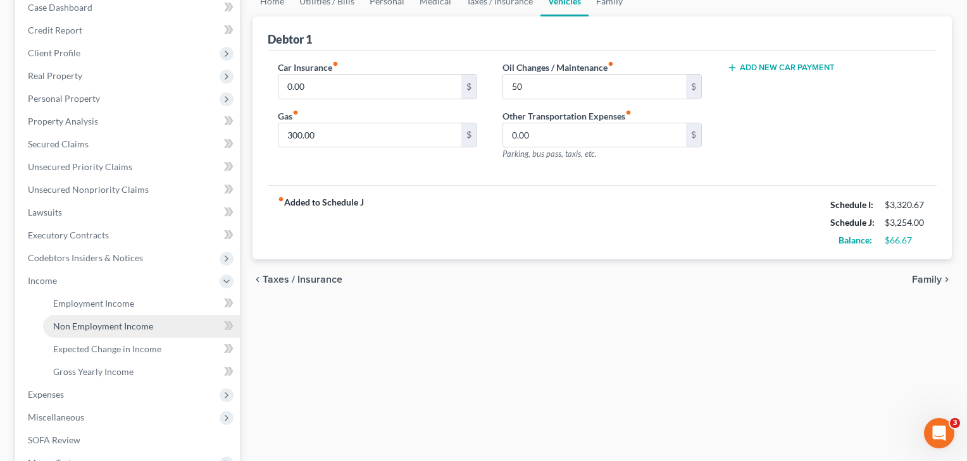
click at [77, 326] on span "Non Employment Income" at bounding box center [103, 326] width 100 height 11
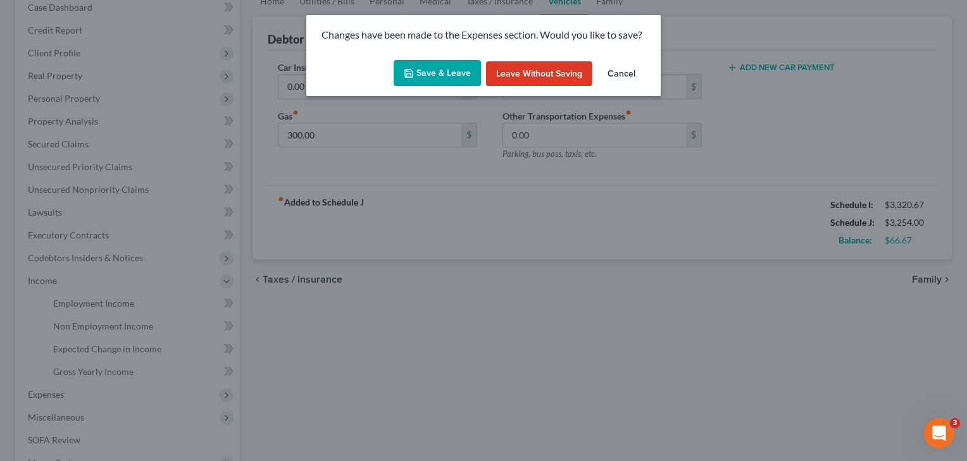
click at [431, 73] on button "Save & Leave" at bounding box center [436, 73] width 87 height 27
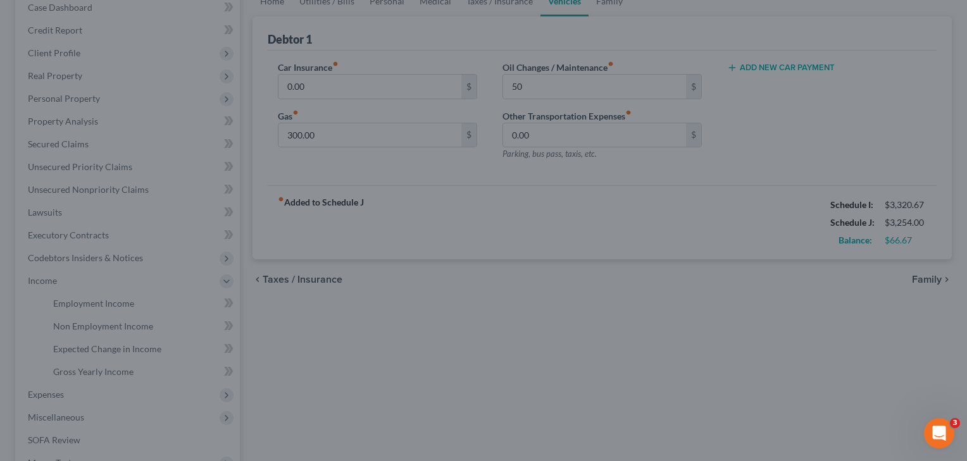
type input "50.00"
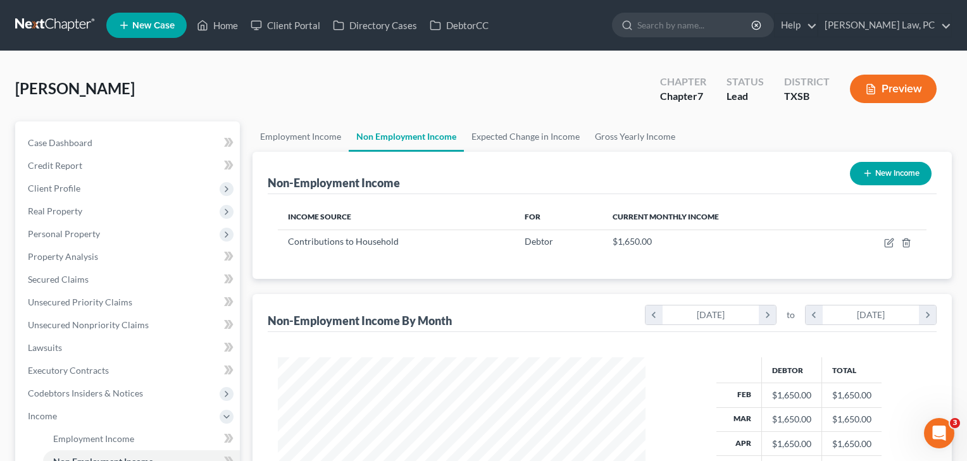
scroll to position [227, 393]
click at [891, 177] on button "New Income" at bounding box center [891, 173] width 82 height 23
select select "0"
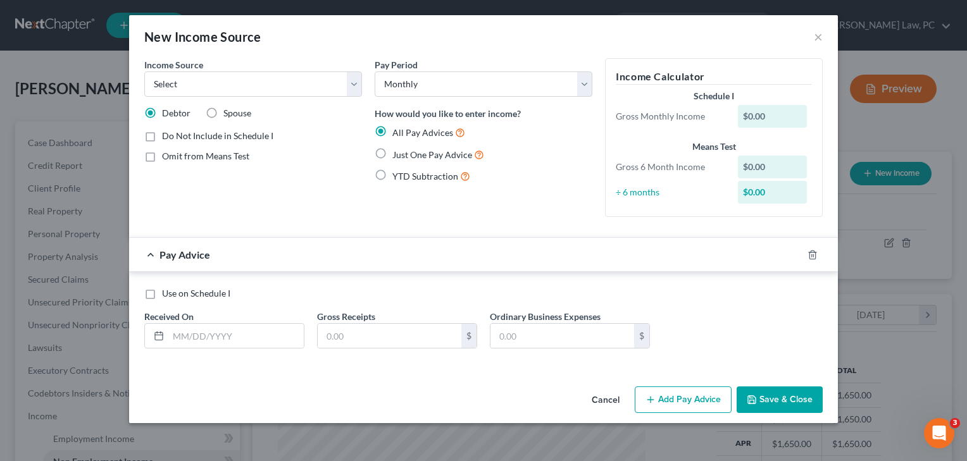
click at [416, 153] on span "Just One Pay Advice" at bounding box center [432, 154] width 80 height 11
click at [405, 153] on input "Just One Pay Advice" at bounding box center [401, 151] width 8 height 8
radio input "true"
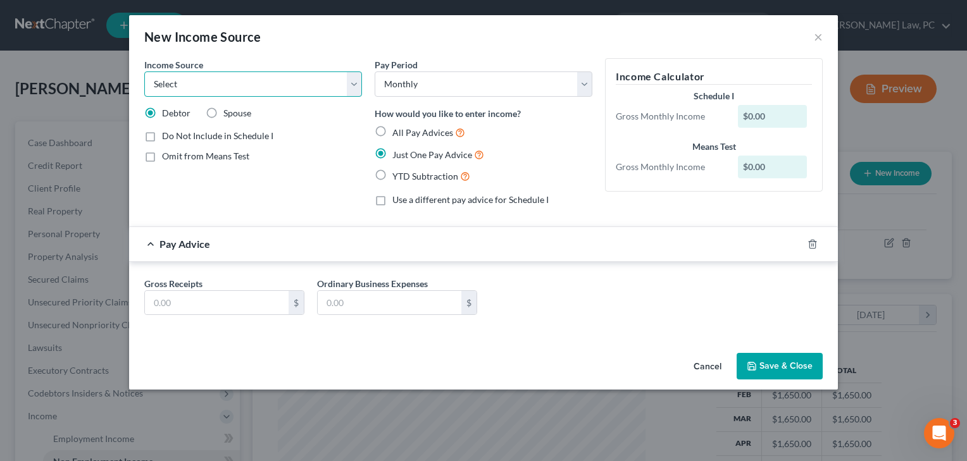
select select "13"
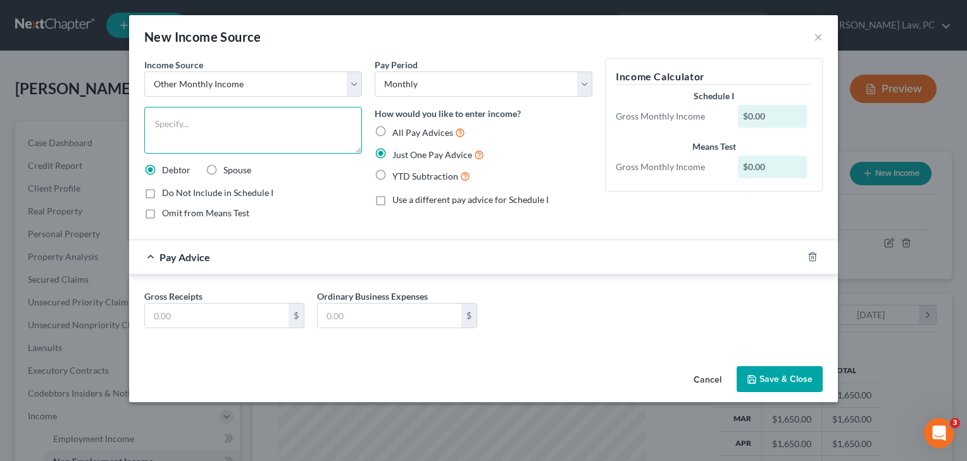
click at [217, 133] on textarea at bounding box center [253, 130] width 218 height 47
type textarea "Side Notary jobs"
click at [189, 309] on input "text" at bounding box center [217, 316] width 144 height 24
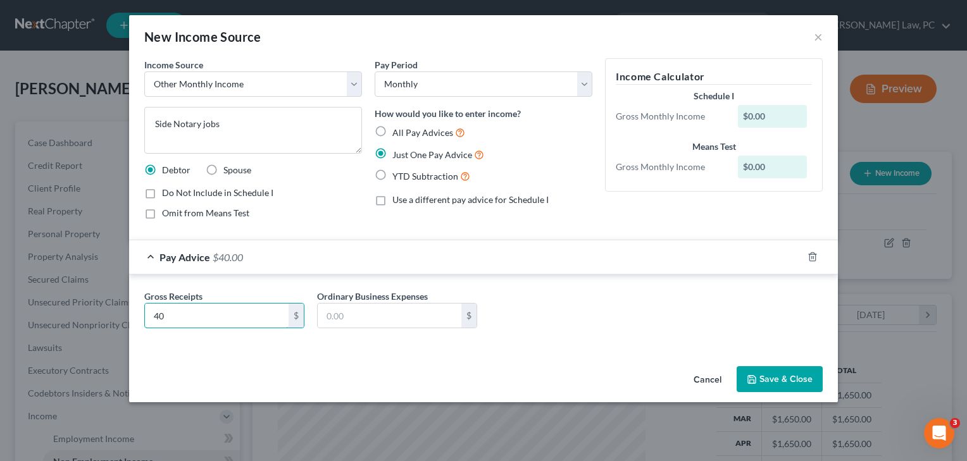
type input "40"
click at [758, 379] on button "Save & Close" at bounding box center [779, 379] width 86 height 27
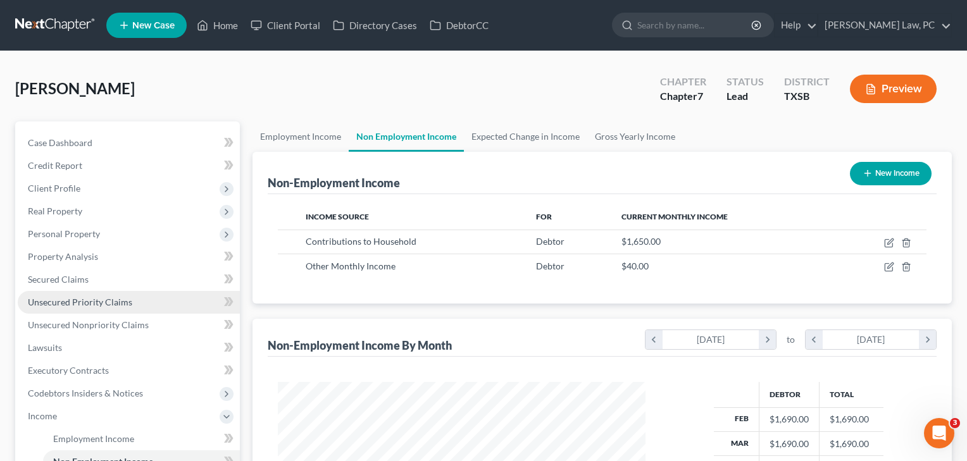
click at [109, 309] on link "Unsecured Priority Claims" at bounding box center [129, 302] width 222 height 23
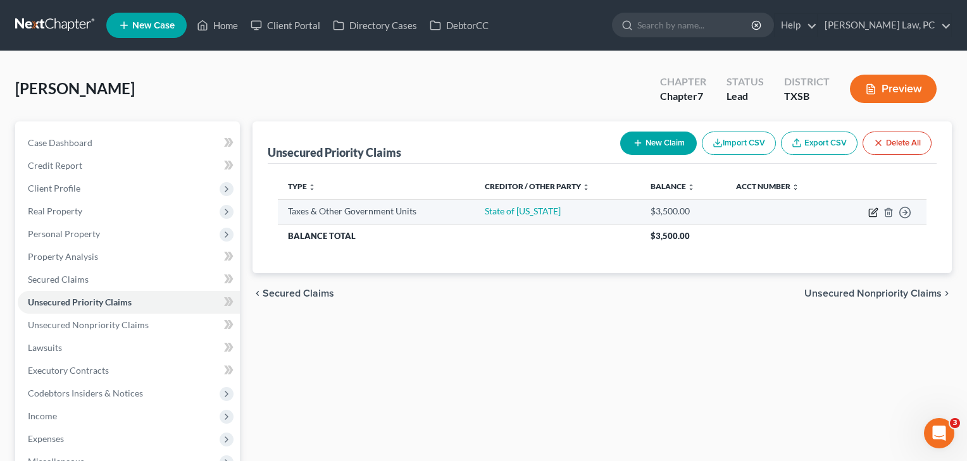
click at [877, 214] on icon "button" at bounding box center [873, 212] width 10 height 10
select select "0"
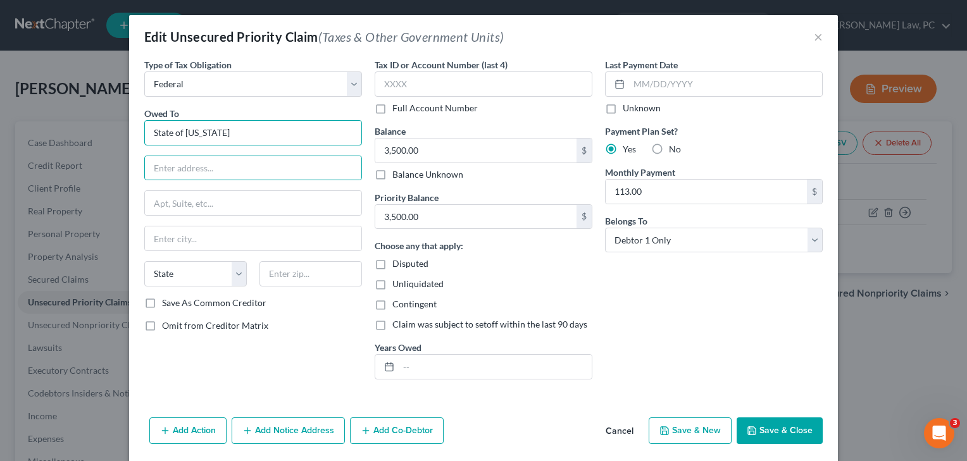
click at [239, 139] on input "State of California" at bounding box center [253, 132] width 218 height 25
type input "State of California Francise Tax Board"
click at [213, 169] on input "text" at bounding box center [253, 168] width 216 height 24
type input "PO BOx 942867"
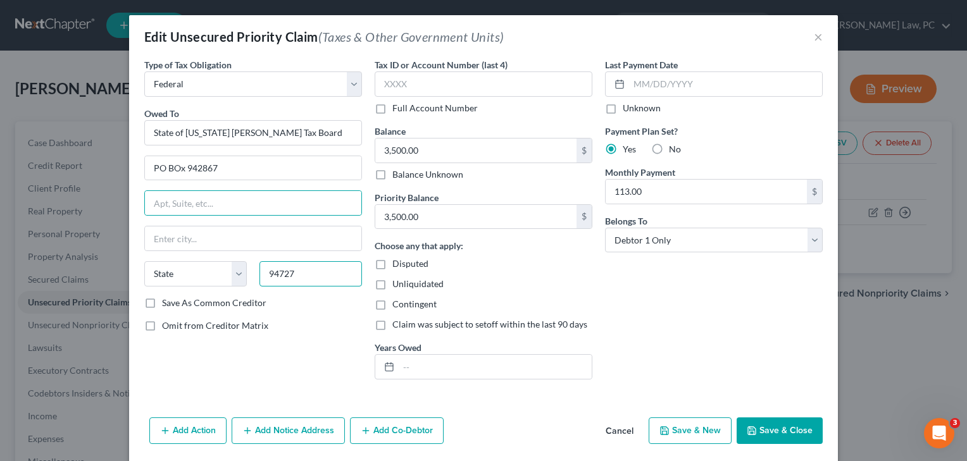
click at [282, 275] on input "94727" at bounding box center [310, 273] width 102 height 25
click at [307, 272] on input "942727" at bounding box center [310, 273] width 102 height 25
type input "94267"
type input "Sacramento"
select select "4"
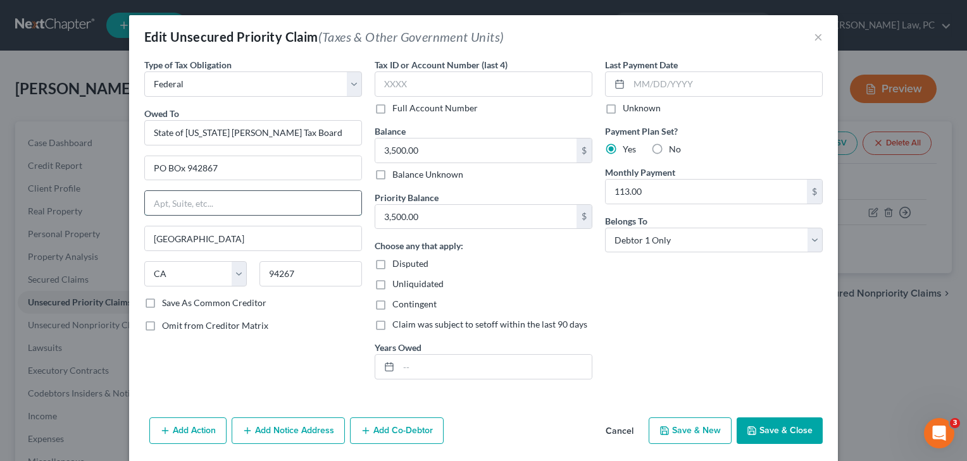
click at [319, 202] on input "text" at bounding box center [253, 203] width 216 height 24
click at [788, 430] on button "Save & Close" at bounding box center [779, 431] width 86 height 27
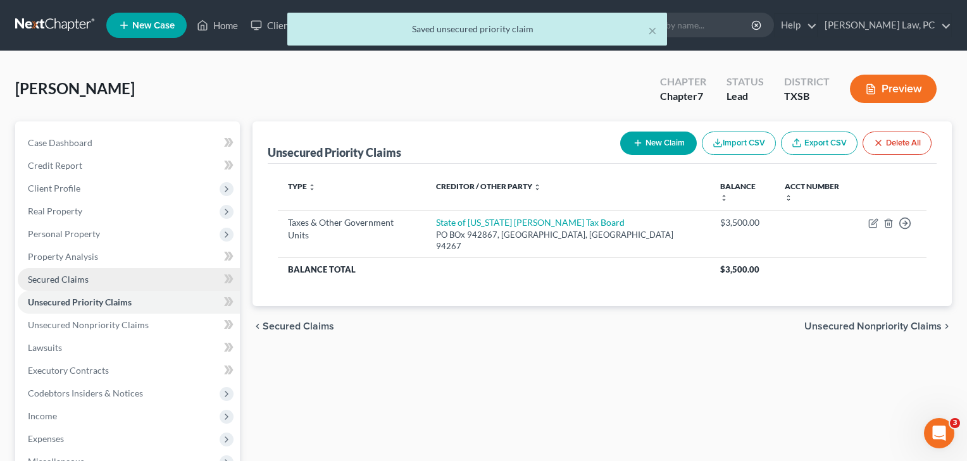
click at [70, 279] on span "Secured Claims" at bounding box center [58, 279] width 61 height 11
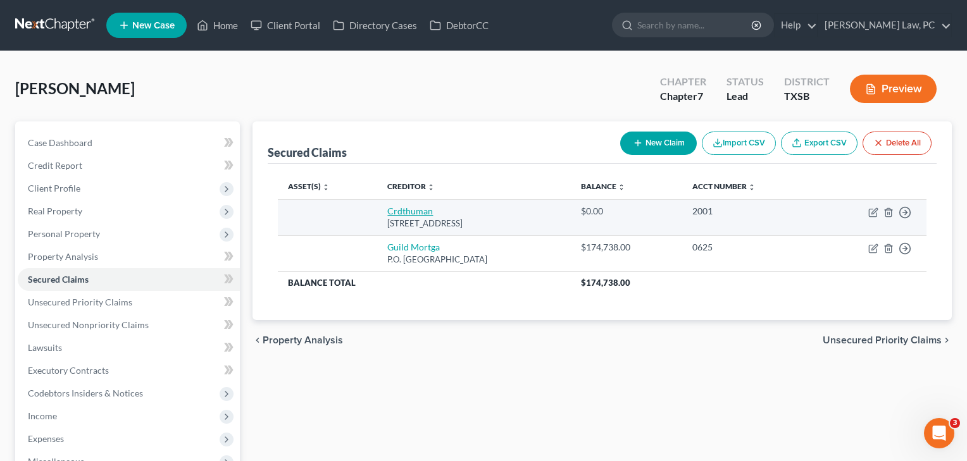
click at [409, 212] on link "Crdthuman" at bounding box center [410, 211] width 46 height 11
select select "45"
select select "0"
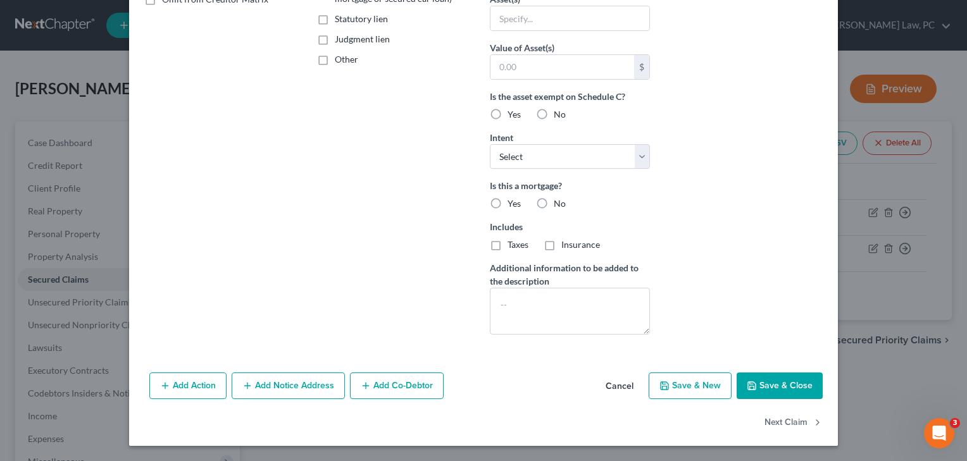
scroll to position [278, 0]
click at [625, 388] on button "Cancel" at bounding box center [619, 386] width 48 height 25
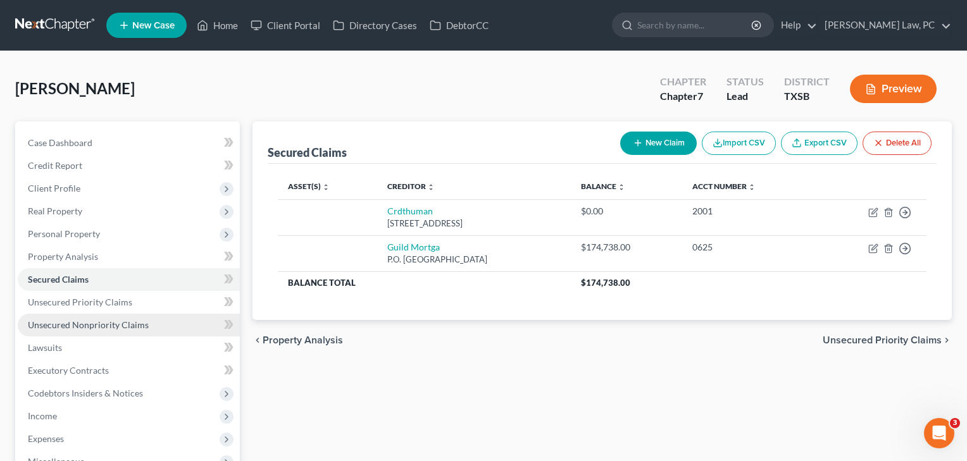
click at [94, 327] on span "Unsecured Nonpriority Claims" at bounding box center [88, 324] width 121 height 11
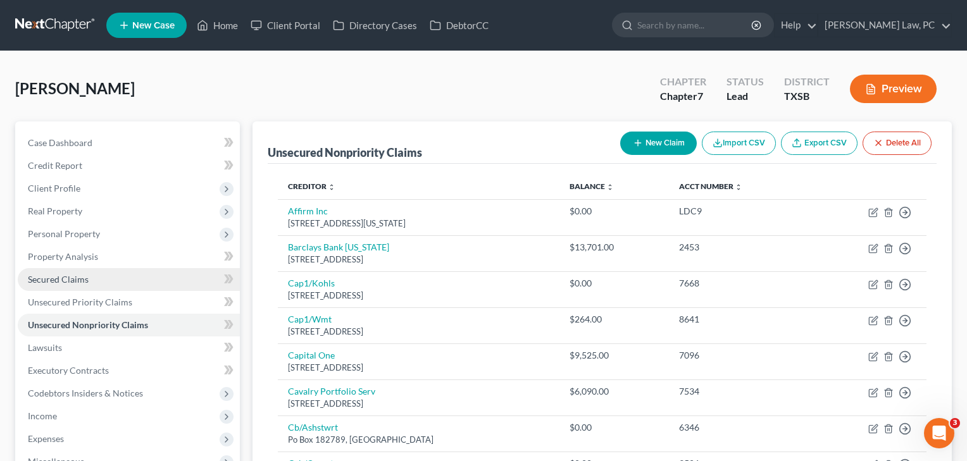
click at [92, 278] on link "Secured Claims" at bounding box center [129, 279] width 222 height 23
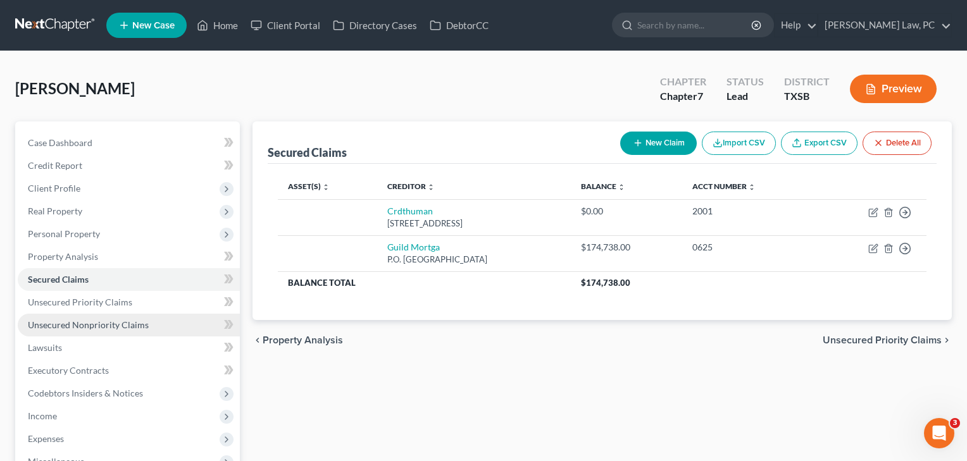
click at [115, 321] on span "Unsecured Nonpriority Claims" at bounding box center [88, 324] width 121 height 11
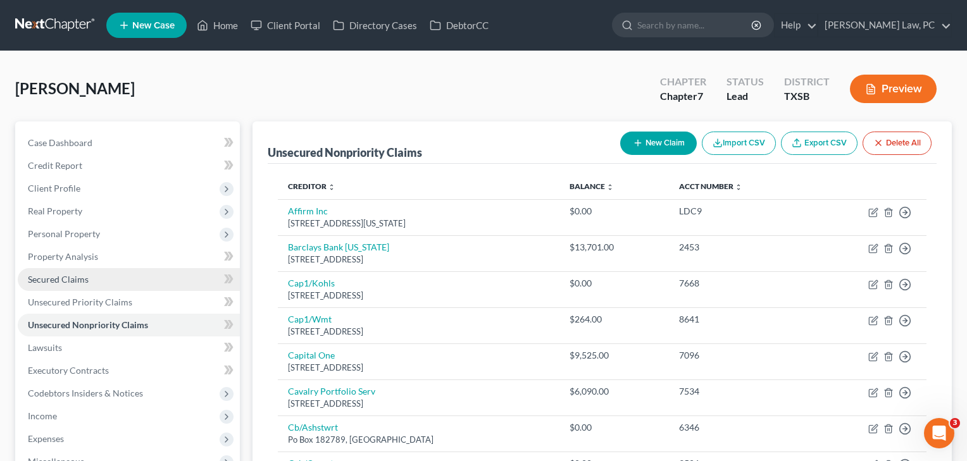
click at [101, 285] on link "Secured Claims" at bounding box center [129, 279] width 222 height 23
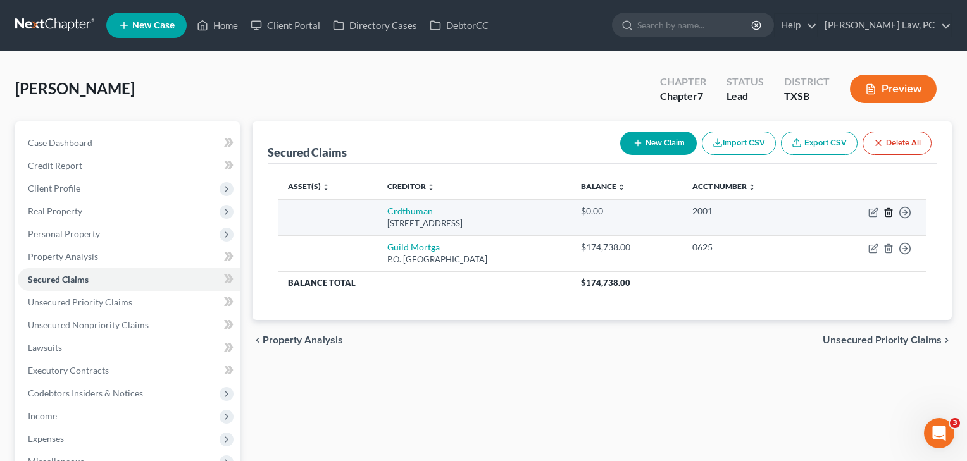
click at [891, 213] on icon "button" at bounding box center [888, 212] width 10 height 10
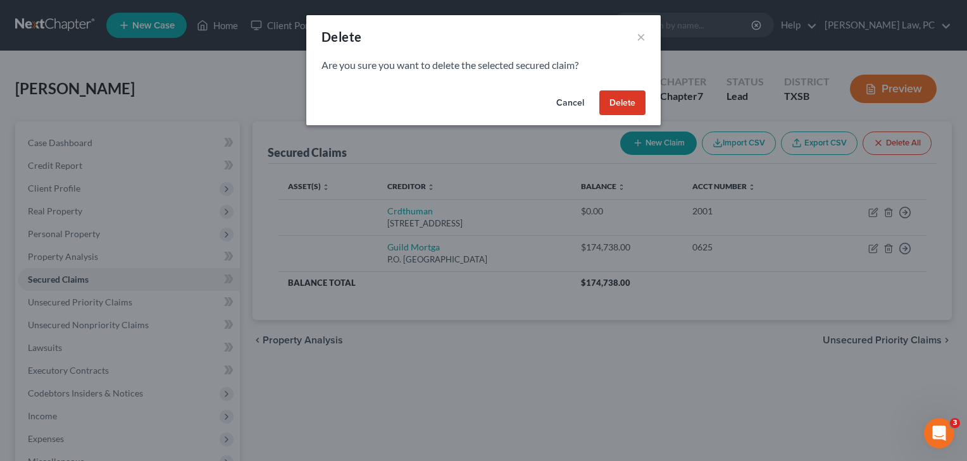
click at [634, 109] on button "Delete" at bounding box center [622, 102] width 46 height 25
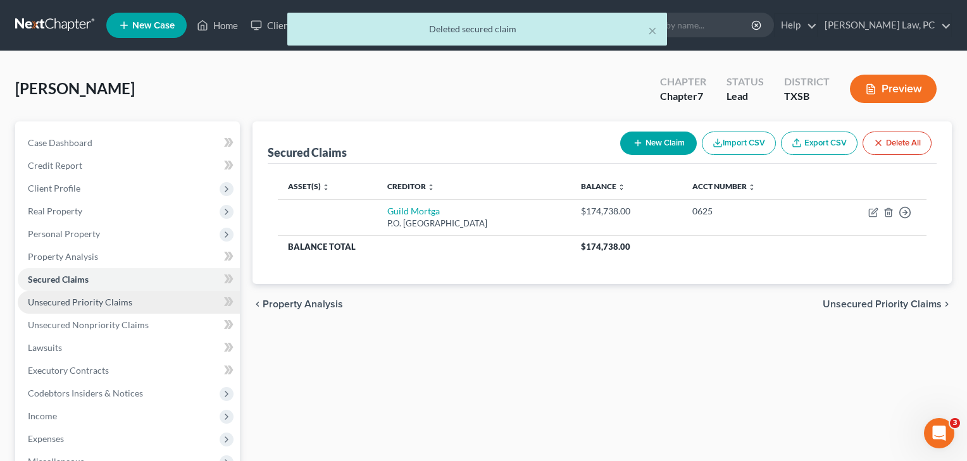
click at [118, 308] on link "Unsecured Priority Claims" at bounding box center [129, 302] width 222 height 23
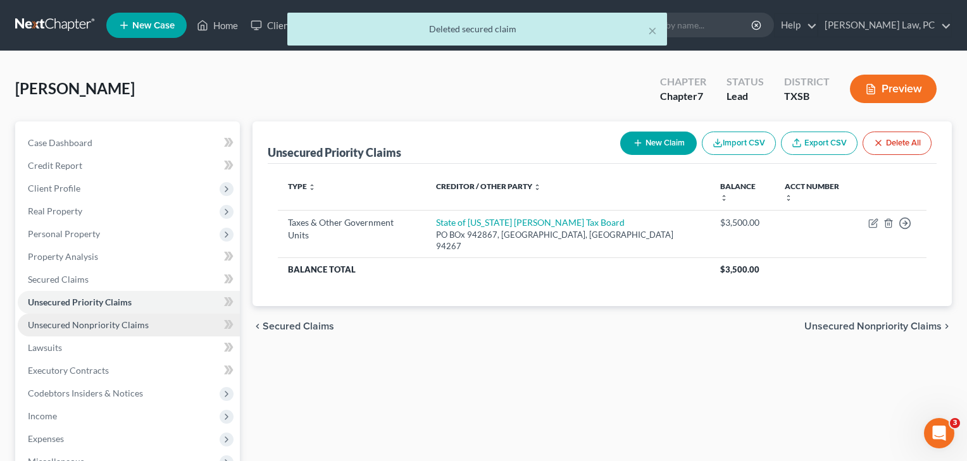
click at [111, 324] on span "Unsecured Nonpriority Claims" at bounding box center [88, 324] width 121 height 11
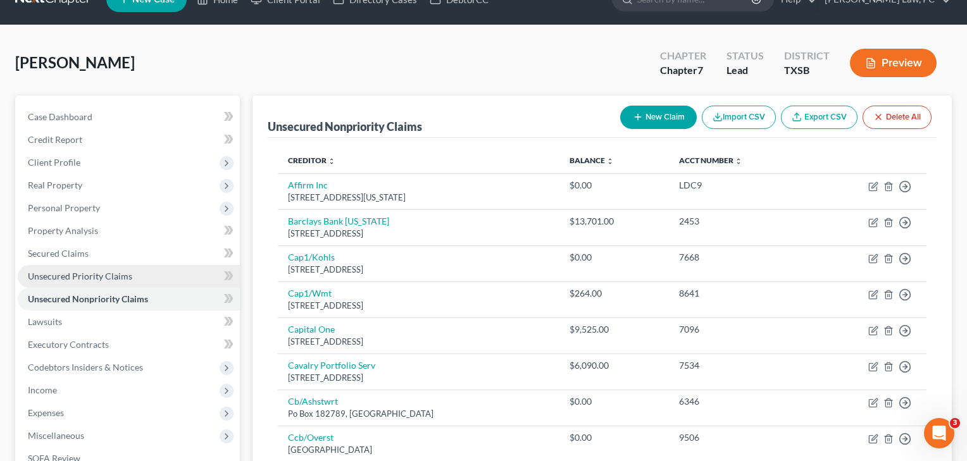
scroll to position [50, 0]
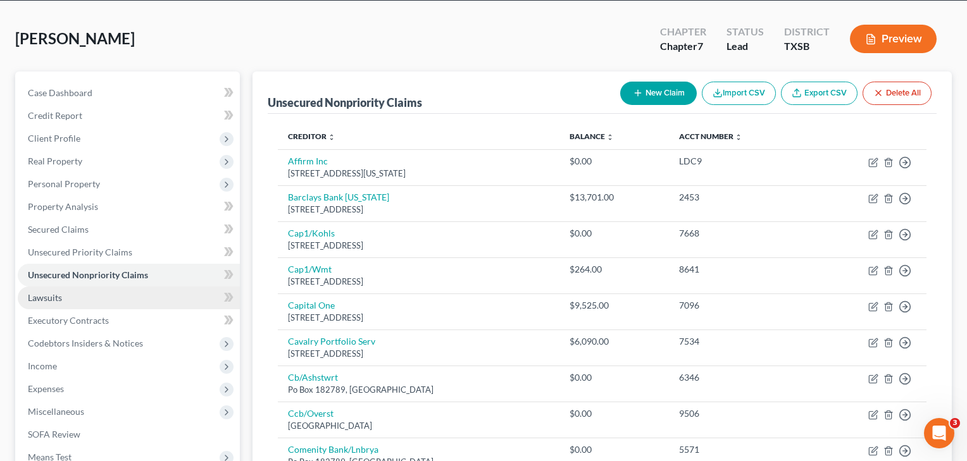
click at [46, 295] on span "Lawsuits" at bounding box center [45, 297] width 34 height 11
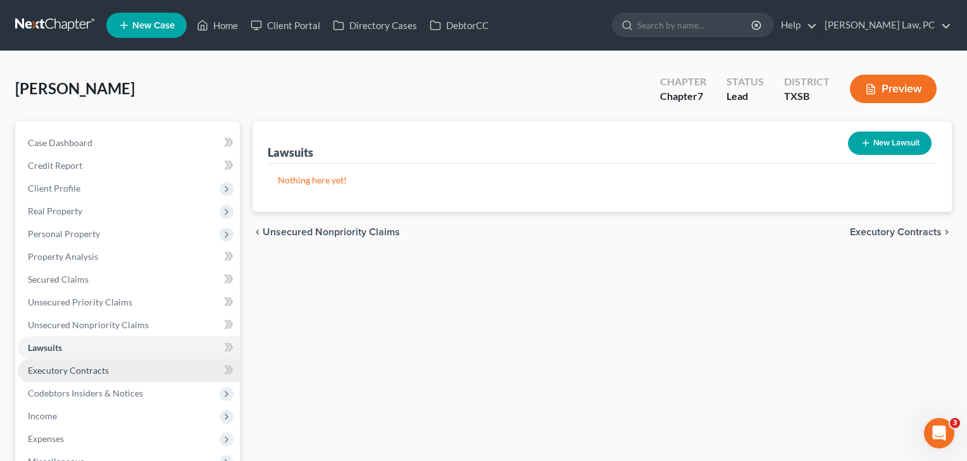
click at [58, 377] on link "Executory Contracts" at bounding box center [129, 370] width 222 height 23
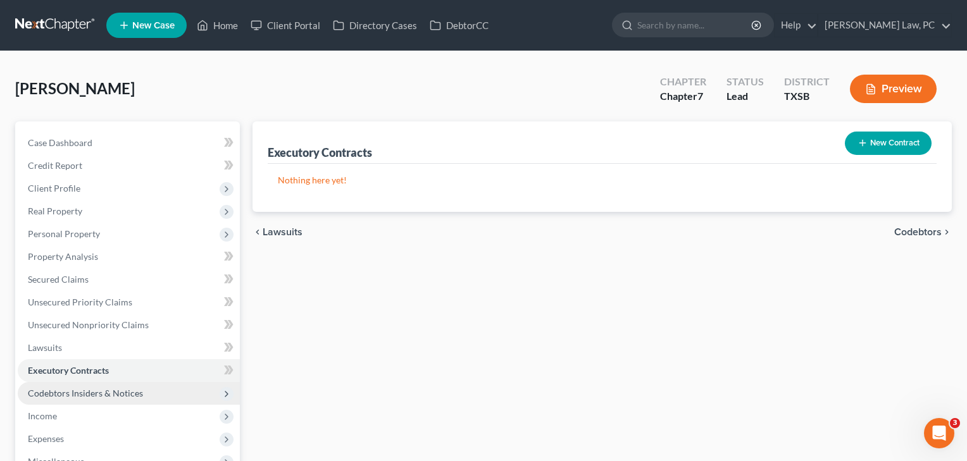
click at [57, 400] on span "Codebtors Insiders & Notices" at bounding box center [129, 393] width 222 height 23
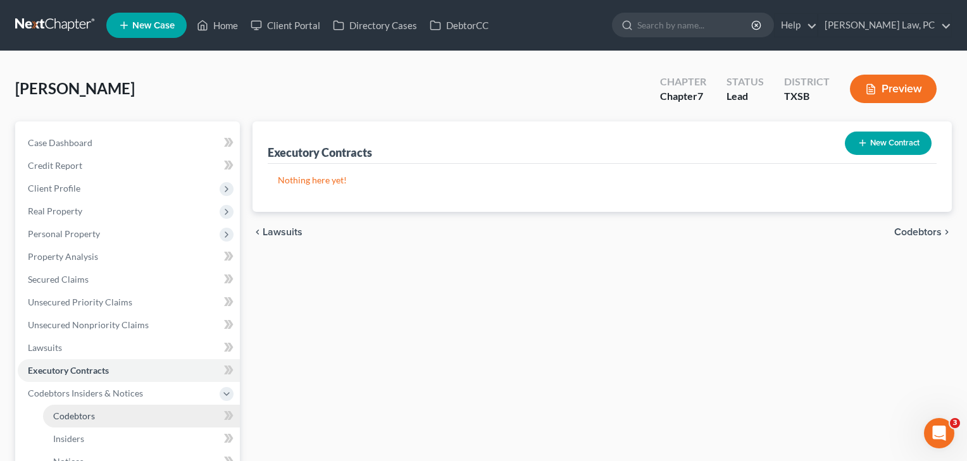
click at [60, 421] on link "Codebtors" at bounding box center [141, 416] width 197 height 23
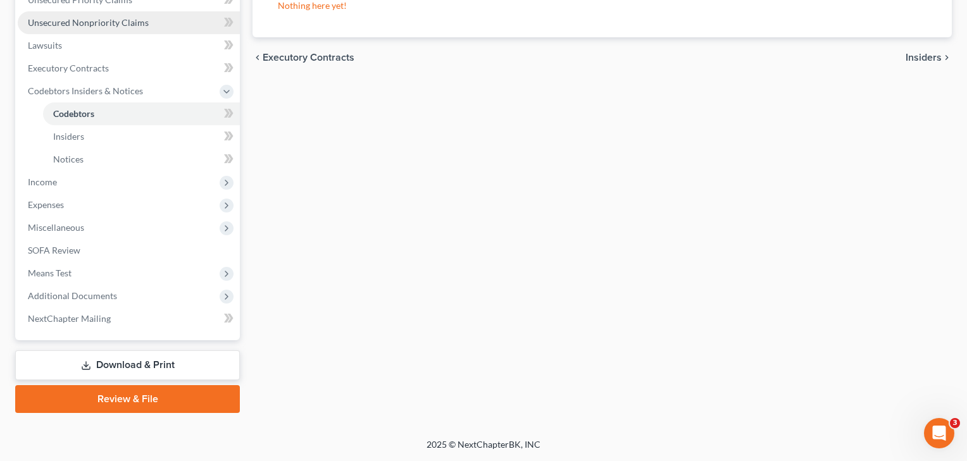
scroll to position [302, 0]
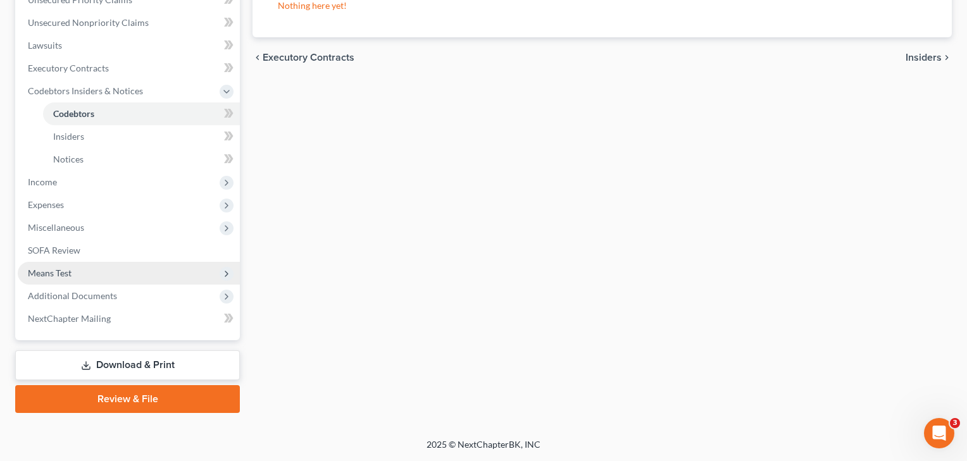
click at [56, 276] on span "Means Test" at bounding box center [50, 273] width 44 height 11
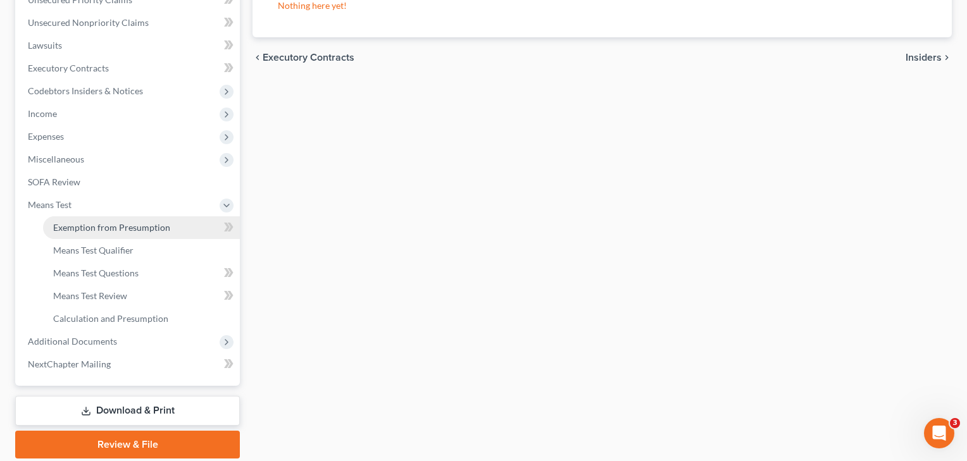
click at [98, 226] on span "Exemption from Presumption" at bounding box center [111, 227] width 117 height 11
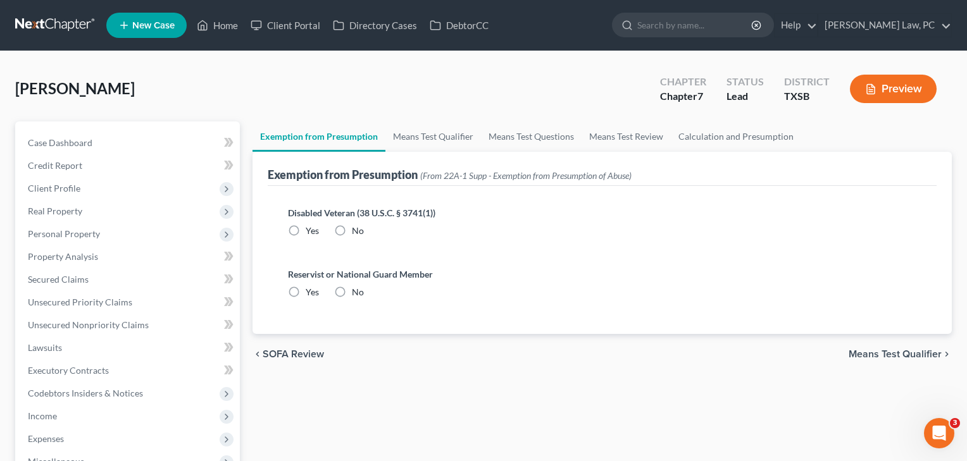
click at [352, 230] on label "No" at bounding box center [358, 231] width 12 height 13
click at [357, 230] on input "No" at bounding box center [361, 229] width 8 height 8
radio input "true"
click at [352, 288] on label "No" at bounding box center [358, 292] width 12 height 13
click at [357, 288] on input "No" at bounding box center [361, 290] width 8 height 8
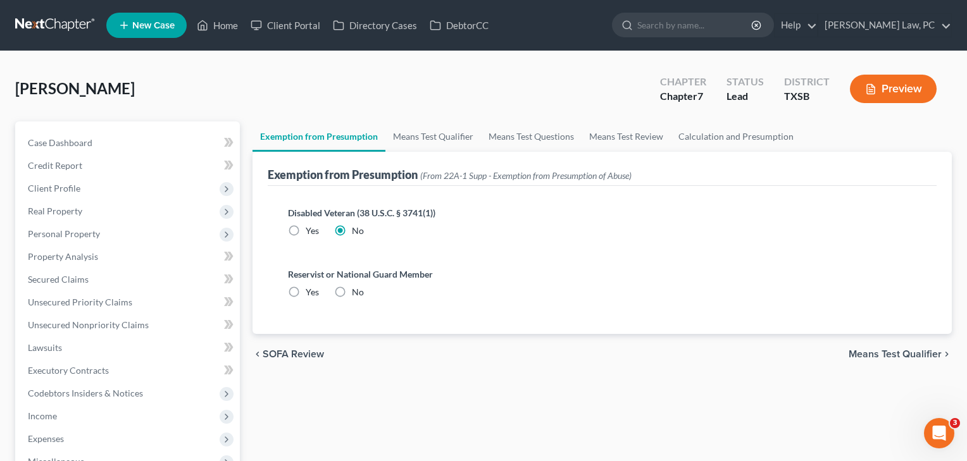
radio input "true"
click at [877, 356] on span "Means Test Qualifier" at bounding box center [894, 354] width 93 height 10
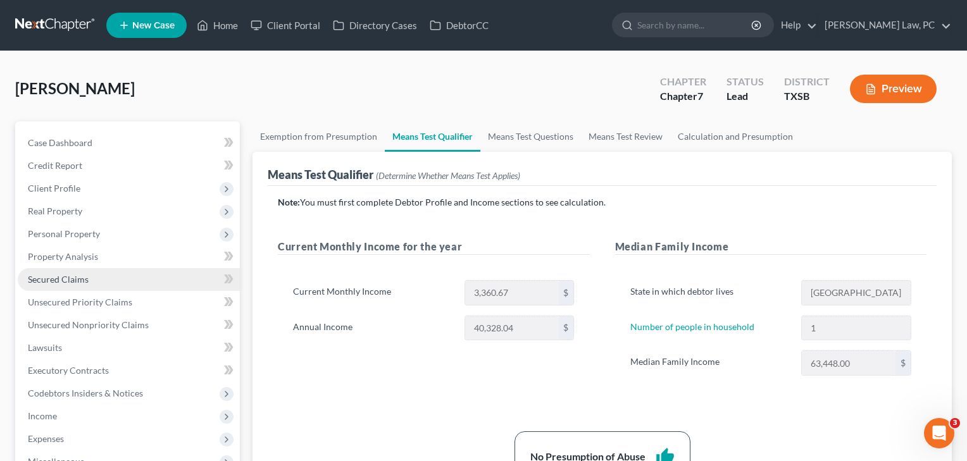
click at [75, 280] on span "Secured Claims" at bounding box center [58, 279] width 61 height 11
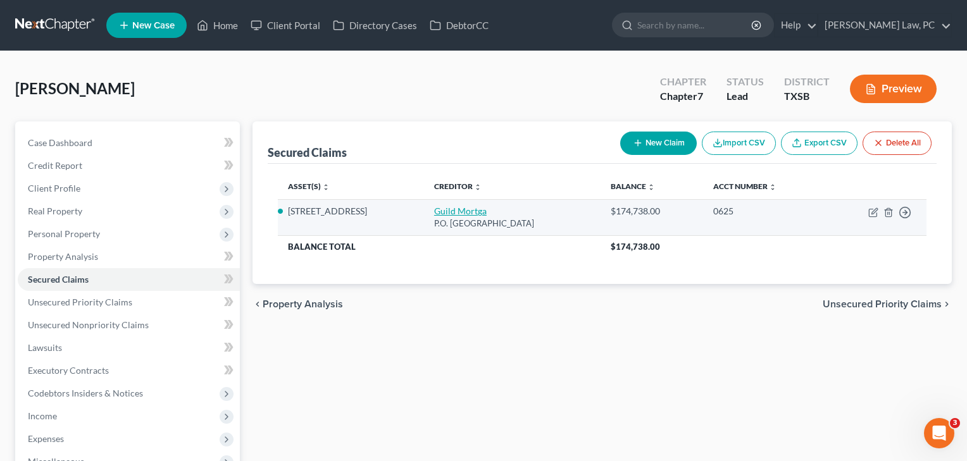
click at [452, 211] on link "Guild Mortga" at bounding box center [460, 211] width 53 height 11
select select "4"
select select "2"
select select "0"
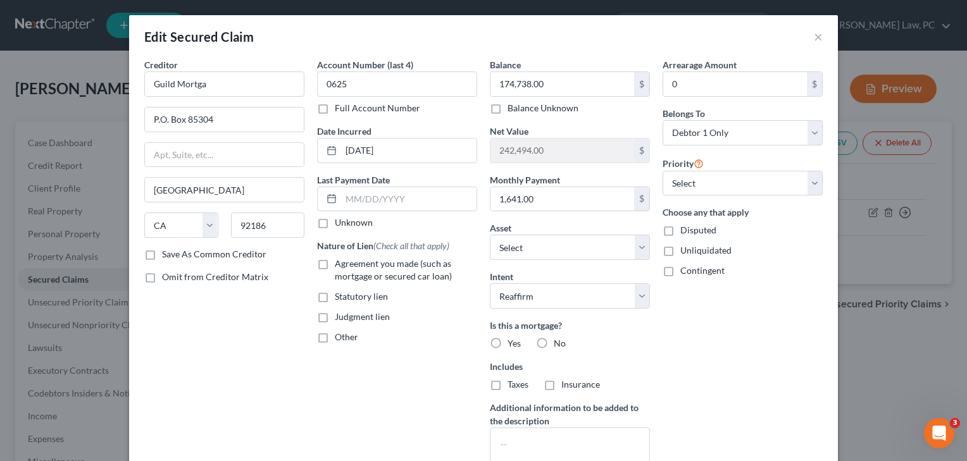
click at [554, 343] on label "No" at bounding box center [560, 343] width 12 height 13
click at [559, 343] on input "No" at bounding box center [563, 341] width 8 height 8
radio input "true"
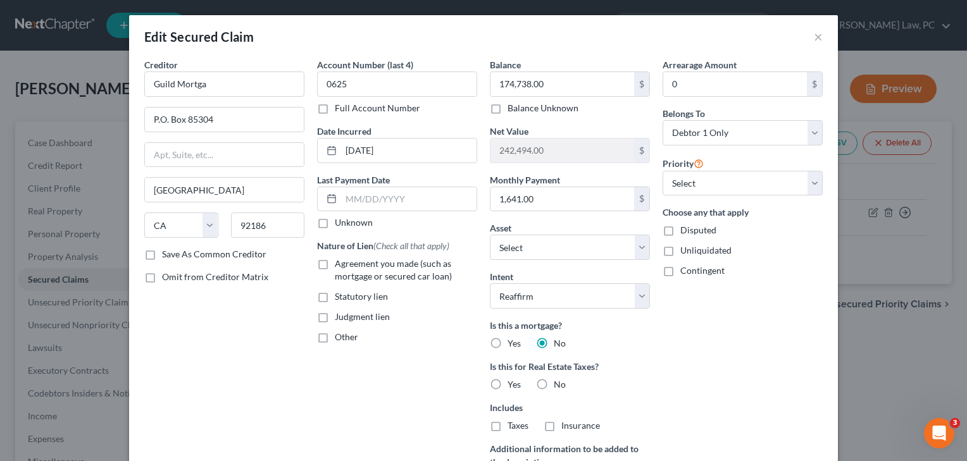
click at [554, 391] on label "No" at bounding box center [560, 384] width 12 height 13
click at [559, 387] on input "No" at bounding box center [563, 382] width 8 height 8
radio input "true"
click at [346, 265] on span "Agreement you made (such as mortgage or secured car loan)" at bounding box center [393, 269] width 117 height 23
click at [346, 265] on input "Agreement you made (such as mortgage or secured car loan)" at bounding box center [344, 261] width 8 height 8
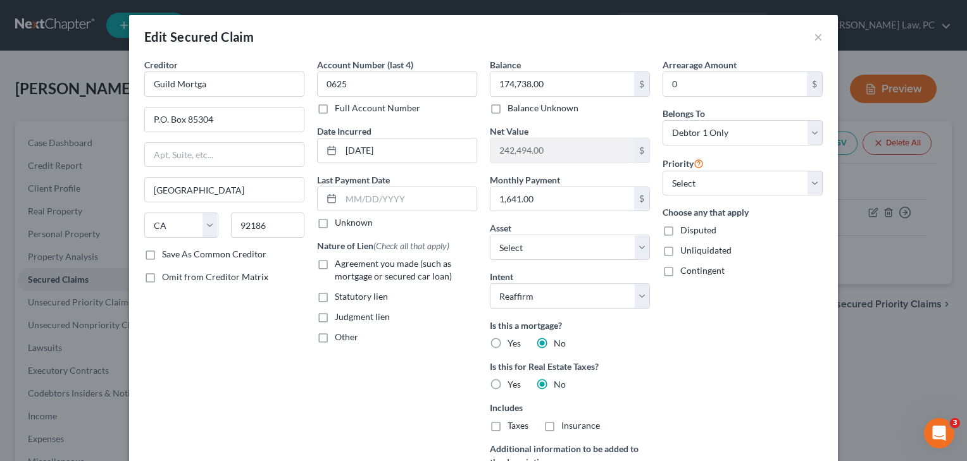
checkbox input "true"
click at [507, 349] on label "Yes" at bounding box center [513, 343] width 13 height 13
click at [512, 345] on input "Yes" at bounding box center [516, 341] width 8 height 8
radio input "true"
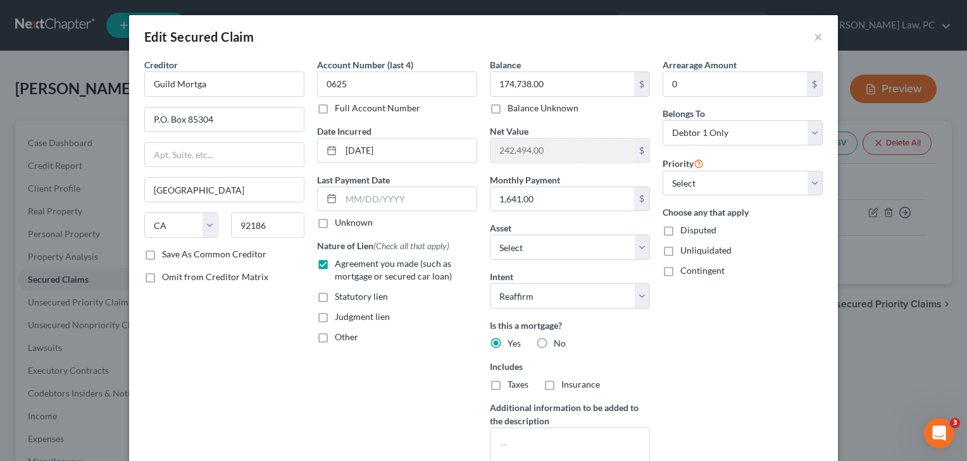
click at [507, 384] on label "Taxes" at bounding box center [517, 384] width 21 height 13
click at [512, 384] on input "Taxes" at bounding box center [516, 382] width 8 height 8
checkbox input "true"
click at [561, 383] on label "Insurance" at bounding box center [580, 384] width 39 height 13
click at [566, 383] on input "Insurance" at bounding box center [570, 382] width 8 height 8
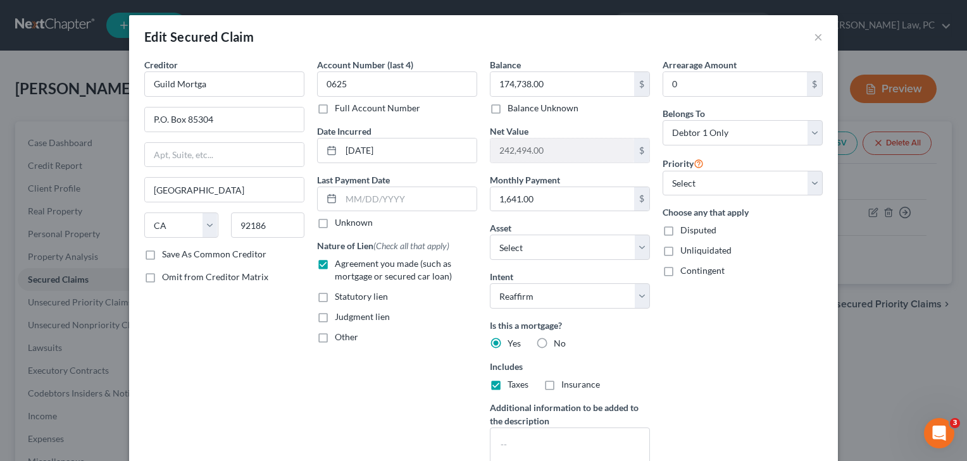
checkbox input "true"
select select "3"
select select "0"
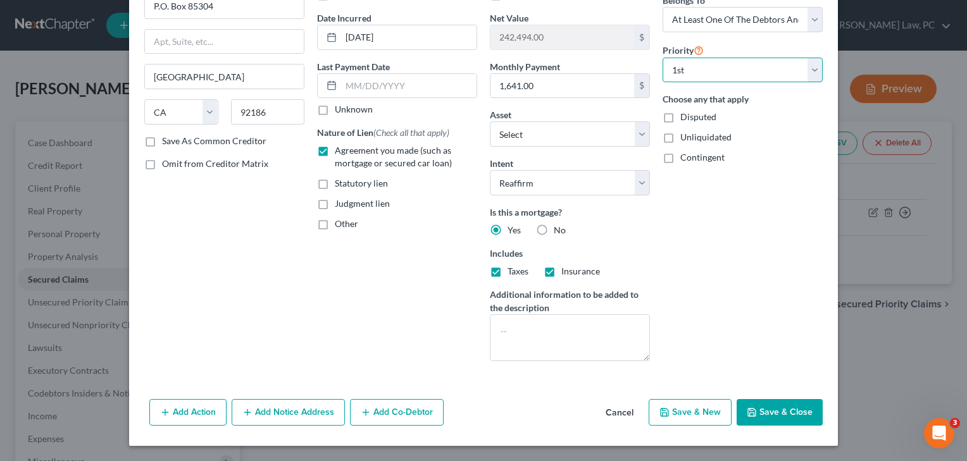
scroll to position [113, 0]
click at [764, 411] on button "Save & Close" at bounding box center [779, 412] width 86 height 27
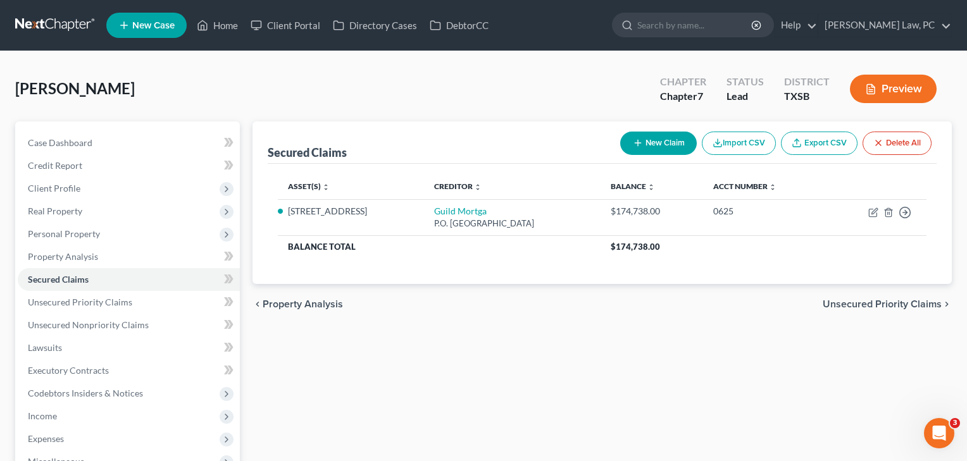
scroll to position [7, 0]
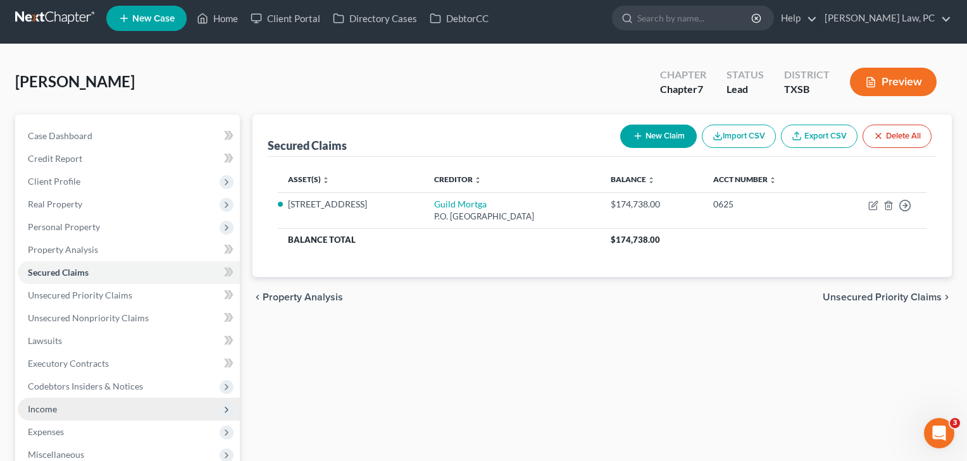
click at [51, 411] on span "Income" at bounding box center [42, 409] width 29 height 11
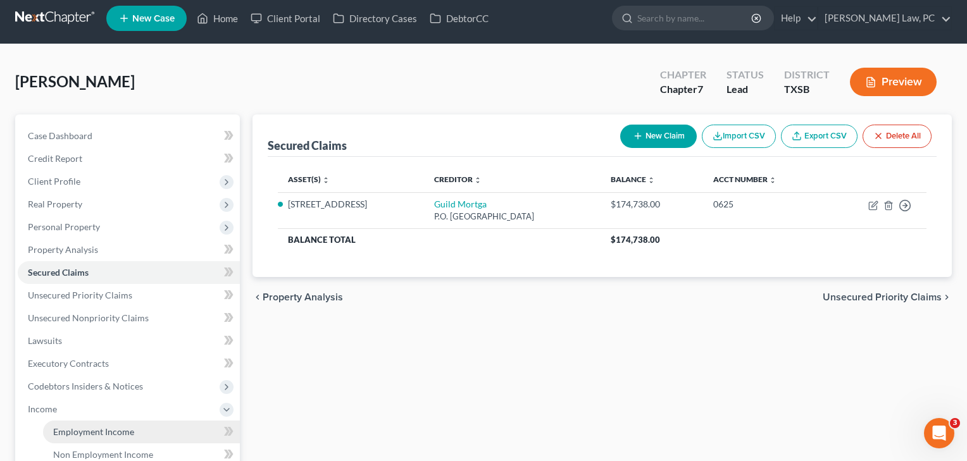
click at [73, 433] on span "Employment Income" at bounding box center [93, 431] width 81 height 11
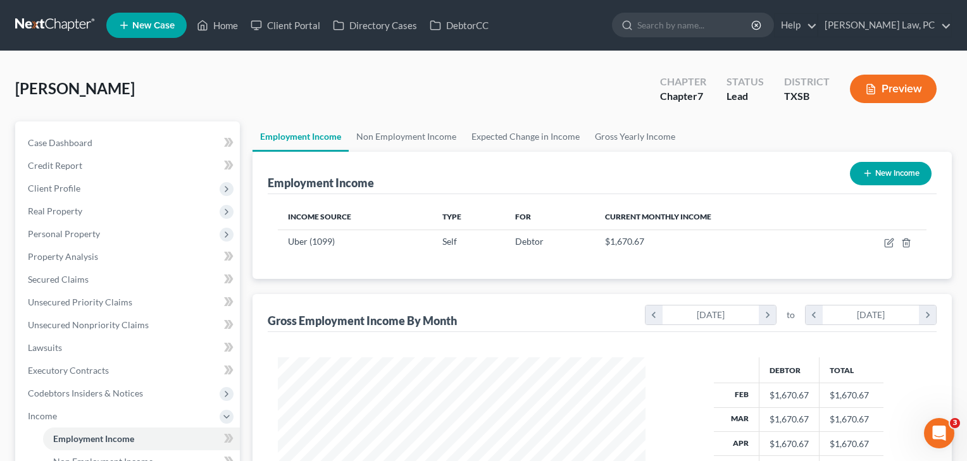
scroll to position [227, 393]
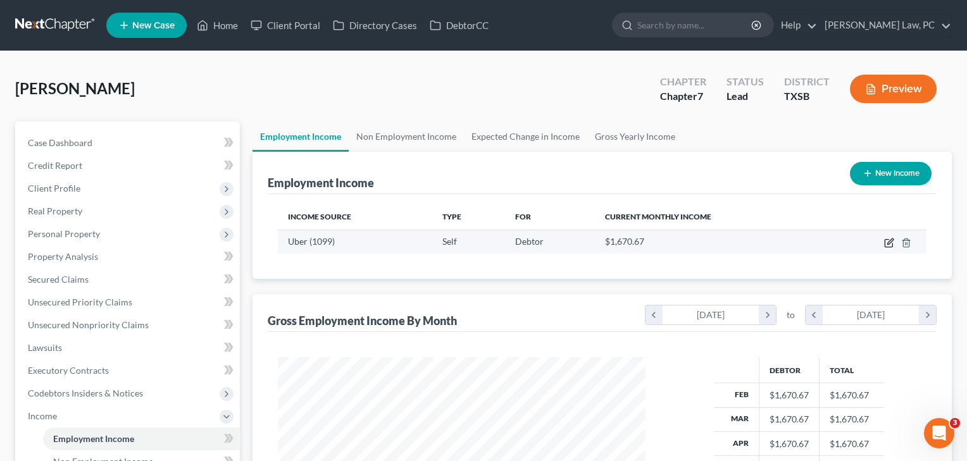
click at [894, 245] on icon "button" at bounding box center [889, 243] width 10 height 10
select select "1"
select select "4"
select select "0"
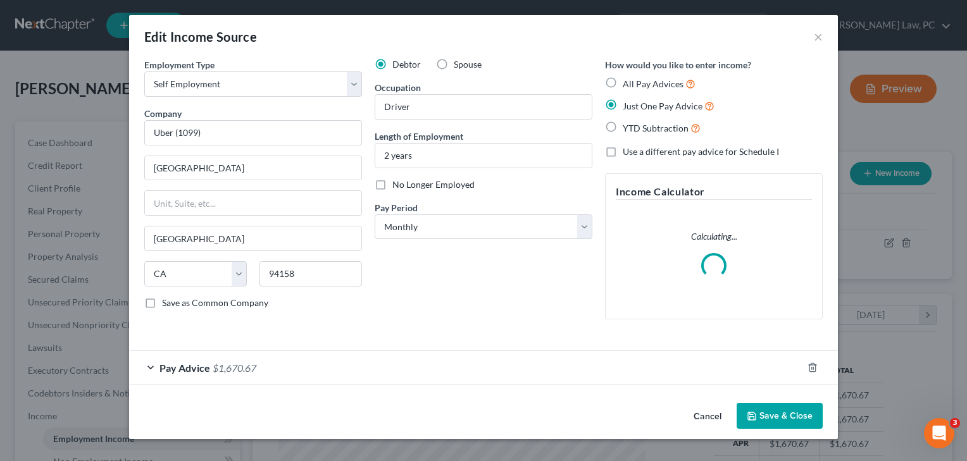
click at [306, 362] on div "Pay Advice $1,670.67" at bounding box center [465, 368] width 673 height 34
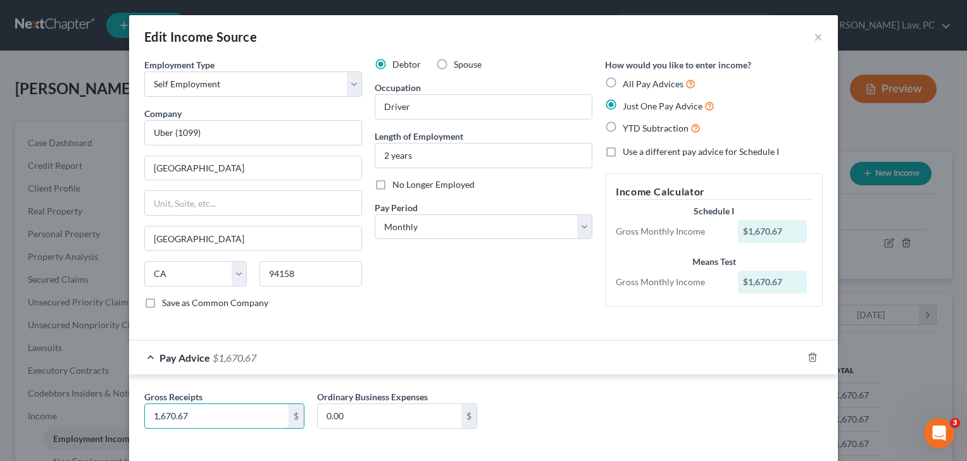
drag, startPoint x: 230, startPoint y: 424, endPoint x: 133, endPoint y: 422, distance: 96.2
click at [133, 422] on div "Gross Receipts 1,670.67 $ Ordinary Business Expenses 0.00 $" at bounding box center [483, 412] width 709 height 74
type input "1"
type input "1,547"
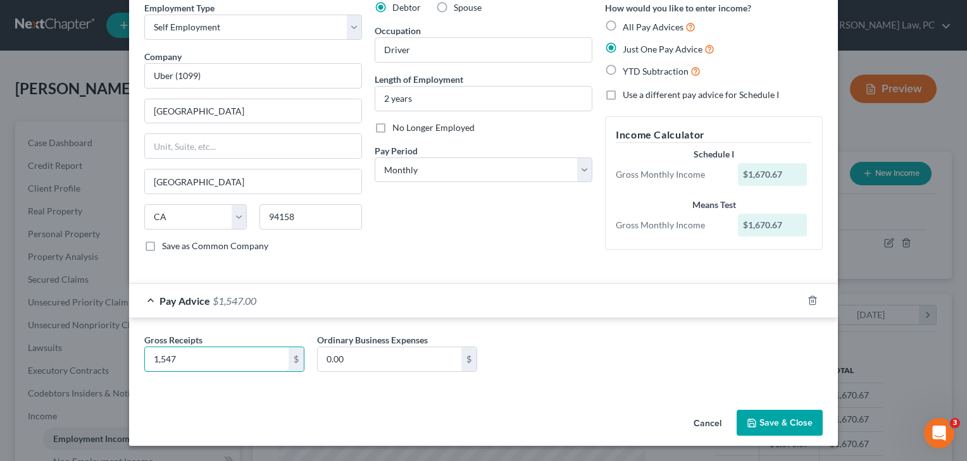
scroll to position [57, 0]
click at [777, 424] on button "Save & Close" at bounding box center [779, 423] width 86 height 27
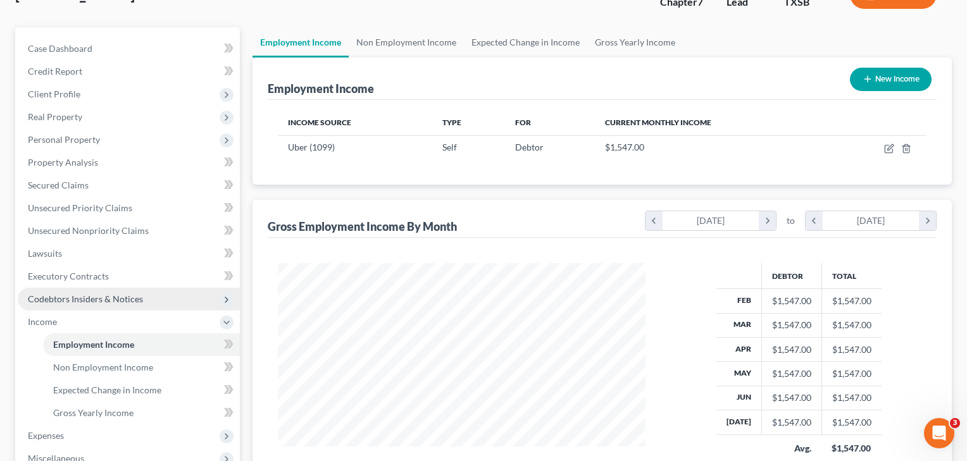
scroll to position [137, 0]
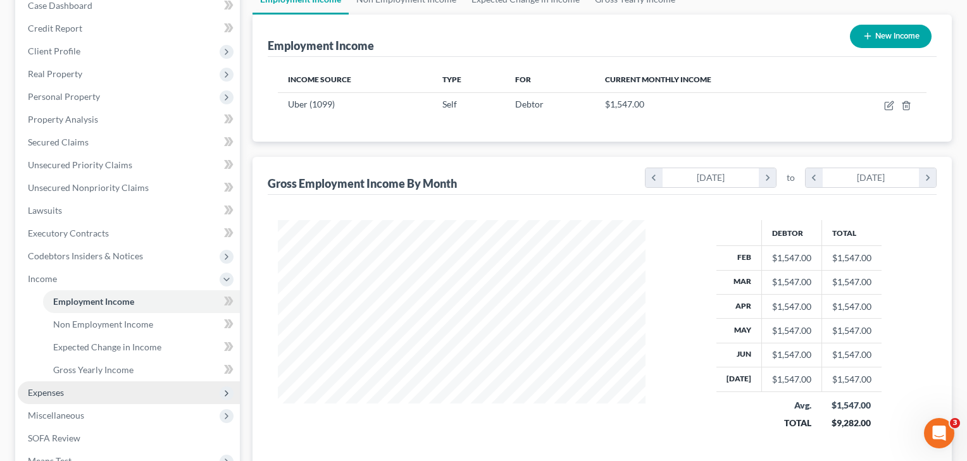
click at [62, 400] on span "Expenses" at bounding box center [129, 392] width 222 height 23
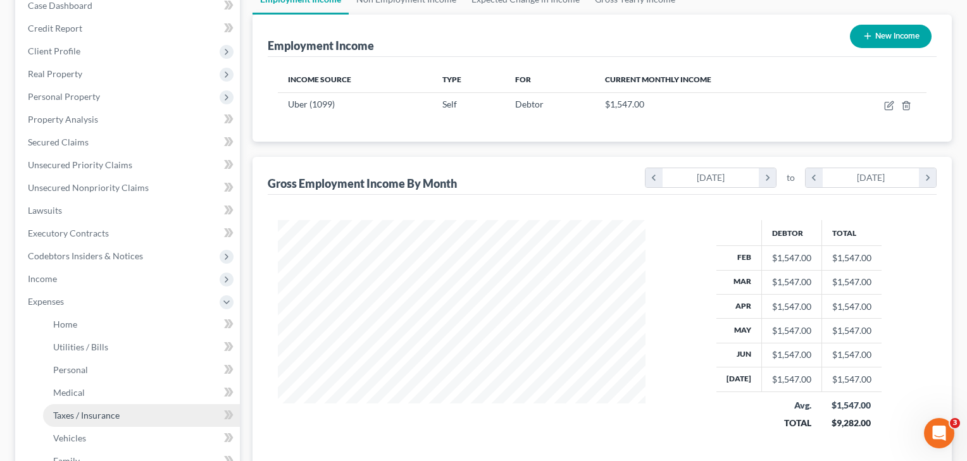
click at [82, 407] on link "Taxes / Insurance" at bounding box center [141, 415] width 197 height 23
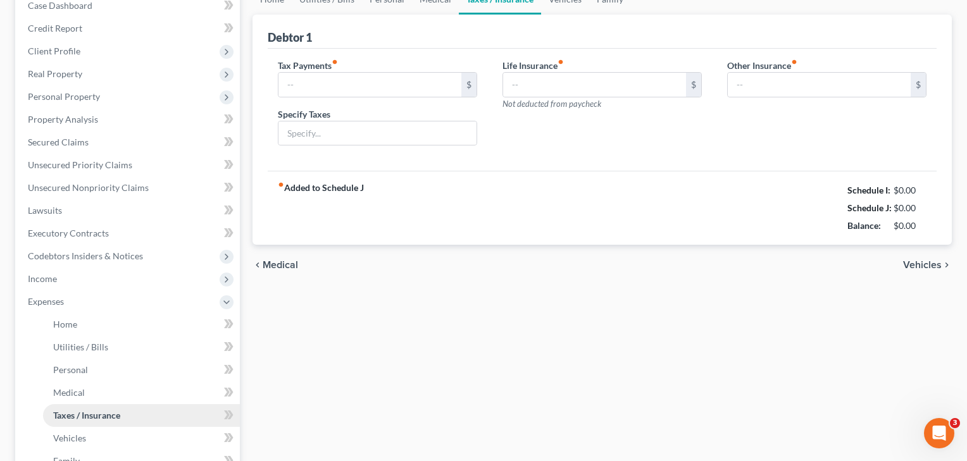
scroll to position [32, 0]
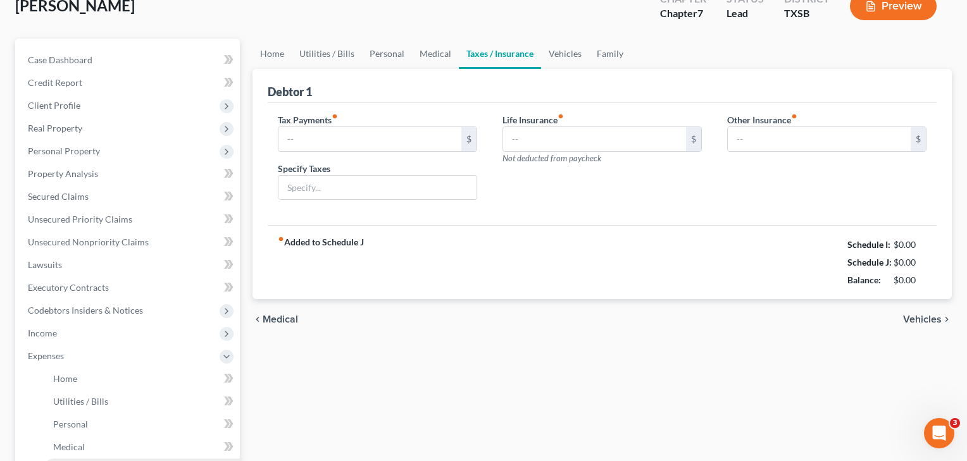
type input "113.00"
type input "State of California"
type input "0.00"
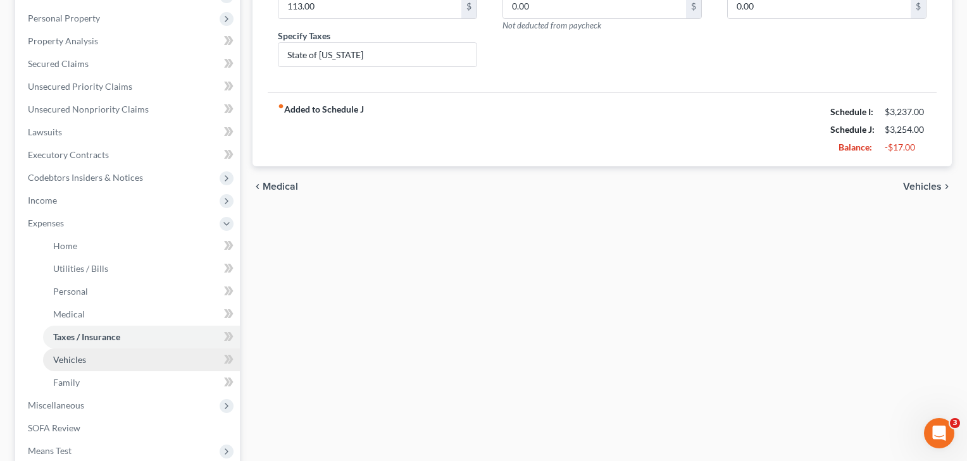
scroll to position [216, 0]
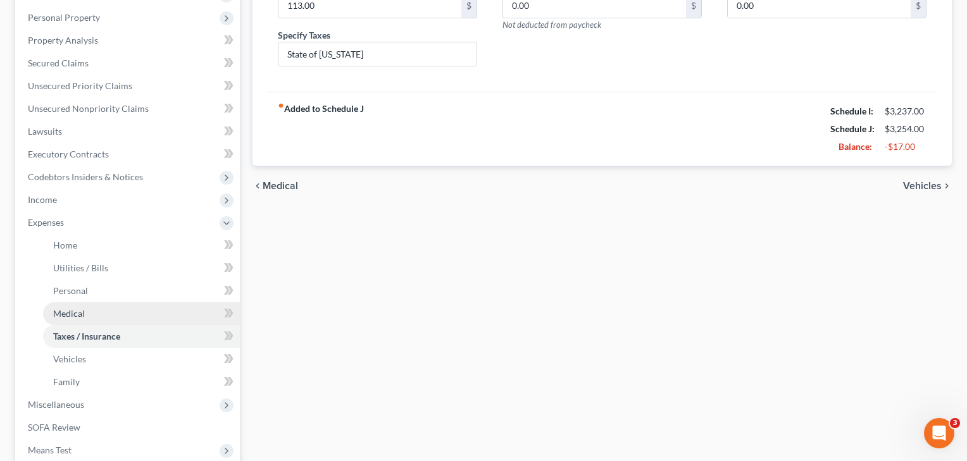
click at [66, 312] on span "Medical" at bounding box center [69, 313] width 32 height 11
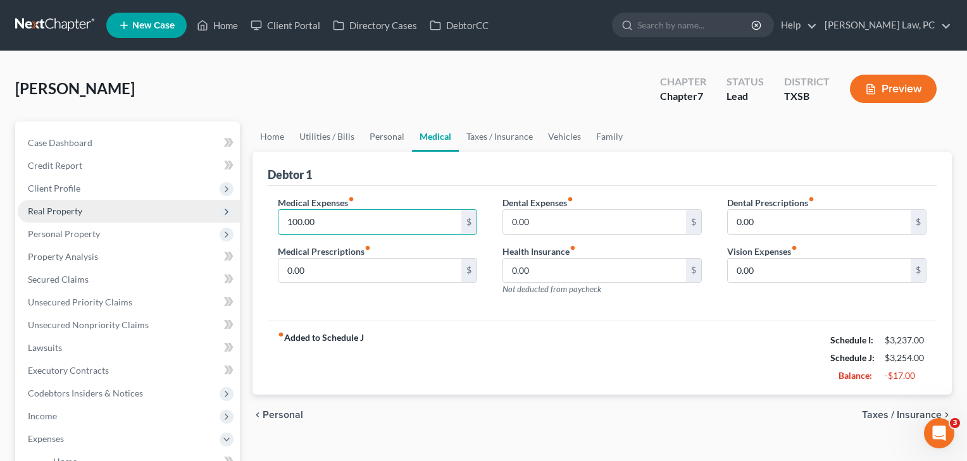
drag, startPoint x: 294, startPoint y: 221, endPoint x: 211, endPoint y: 218, distance: 83.6
click at [211, 218] on div "Petition Navigation Case Dashboard Payments Invoices Payments Payments Credit R…" at bounding box center [483, 463] width 949 height 685
type input "50"
click at [366, 296] on div "Medical Expenses fiber_manual_record 50 $ Medical Prescriptions fiber_manual_re…" at bounding box center [377, 251] width 225 height 110
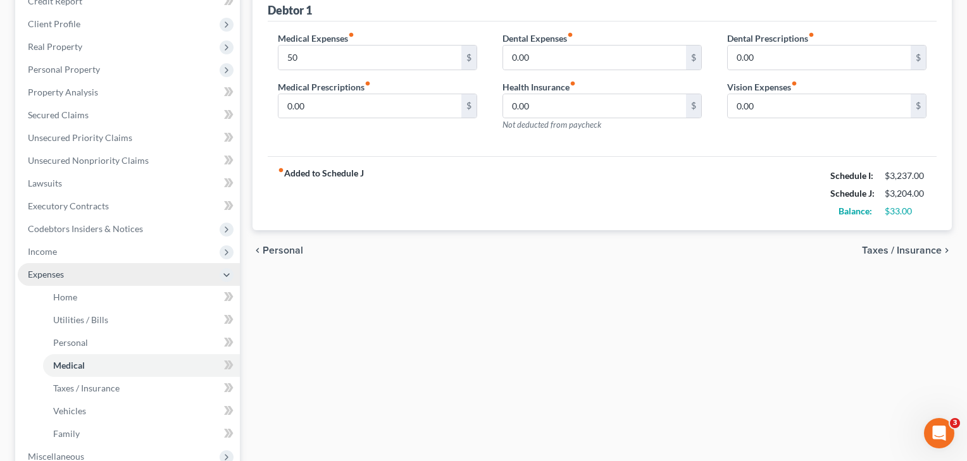
scroll to position [194, 0]
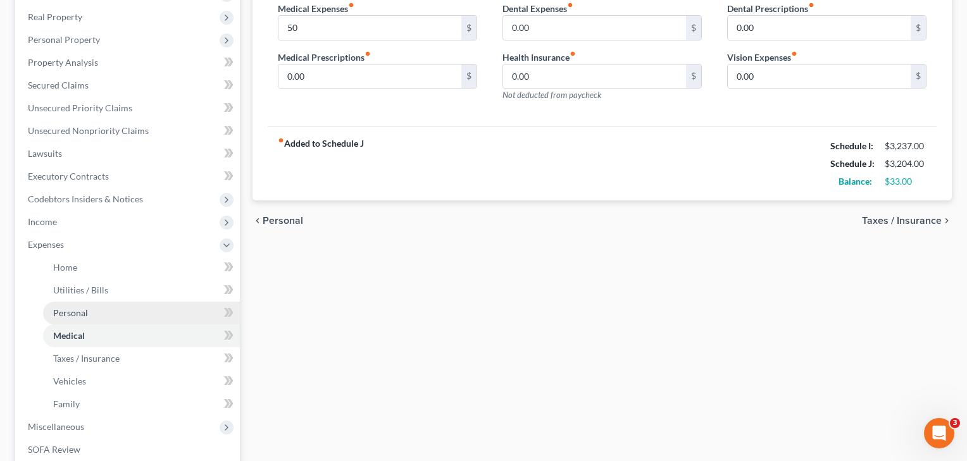
click at [67, 321] on link "Personal" at bounding box center [141, 313] width 197 height 23
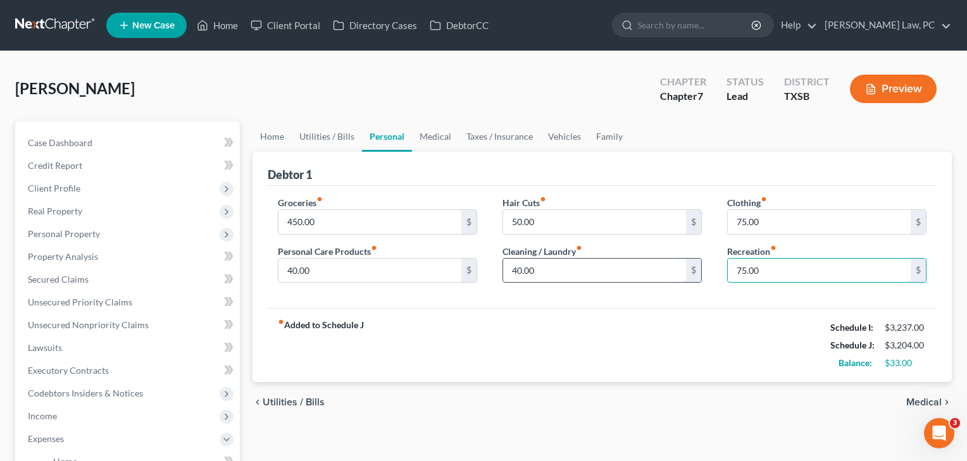
drag, startPoint x: 779, startPoint y: 271, endPoint x: 664, endPoint y: 264, distance: 115.3
click at [664, 264] on div "Groceries fiber_manual_record 450.00 $ Personal Care Products fiber_manual_reco…" at bounding box center [602, 244] width 674 height 97
type input "50"
click at [793, 226] on input "75.00" at bounding box center [818, 222] width 183 height 24
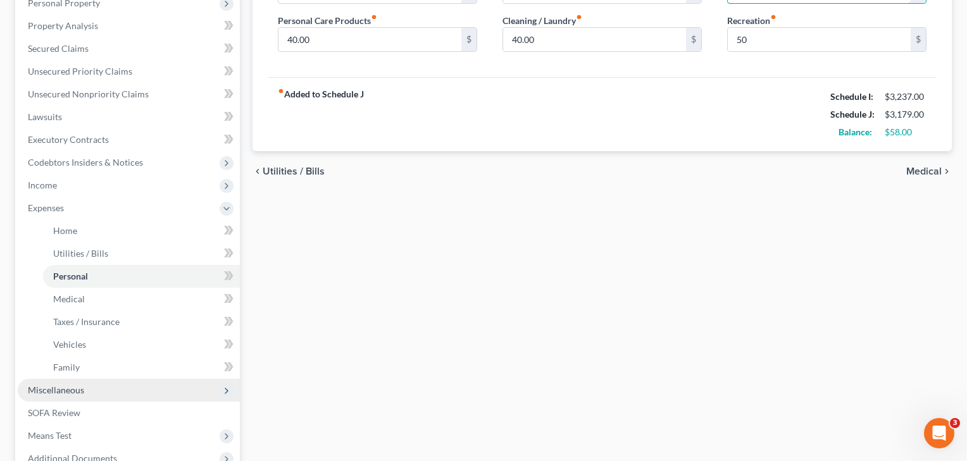
scroll to position [237, 0]
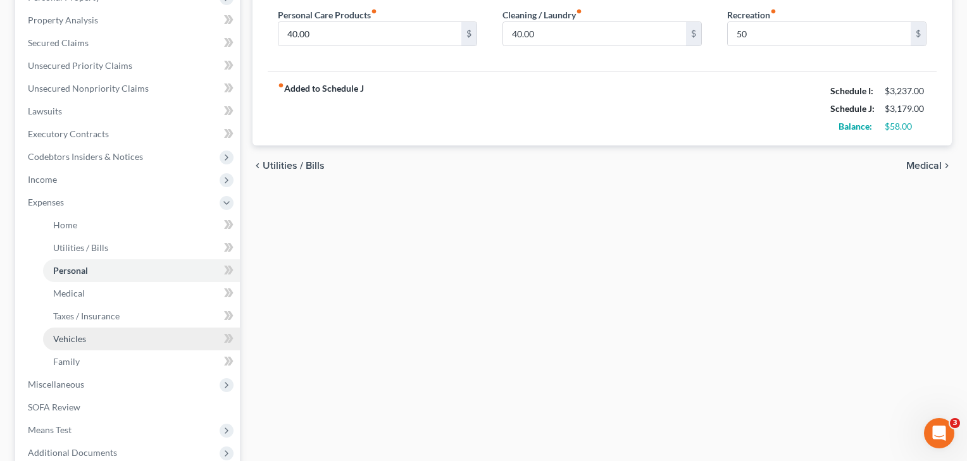
click at [79, 340] on span "Vehicles" at bounding box center [69, 338] width 33 height 11
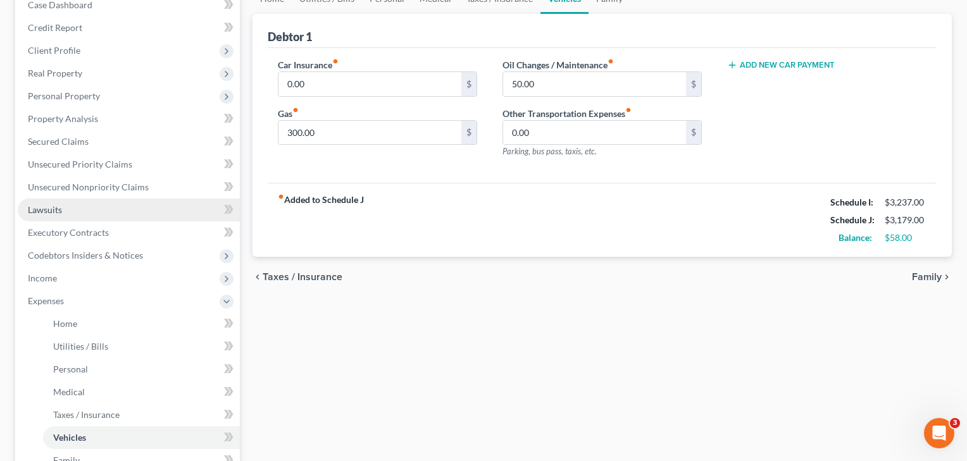
scroll to position [177, 0]
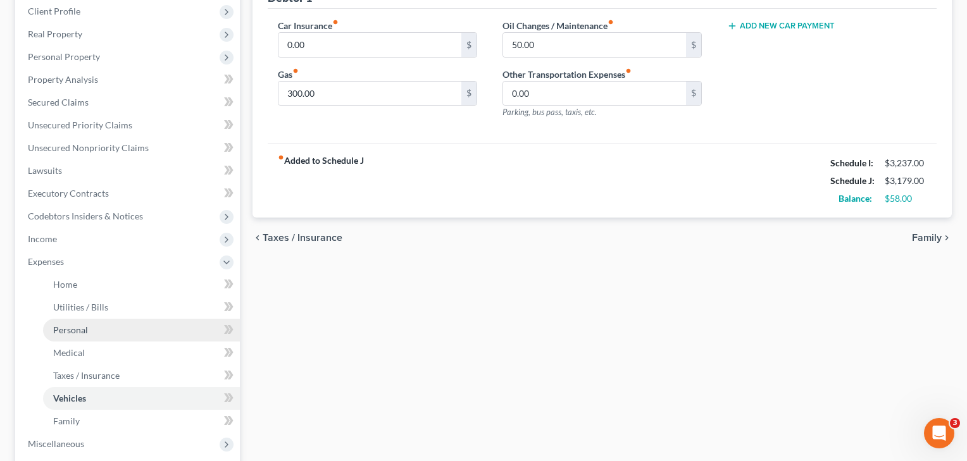
click at [66, 328] on span "Personal" at bounding box center [70, 330] width 35 height 11
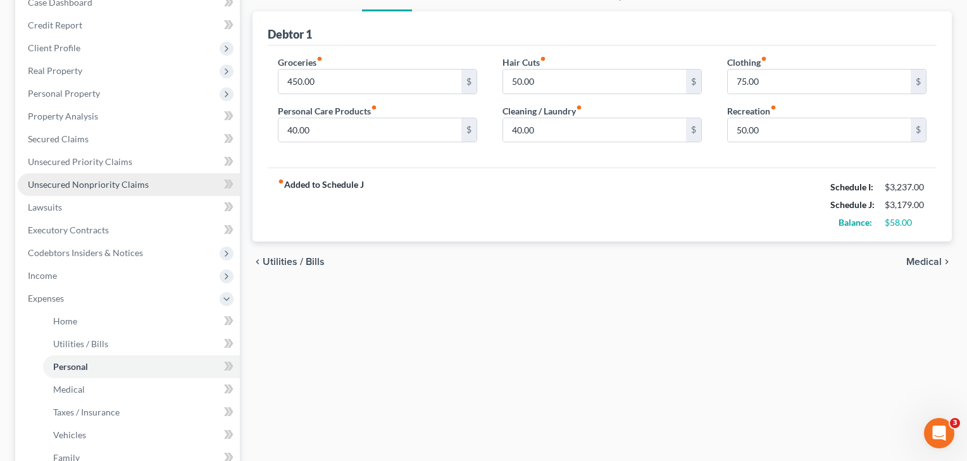
scroll to position [195, 0]
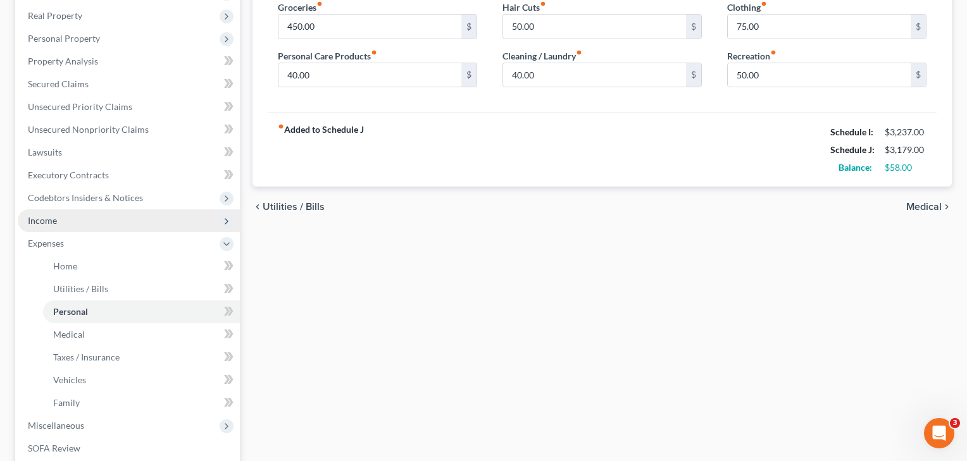
click at [51, 224] on span "Income" at bounding box center [42, 220] width 29 height 11
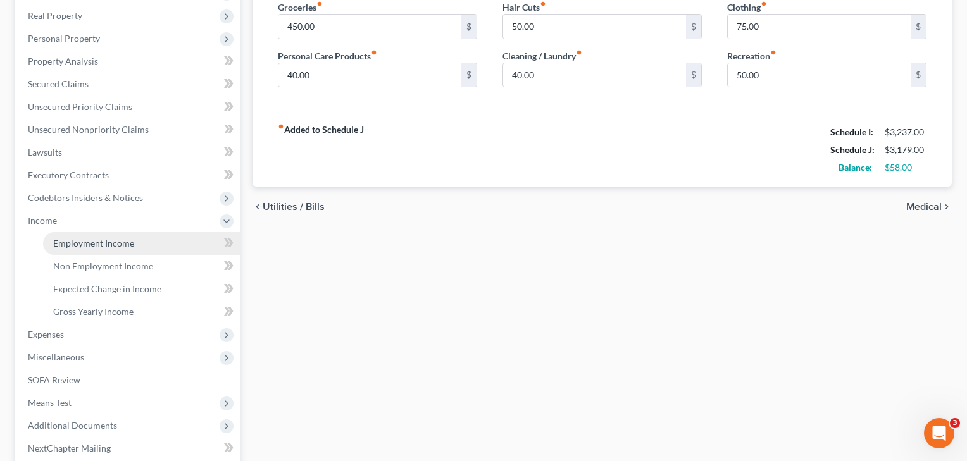
click at [77, 249] on link "Employment Income" at bounding box center [141, 243] width 197 height 23
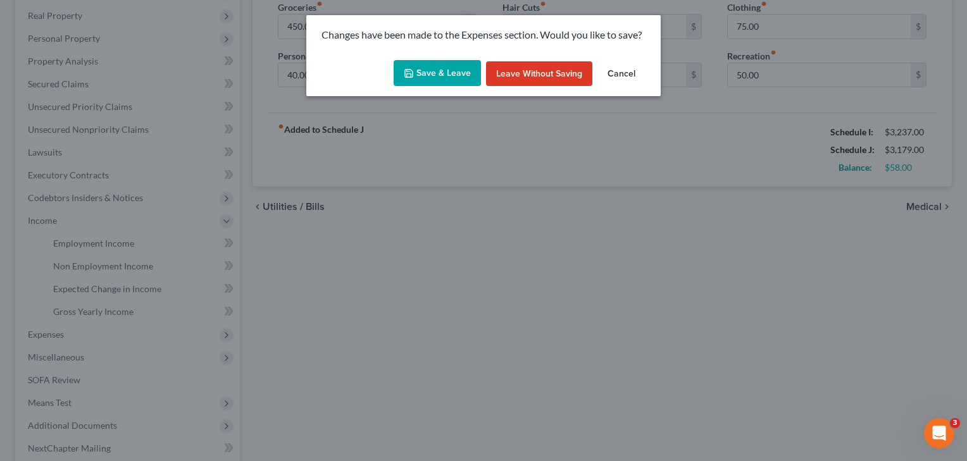
click at [440, 72] on button "Save & Leave" at bounding box center [436, 73] width 87 height 27
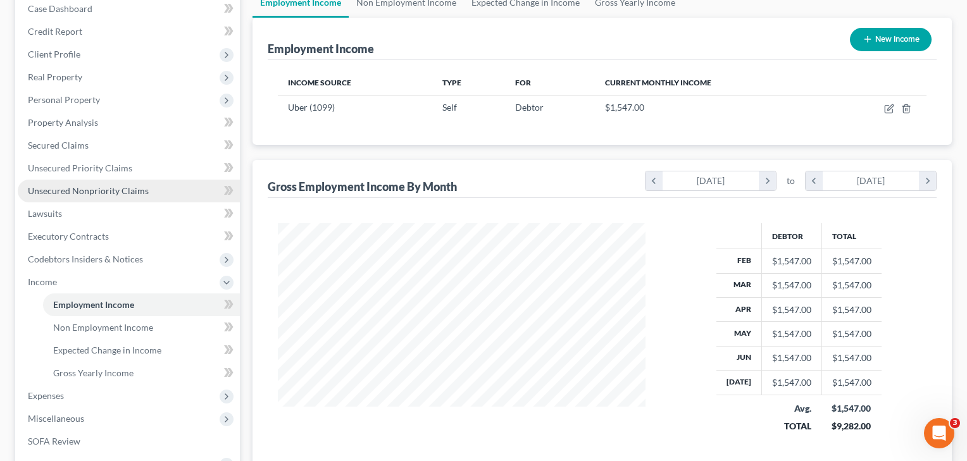
scroll to position [135, 0]
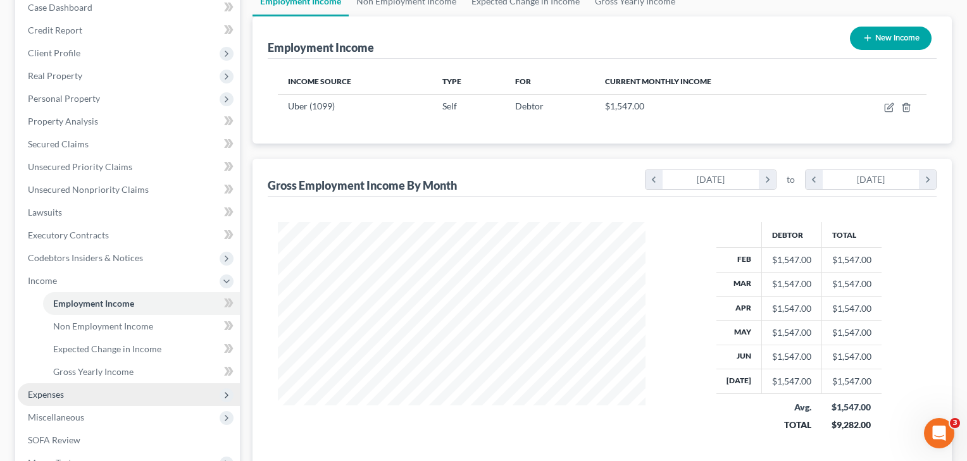
click at [42, 402] on span "Expenses" at bounding box center [129, 394] width 222 height 23
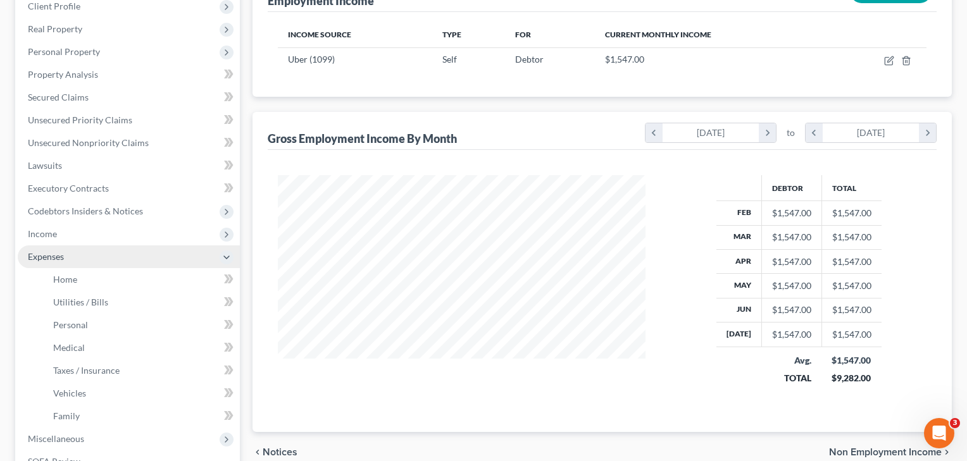
scroll to position [211, 0]
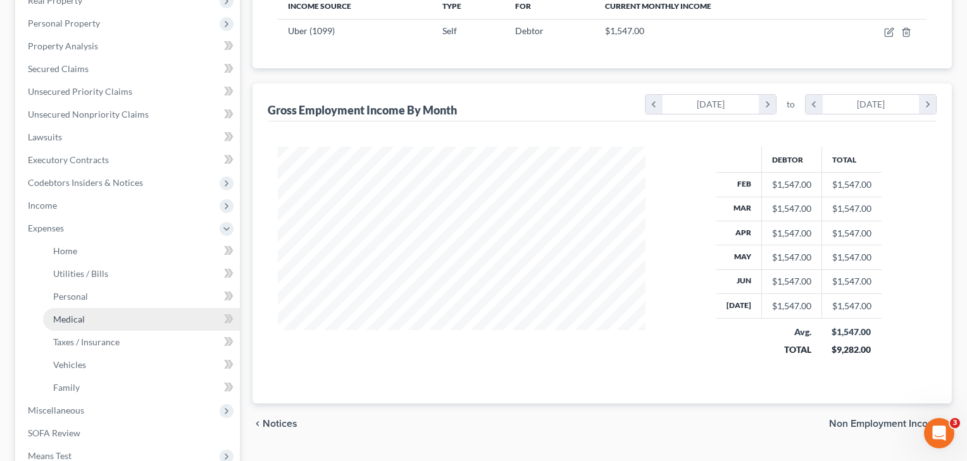
click at [58, 324] on span "Medical" at bounding box center [69, 319] width 32 height 11
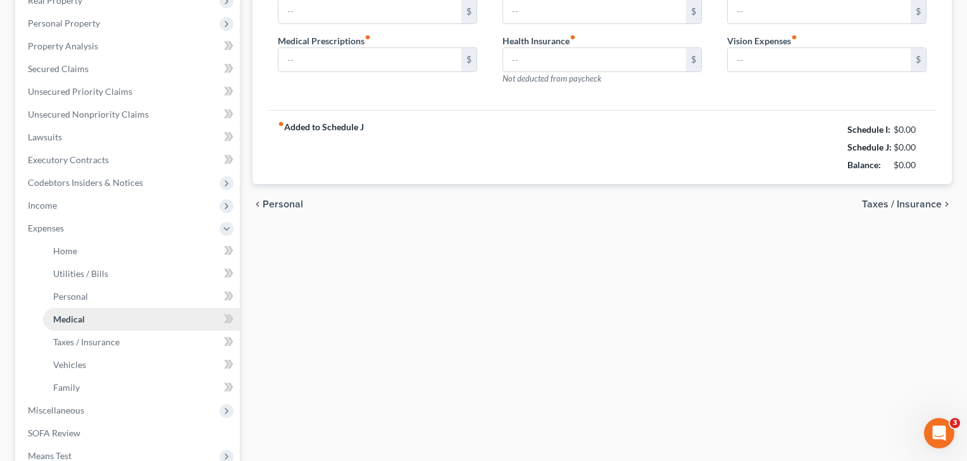
scroll to position [38, 0]
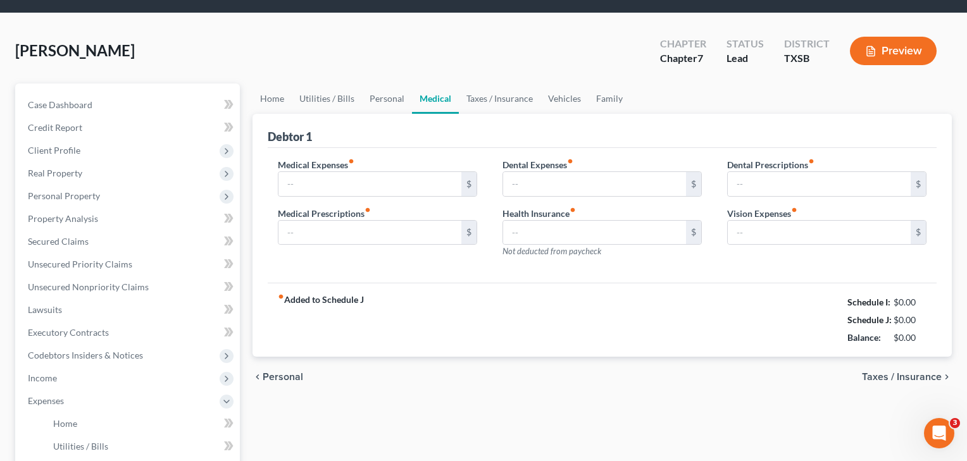
type input "50.00"
type input "0.00"
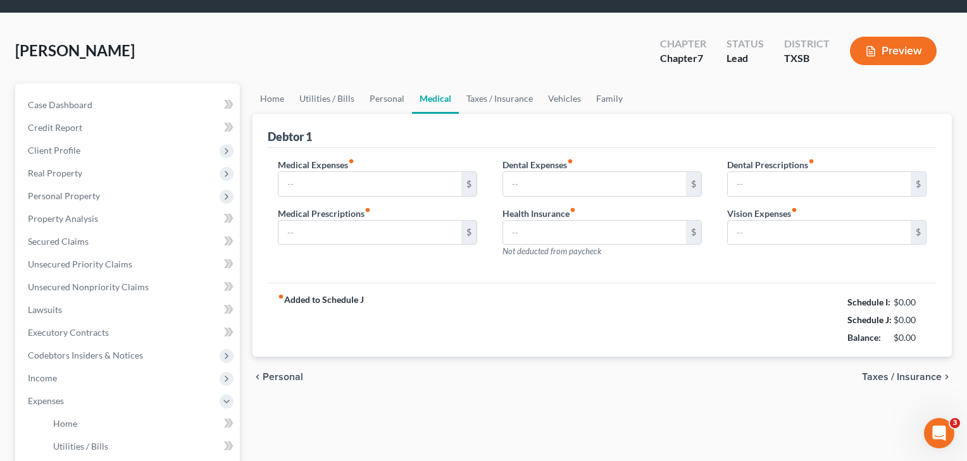
type input "0.00"
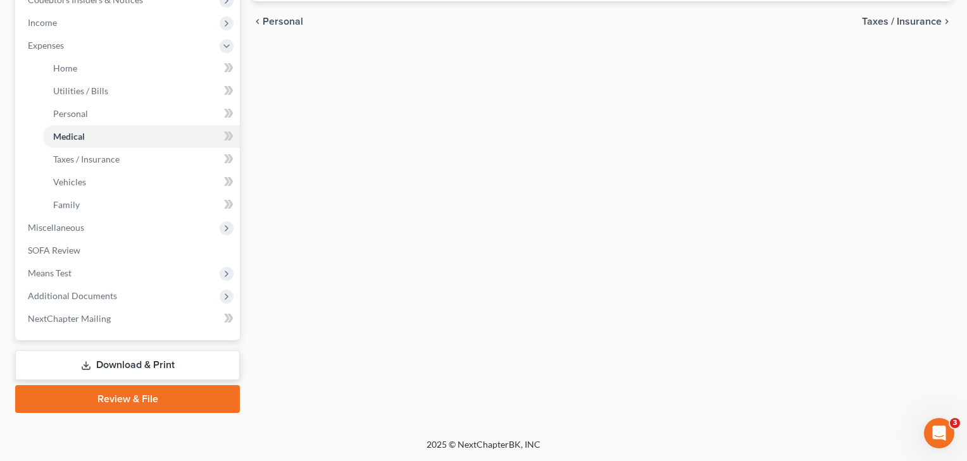
scroll to position [393, 0]
click at [61, 271] on span "Means Test" at bounding box center [50, 273] width 44 height 11
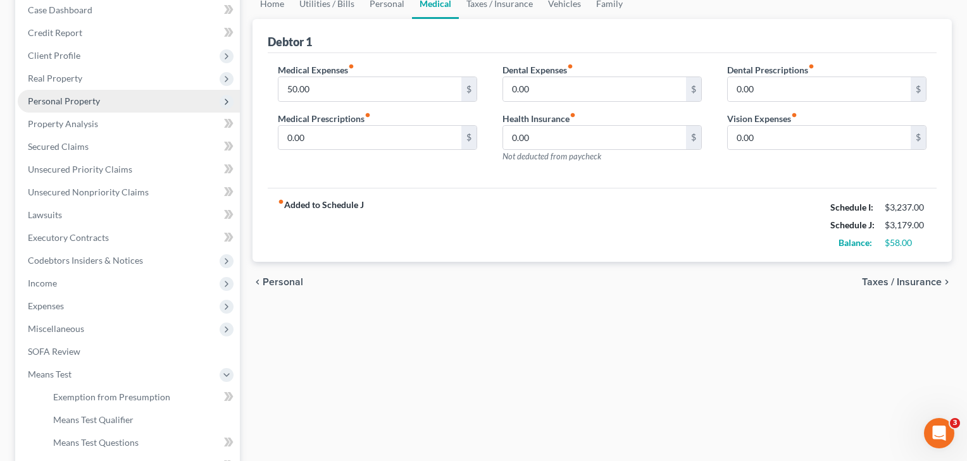
scroll to position [140, 0]
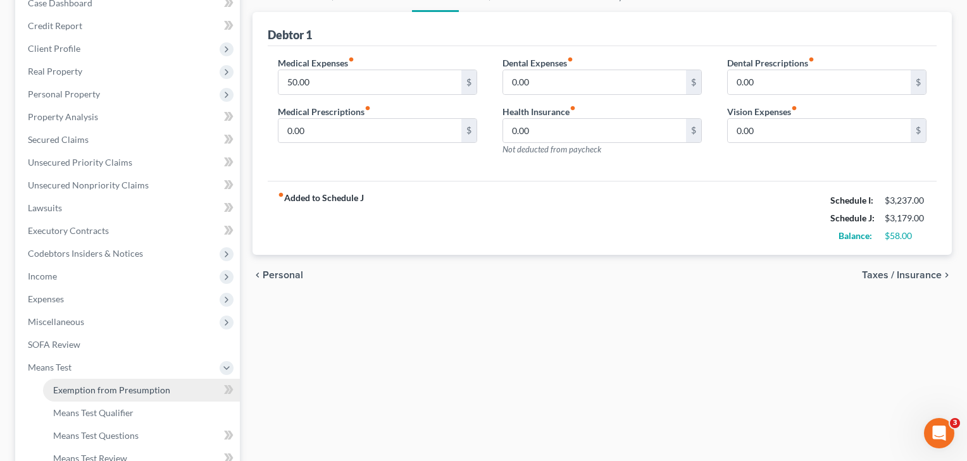
click at [90, 389] on span "Exemption from Presumption" at bounding box center [111, 390] width 117 height 11
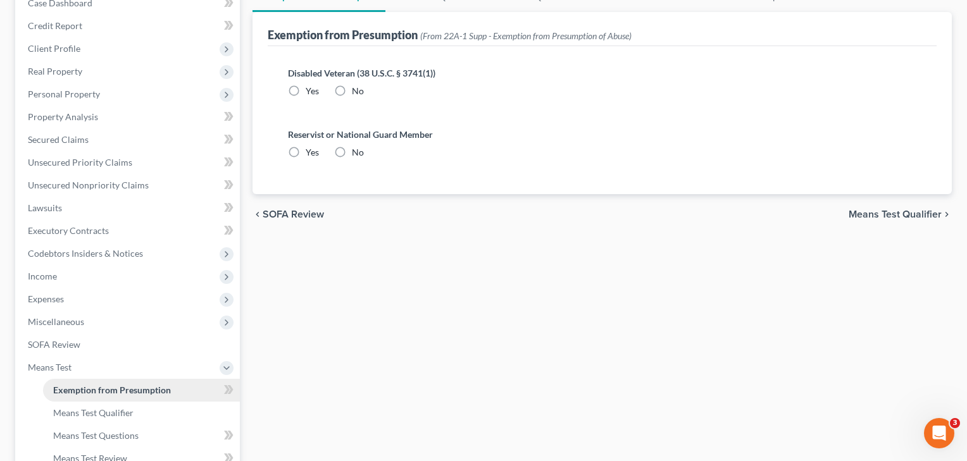
scroll to position [13, 0]
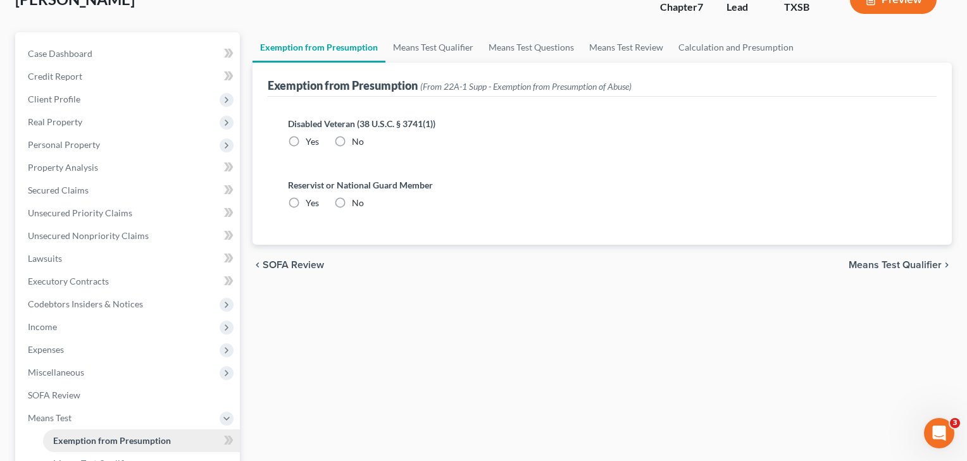
click at [90, 389] on ul "Case Dashboard Payments Invoices Payments Payments Credit Report Client Profile" at bounding box center [129, 315] width 222 height 547
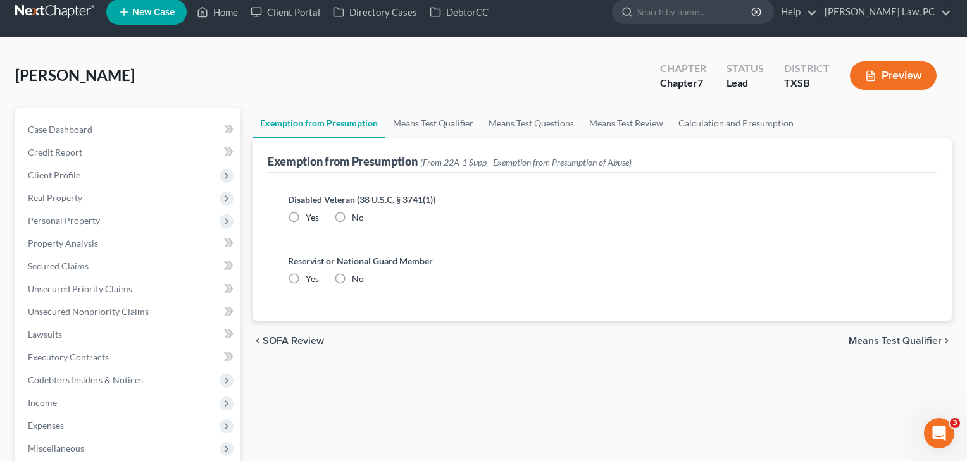
radio input "true"
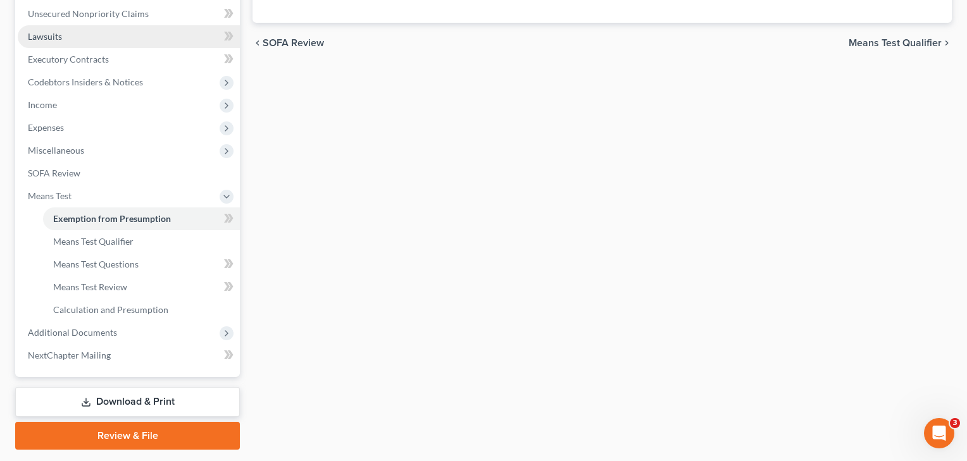
scroll to position [337, 0]
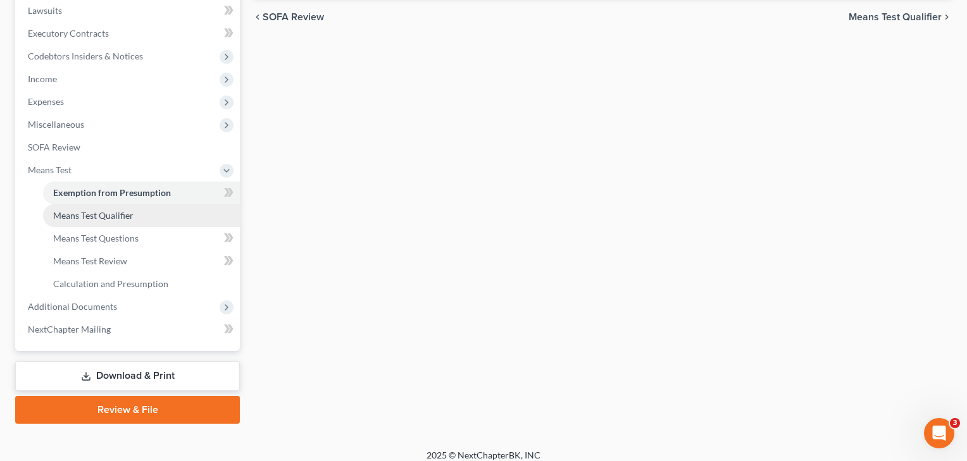
click at [98, 218] on span "Means Test Qualifier" at bounding box center [93, 215] width 80 height 11
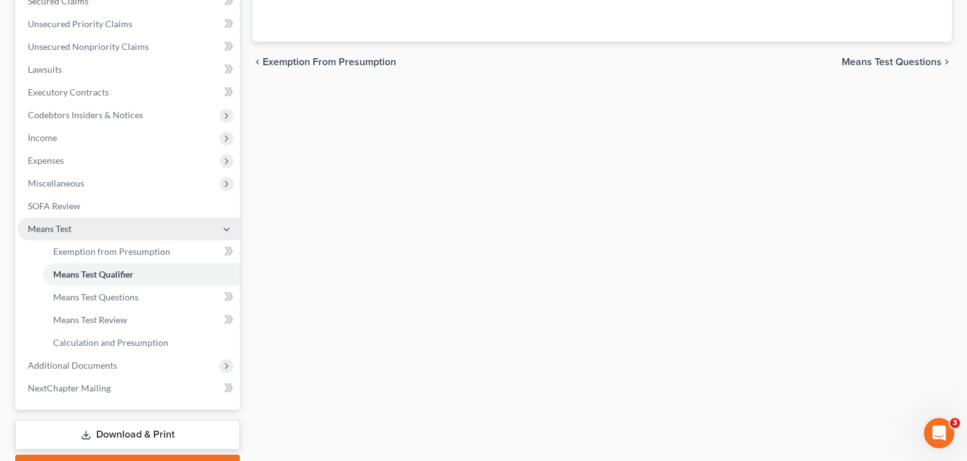
scroll to position [285, 0]
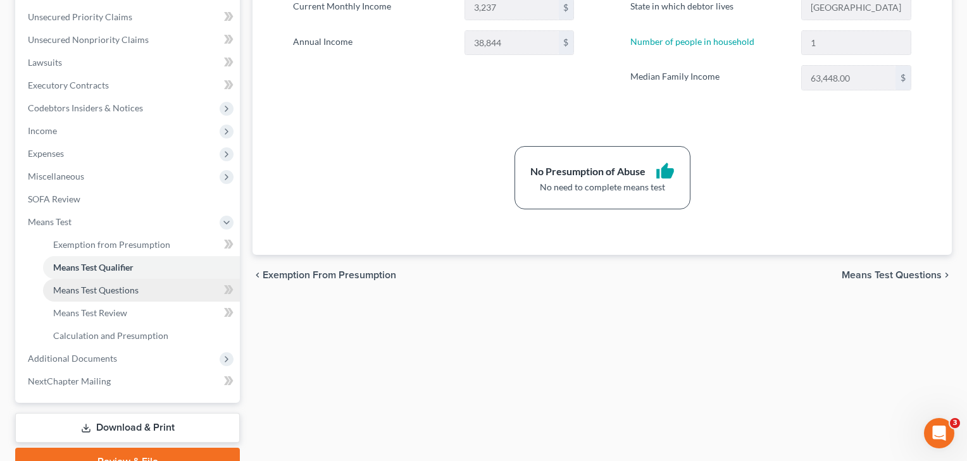
click at [120, 292] on span "Means Test Questions" at bounding box center [95, 290] width 85 height 11
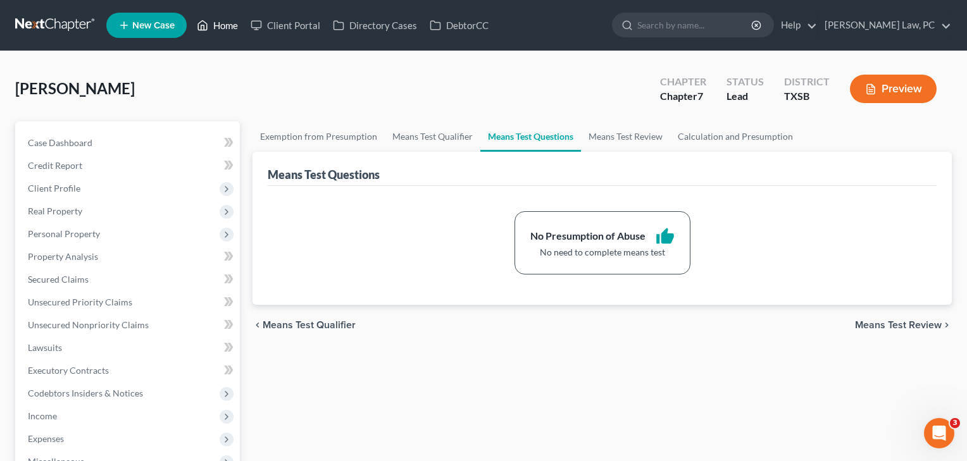
click at [222, 29] on link "Home" at bounding box center [217, 25] width 54 height 23
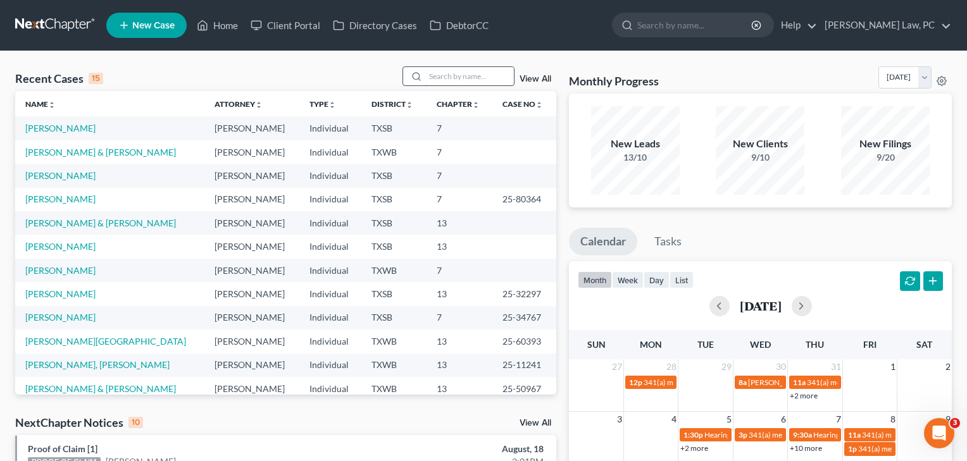
click at [461, 80] on input "search" at bounding box center [469, 76] width 89 height 18
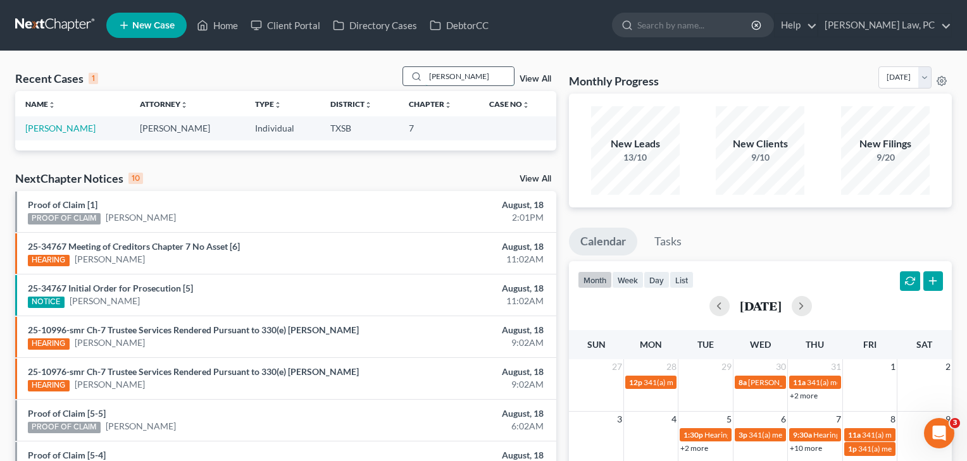
type input "Hancock"
drag, startPoint x: 461, startPoint y: 80, endPoint x: 73, endPoint y: 127, distance: 391.3
click at [73, 127] on link "Hancock, Kelley" at bounding box center [60, 128] width 70 height 11
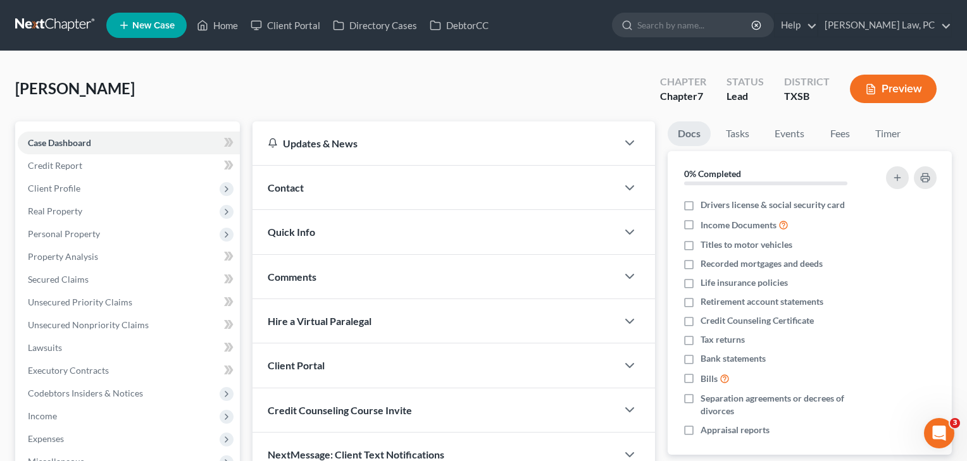
click at [73, 127] on div "Case Dashboard Payments Invoices Payments Payments Credit Report Client Profile…" at bounding box center [127, 347] width 225 height 453
